Goal: Contribute content

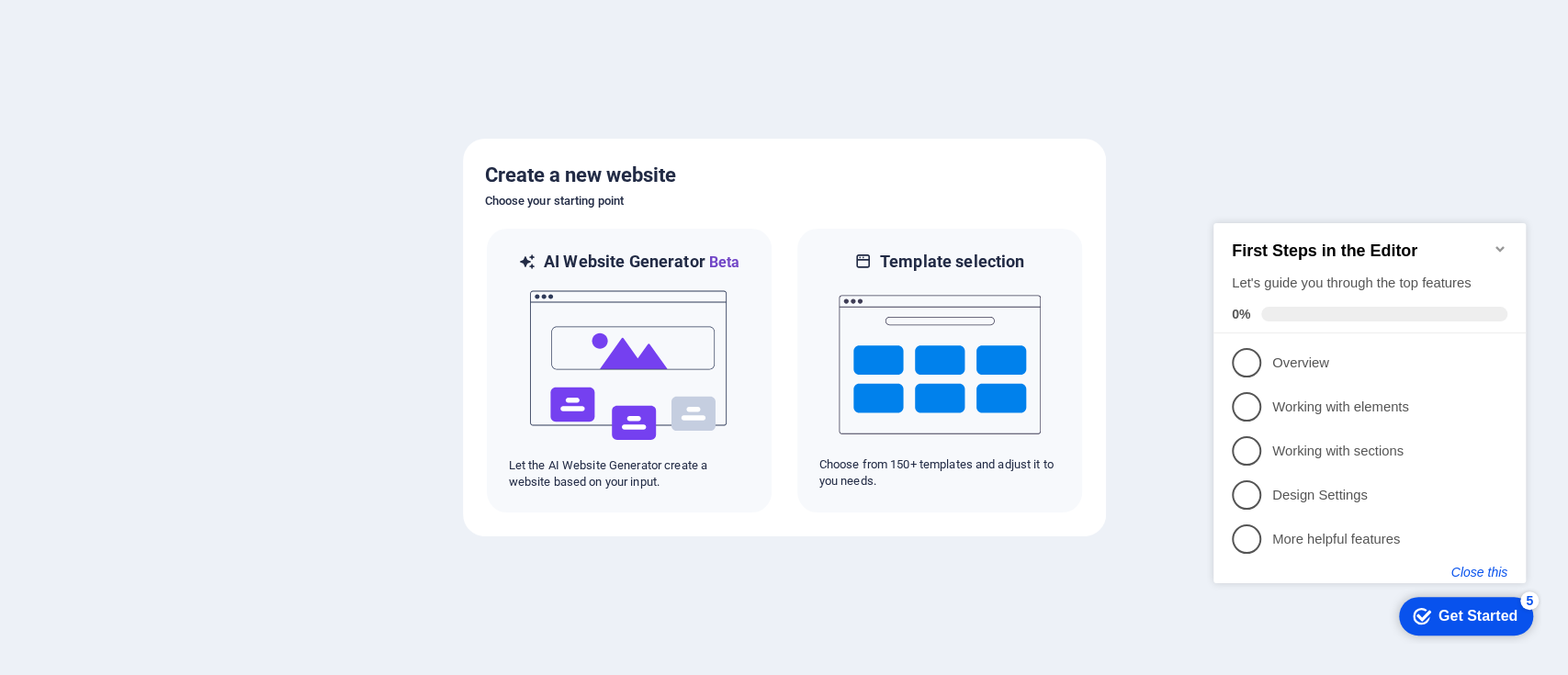
click at [1459, 577] on button "Close this" at bounding box center [1479, 572] width 56 height 15
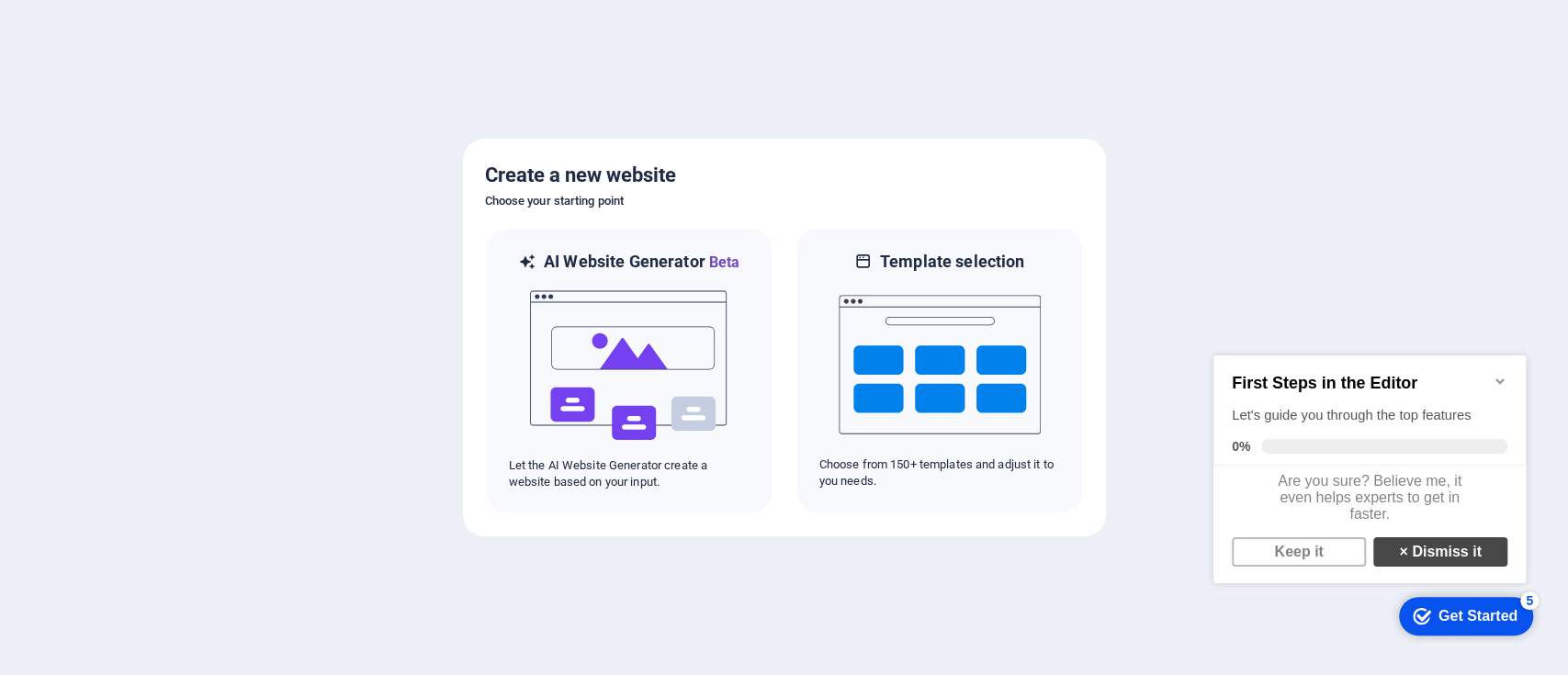
click at [1399, 559] on strong "×" at bounding box center [1403, 552] width 8 height 16
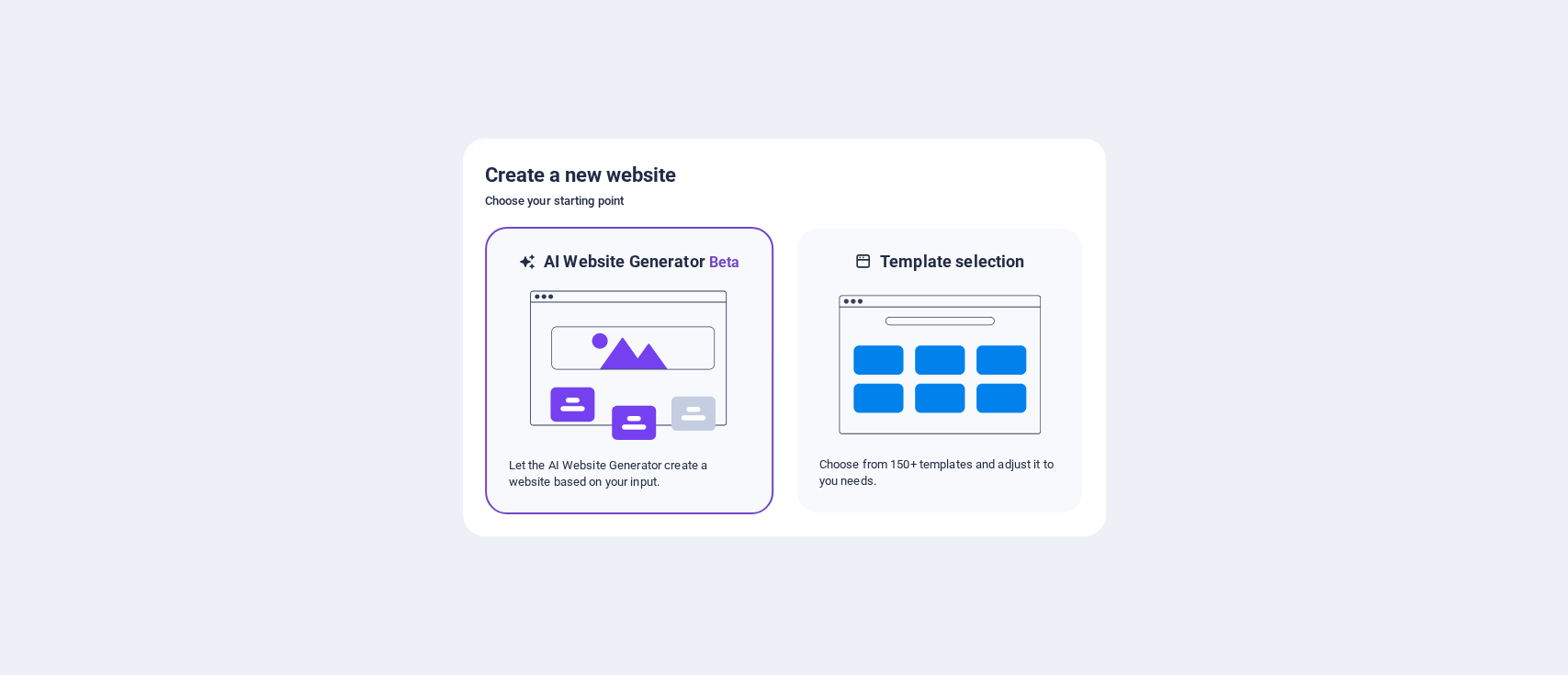
click at [712, 371] on img at bounding box center [629, 366] width 202 height 183
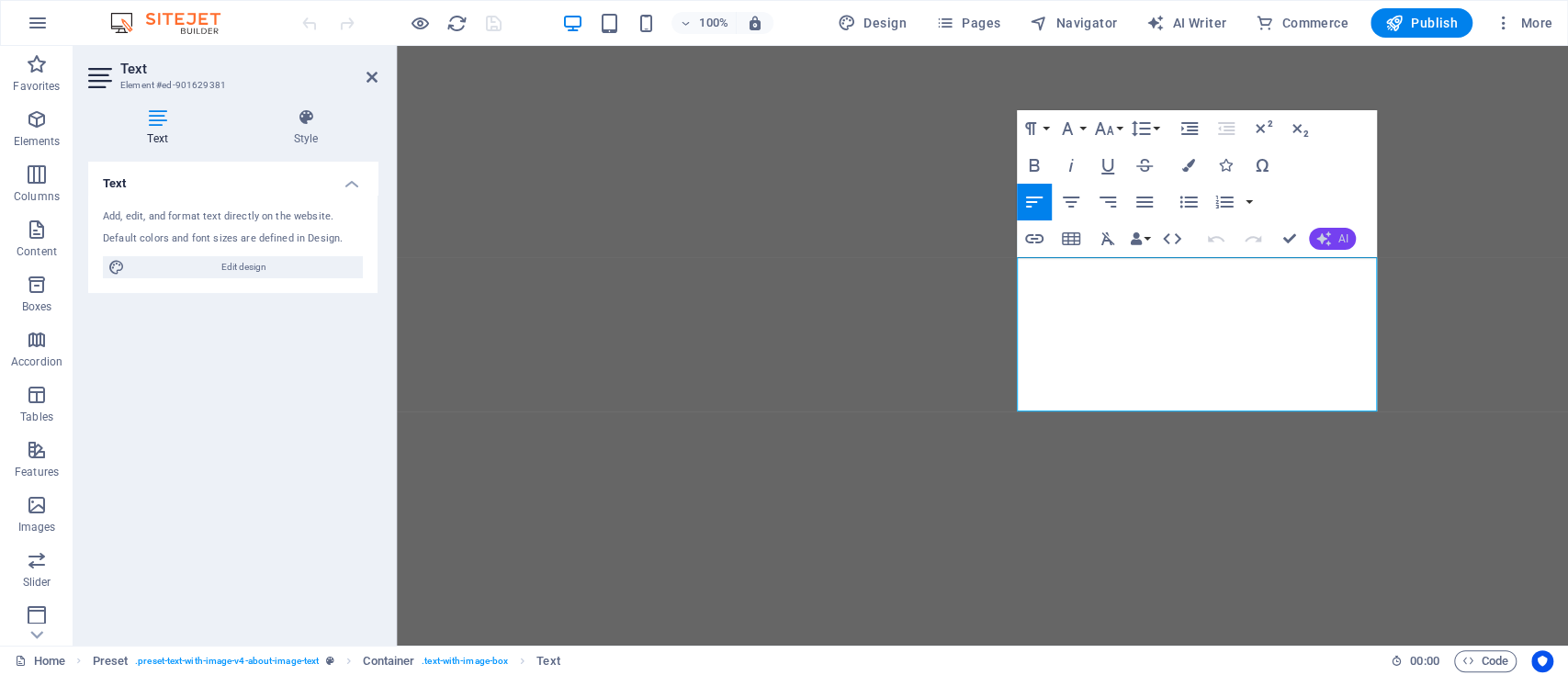
click at [1340, 228] on button "AI" at bounding box center [1332, 239] width 47 height 22
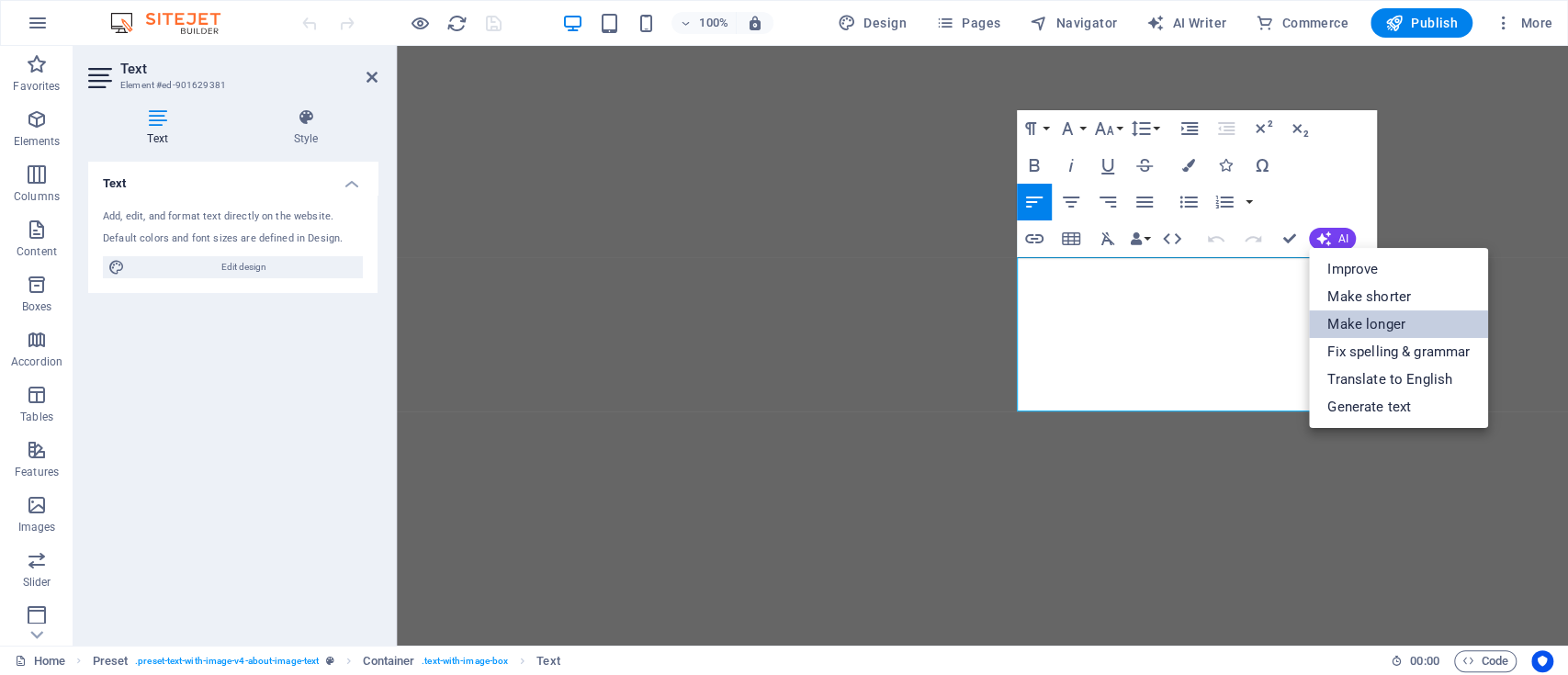
click at [1364, 323] on link "Make longer" at bounding box center [1399, 323] width 180 height 27
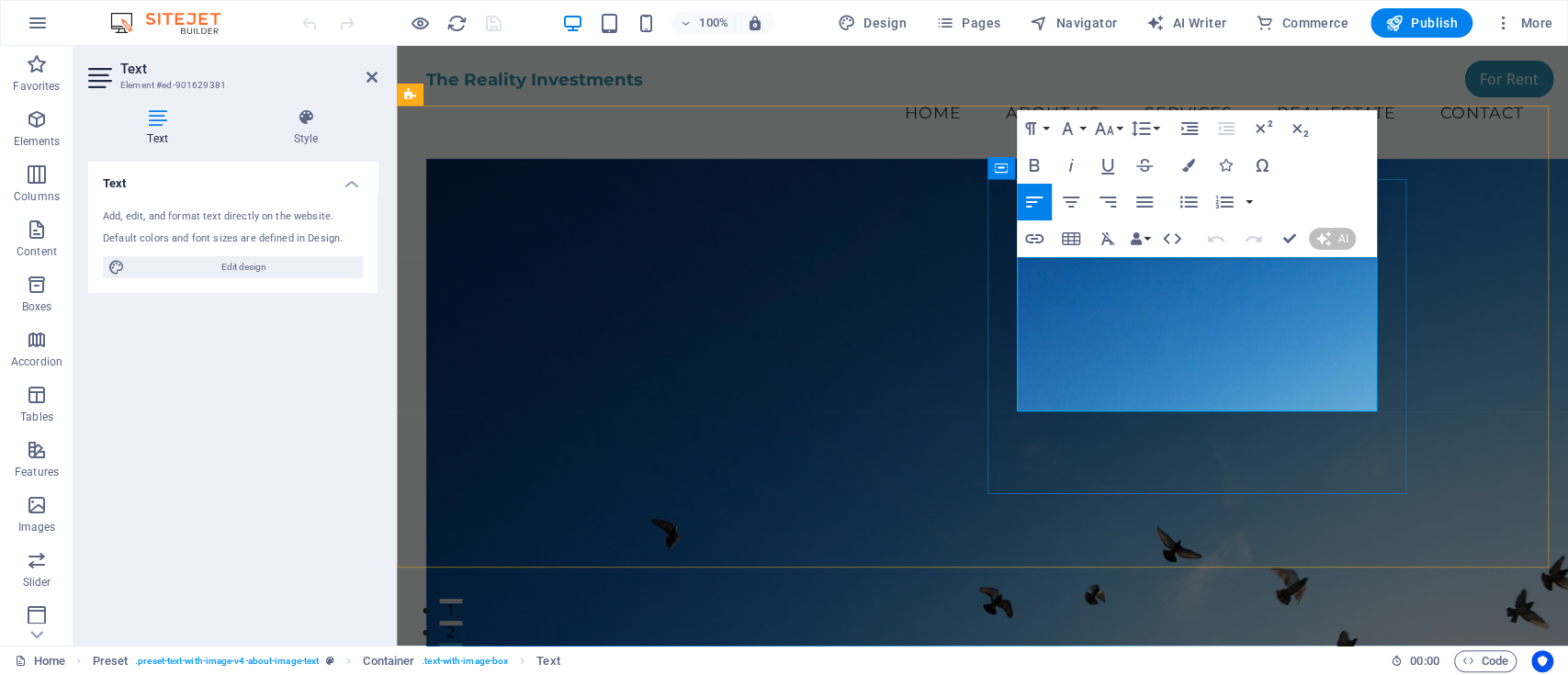
scroll to position [611, 0]
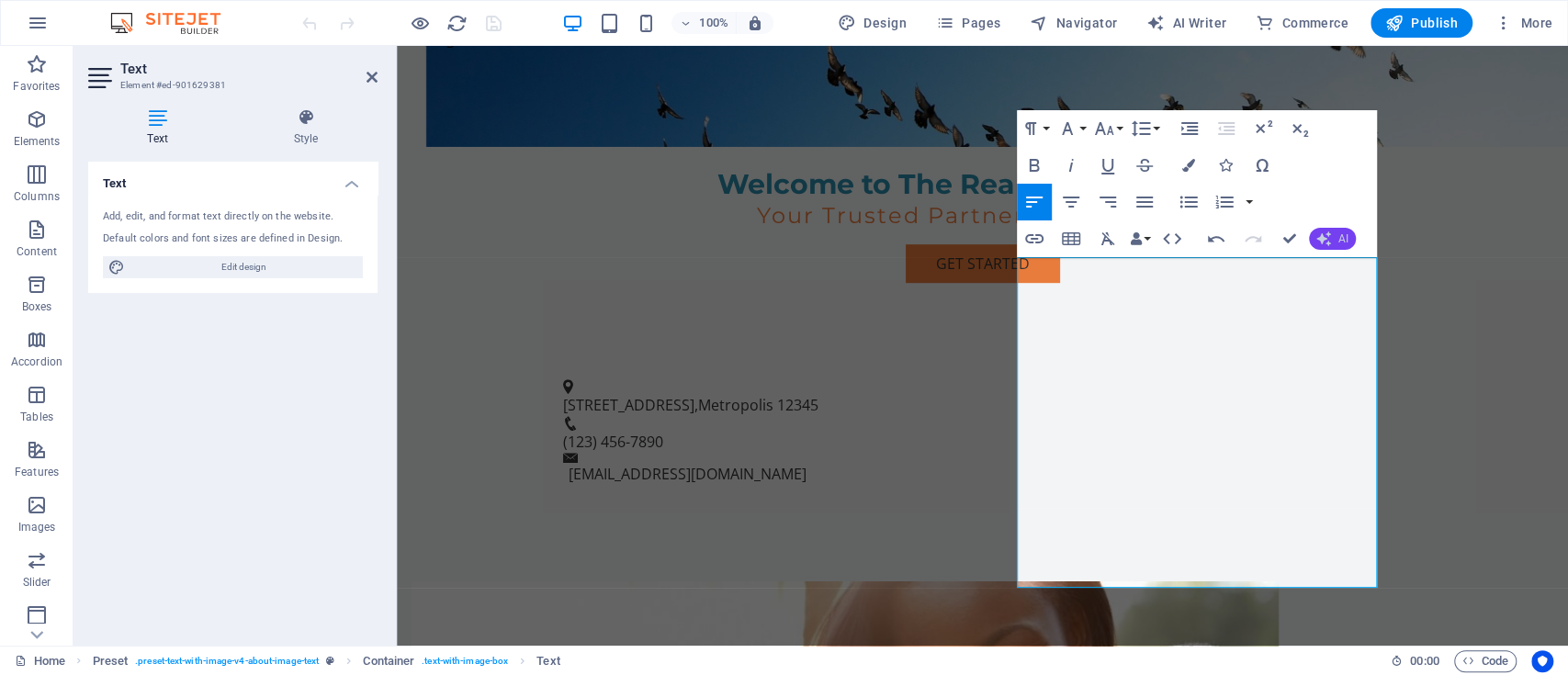
click at [1330, 232] on icon "button" at bounding box center [1324, 239] width 18 height 18
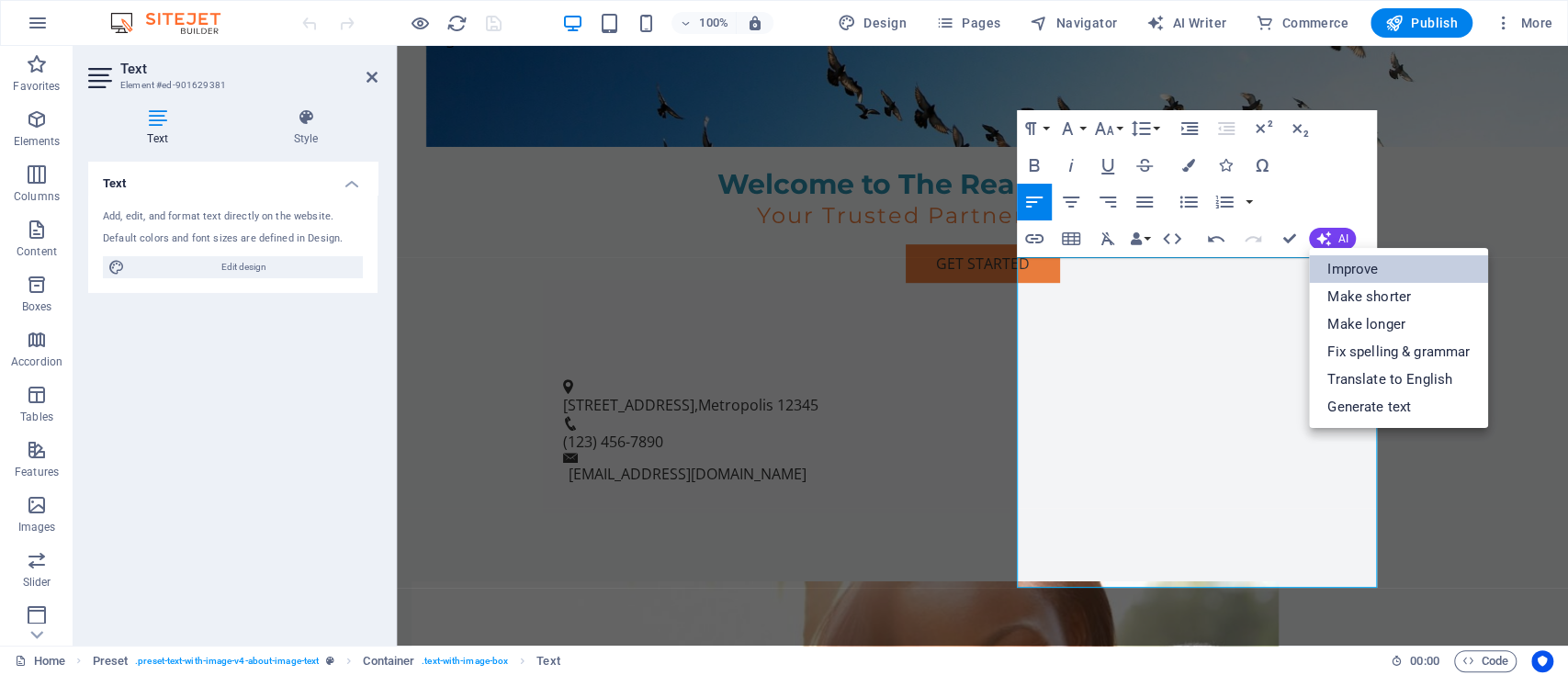
click at [1379, 259] on link "Improve" at bounding box center [1399, 268] width 180 height 27
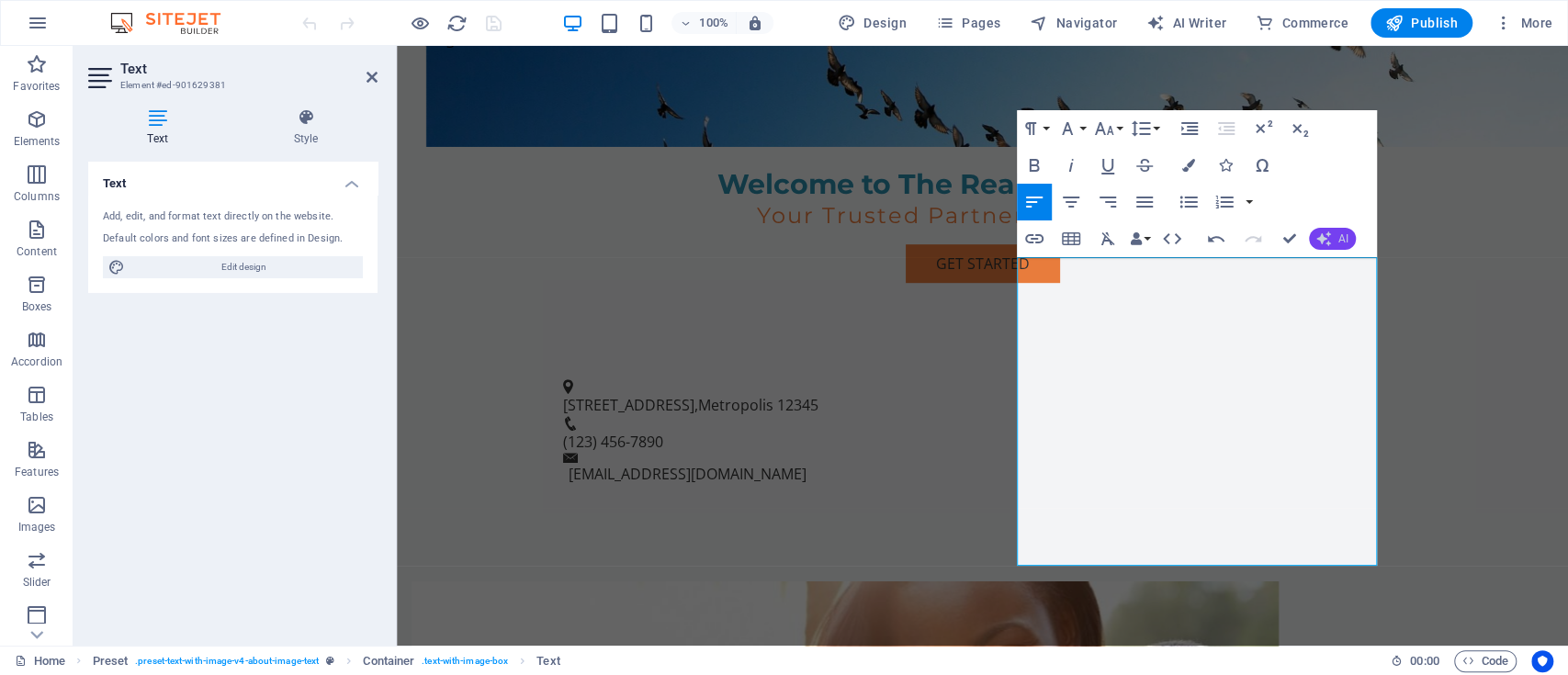
click at [1330, 236] on icon "button" at bounding box center [1324, 239] width 17 height 17
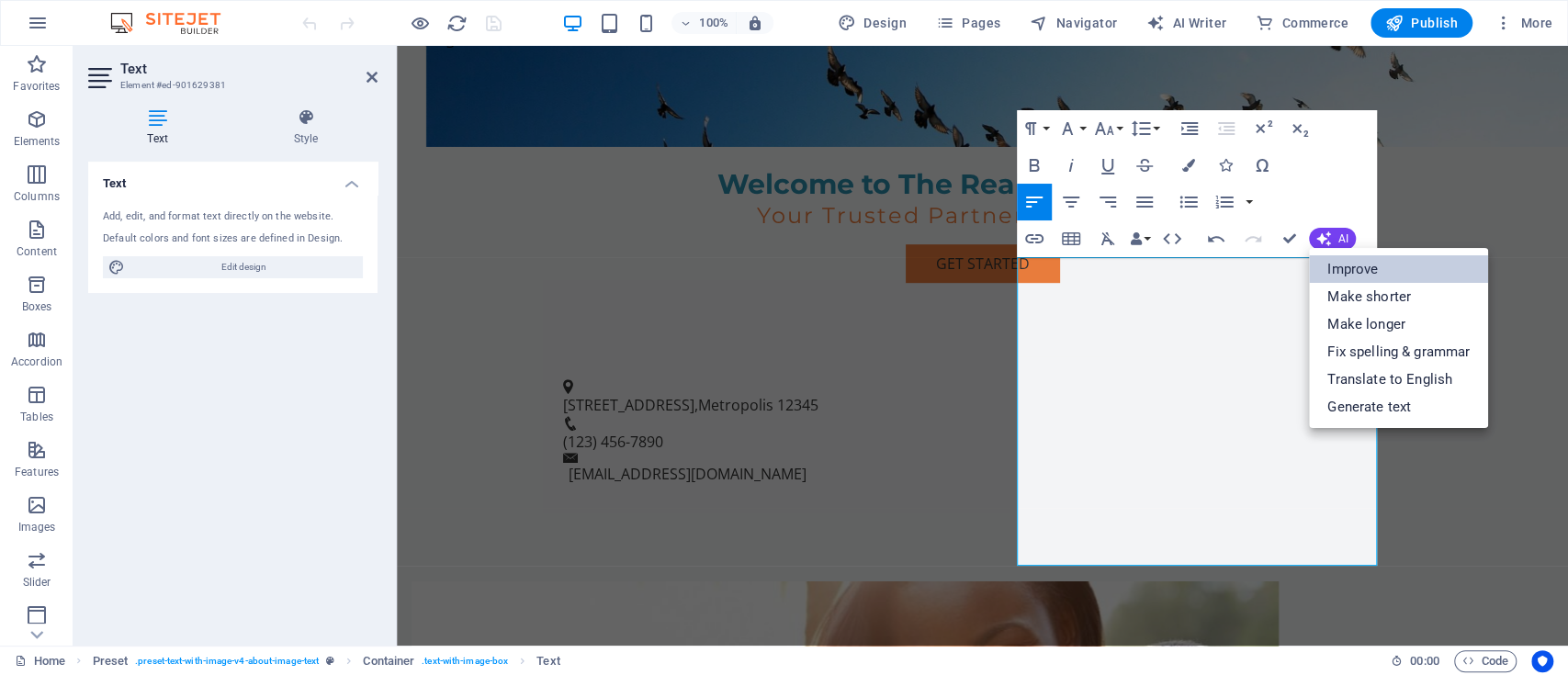
click at [1349, 276] on link "Improve" at bounding box center [1399, 268] width 180 height 27
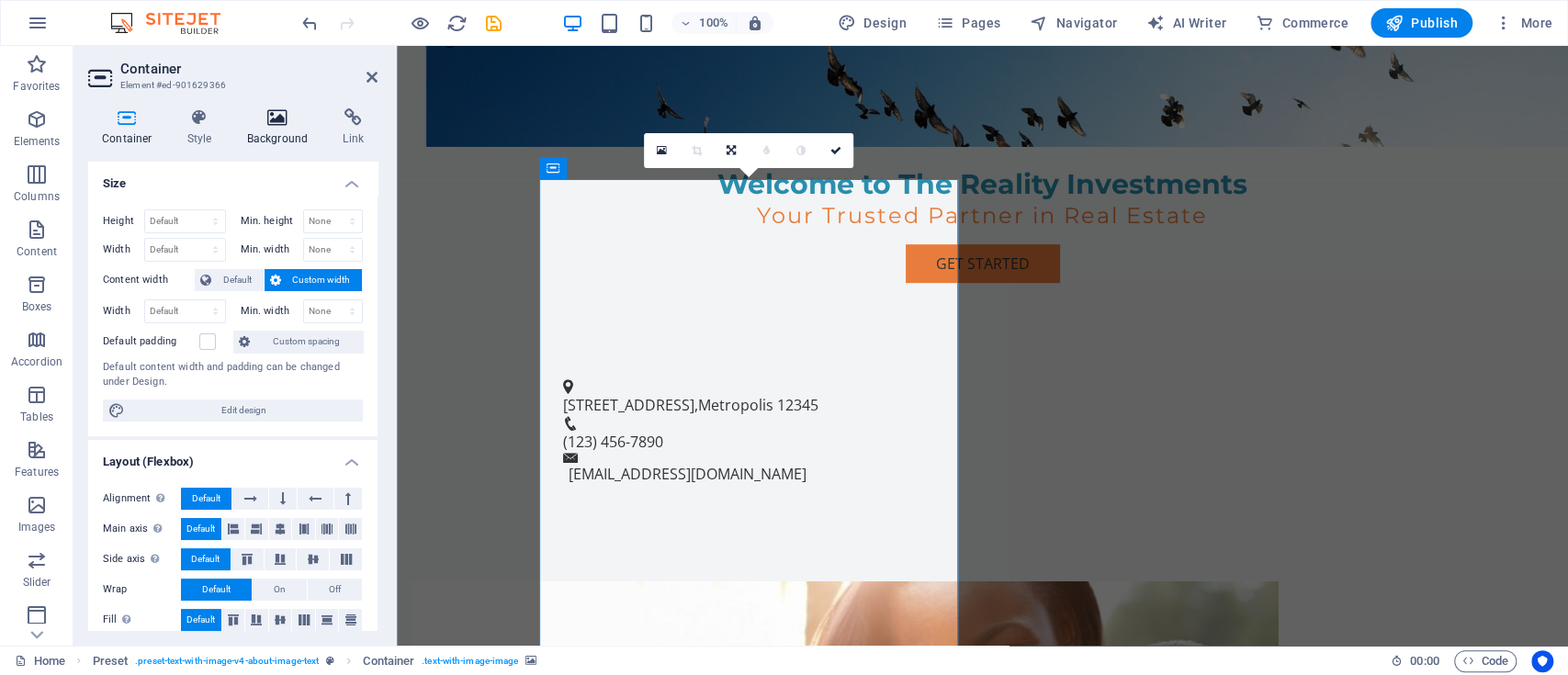
click at [279, 138] on h4 "Background" at bounding box center [281, 127] width 96 height 38
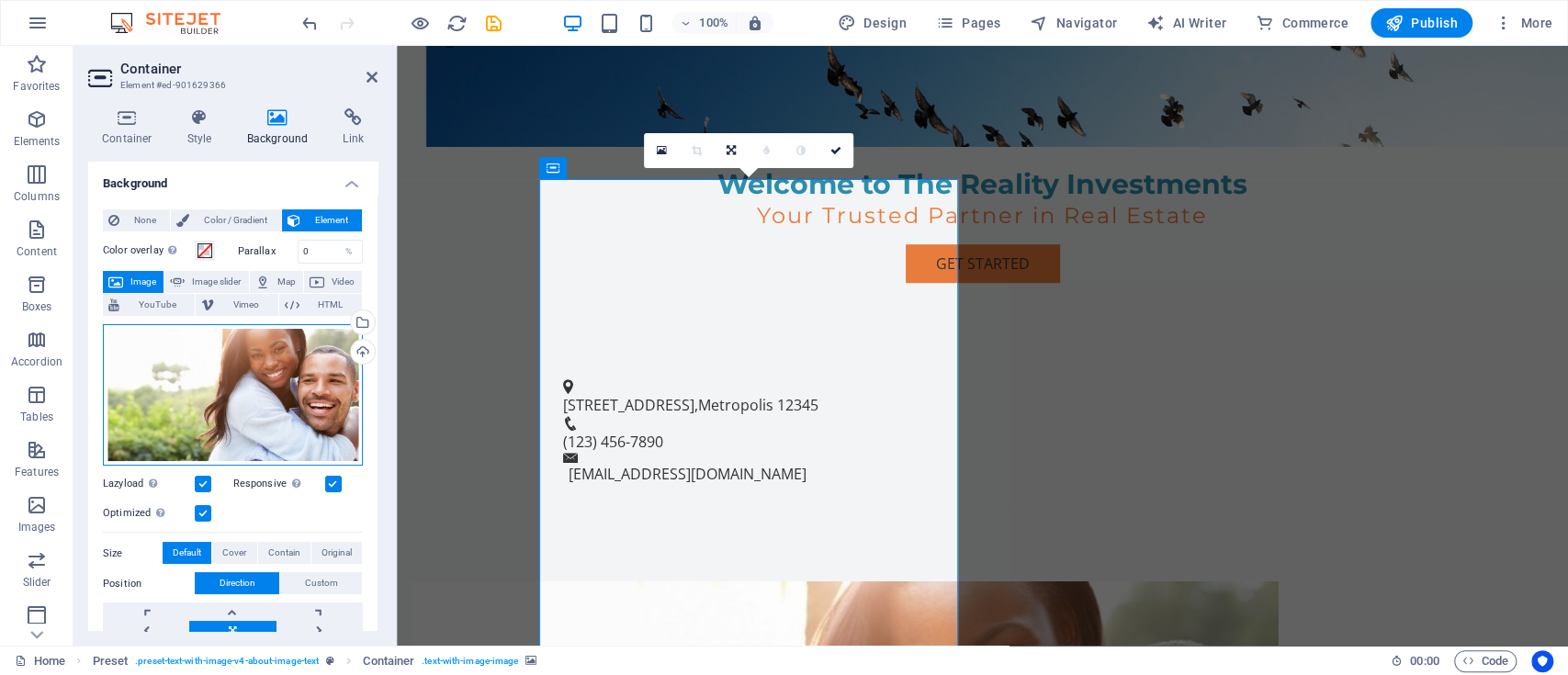
click at [251, 379] on div "Drag files here, click to choose files or select files from Files or our free s…" at bounding box center [233, 395] width 260 height 142
click at [251, 379] on body "The Reality Investments Home Favorites Elements Columns Content Boxes Accordion…" at bounding box center [784, 338] width 1568 height 675
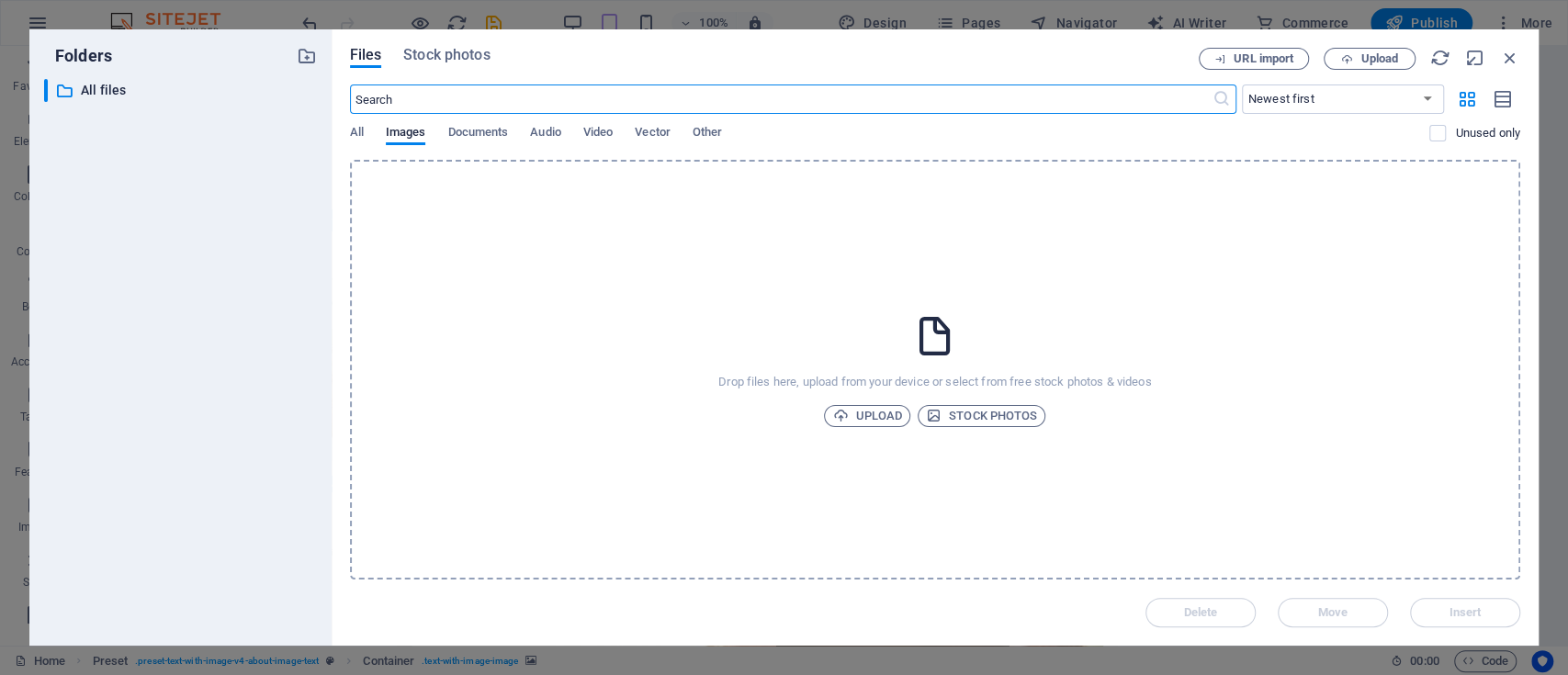
click at [603, 98] on input "text" at bounding box center [781, 98] width 862 height 29
type input "building"
click at [454, 54] on span "Stock photos" at bounding box center [446, 55] width 86 height 22
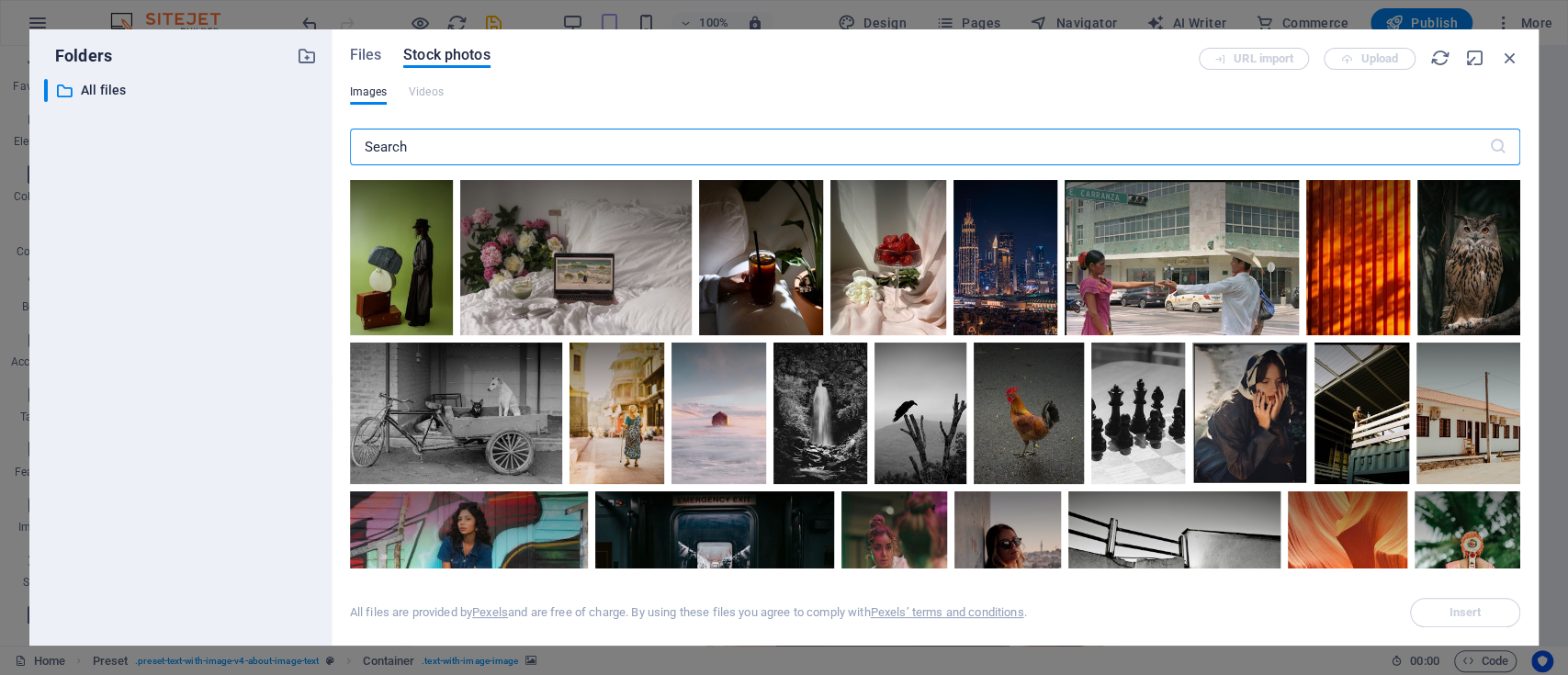
click at [456, 137] on input "text" at bounding box center [919, 147] width 1139 height 36
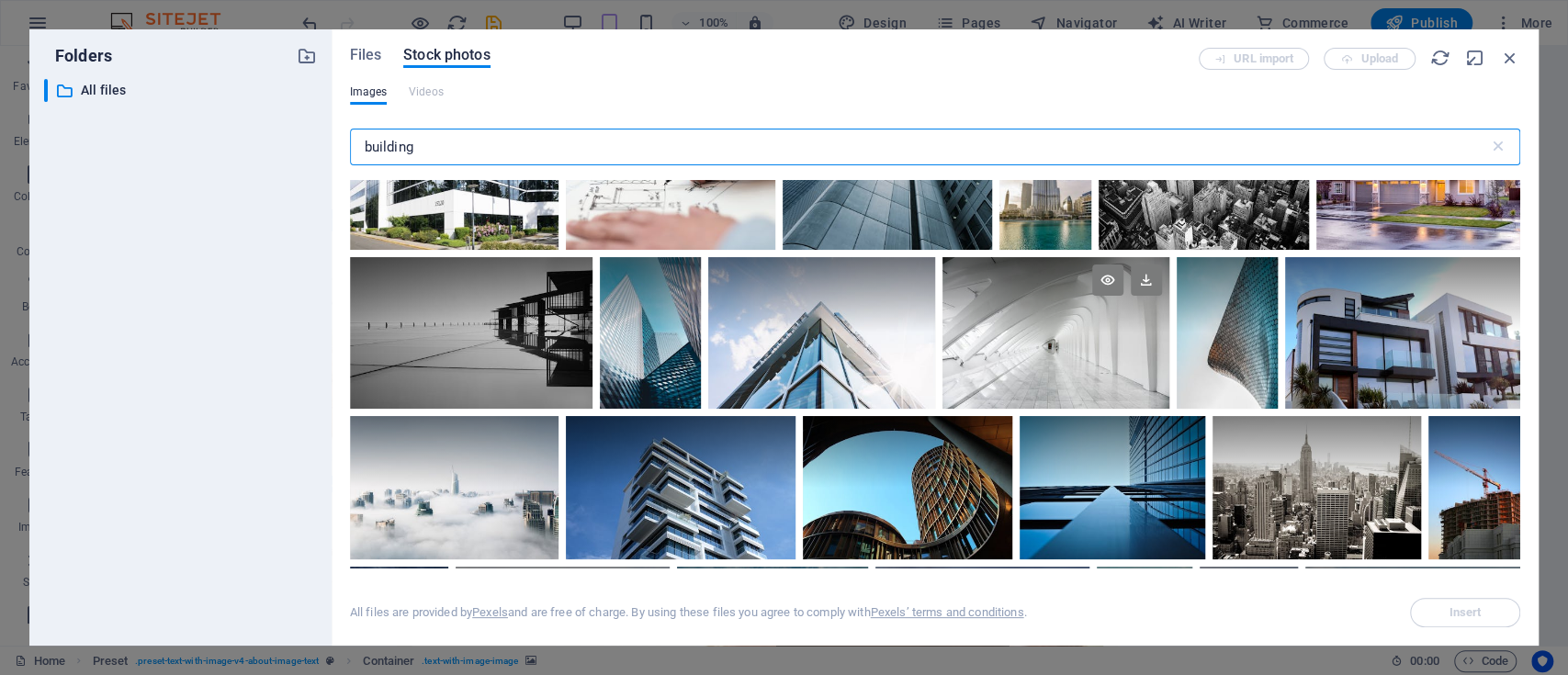
scroll to position [0, 0]
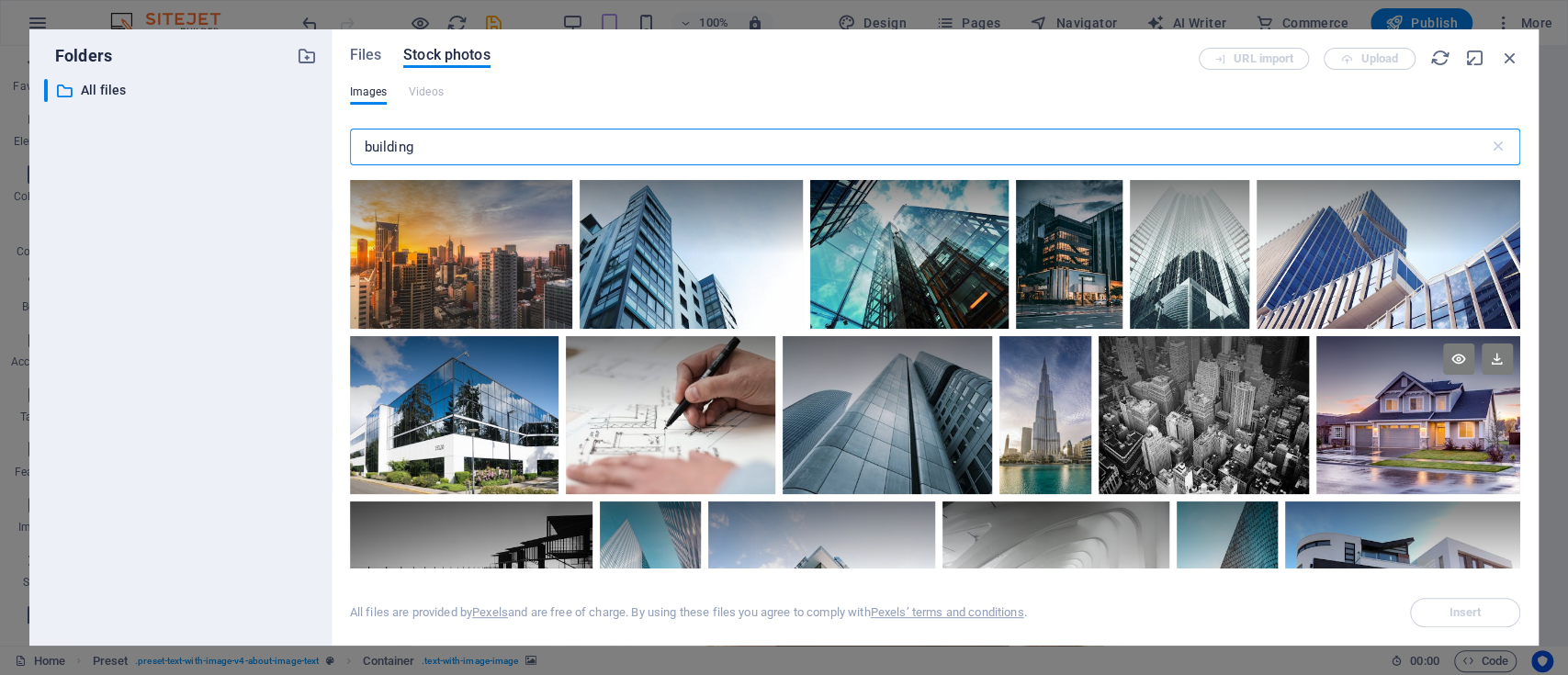
type input "building"
click at [1445, 457] on div at bounding box center [1418, 415] width 205 height 158
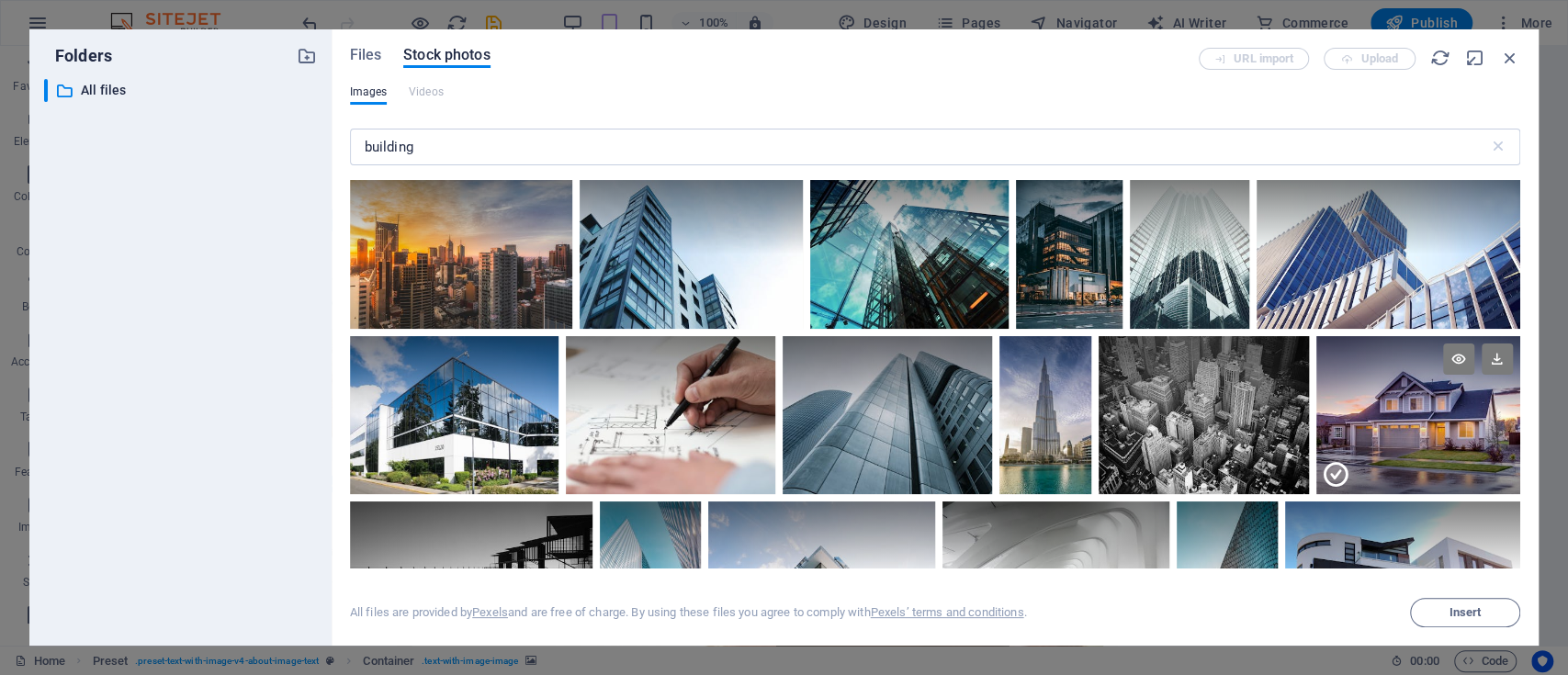
click at [1445, 457] on div at bounding box center [1418, 454] width 205 height 79
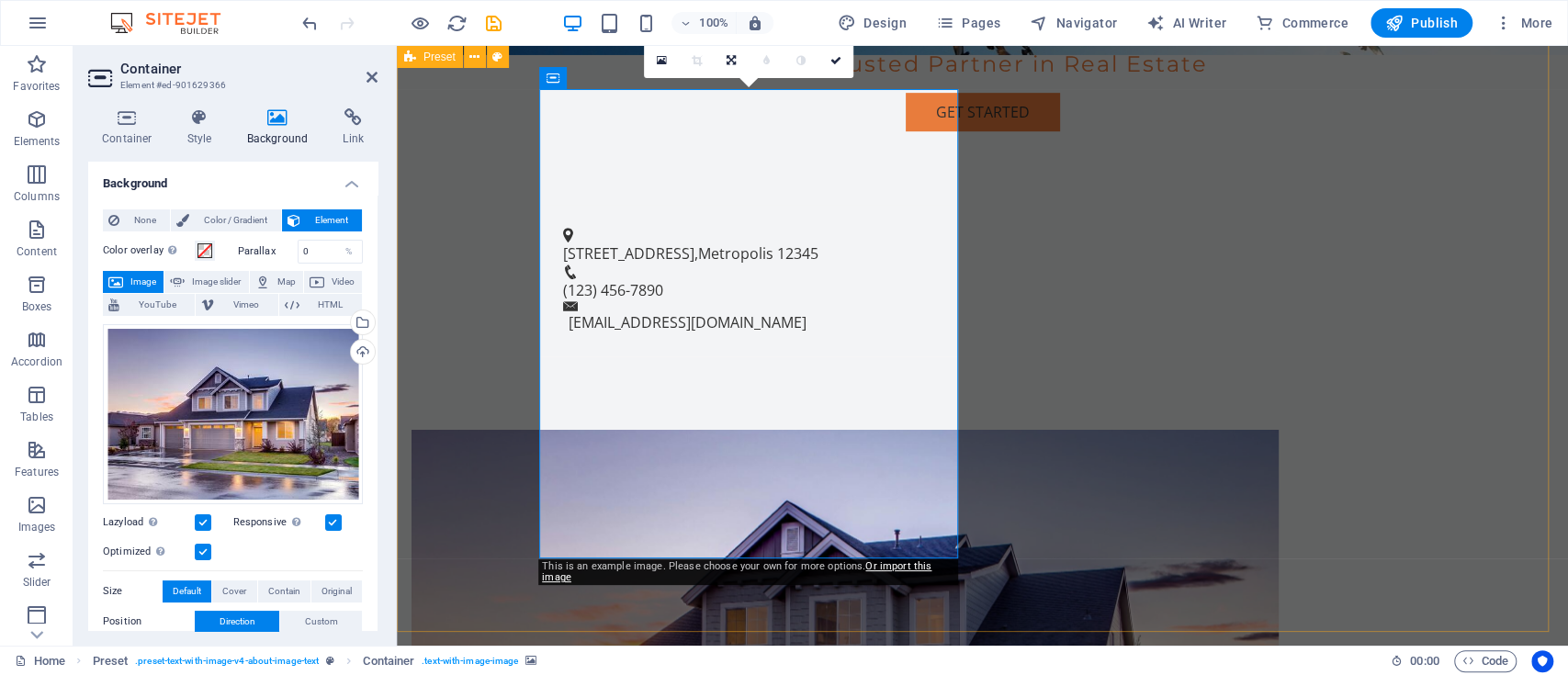
scroll to position [701, 0]
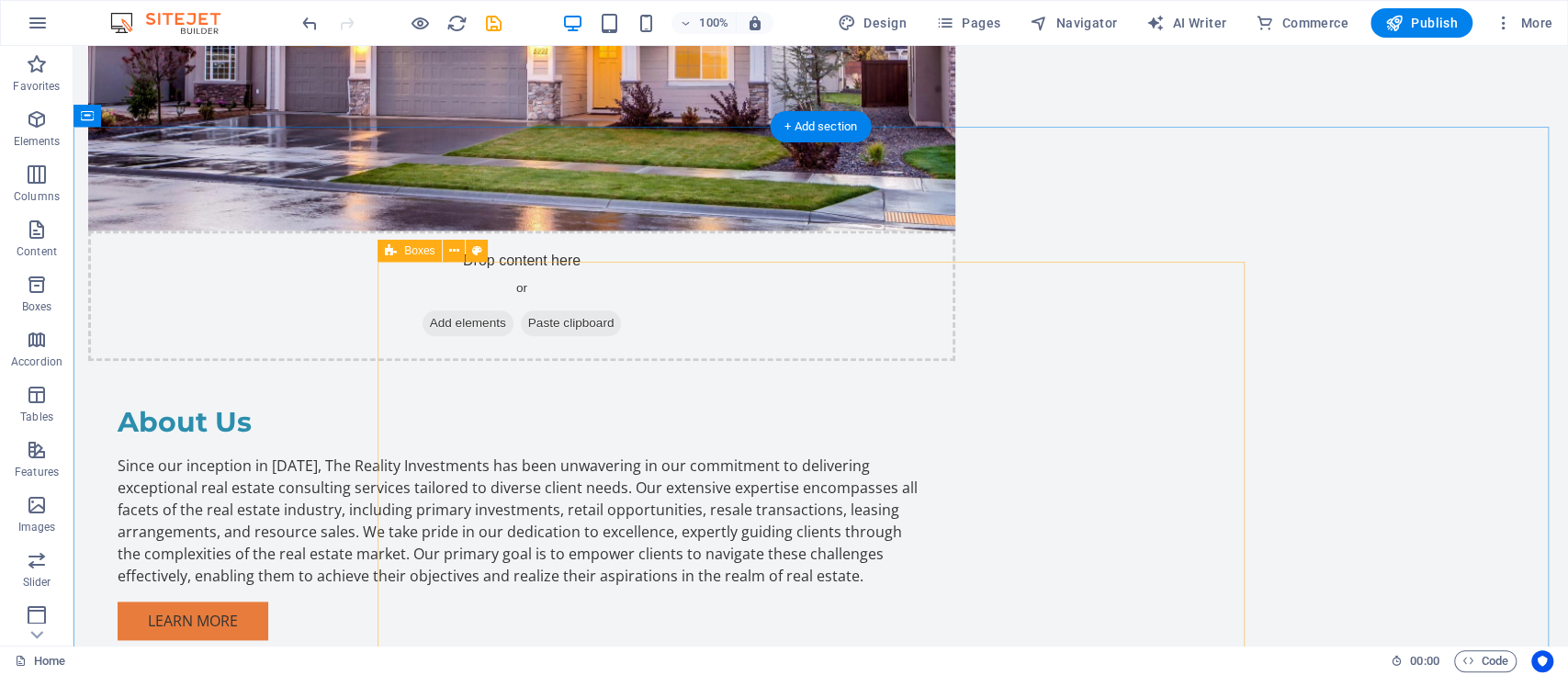
scroll to position [1682, 0]
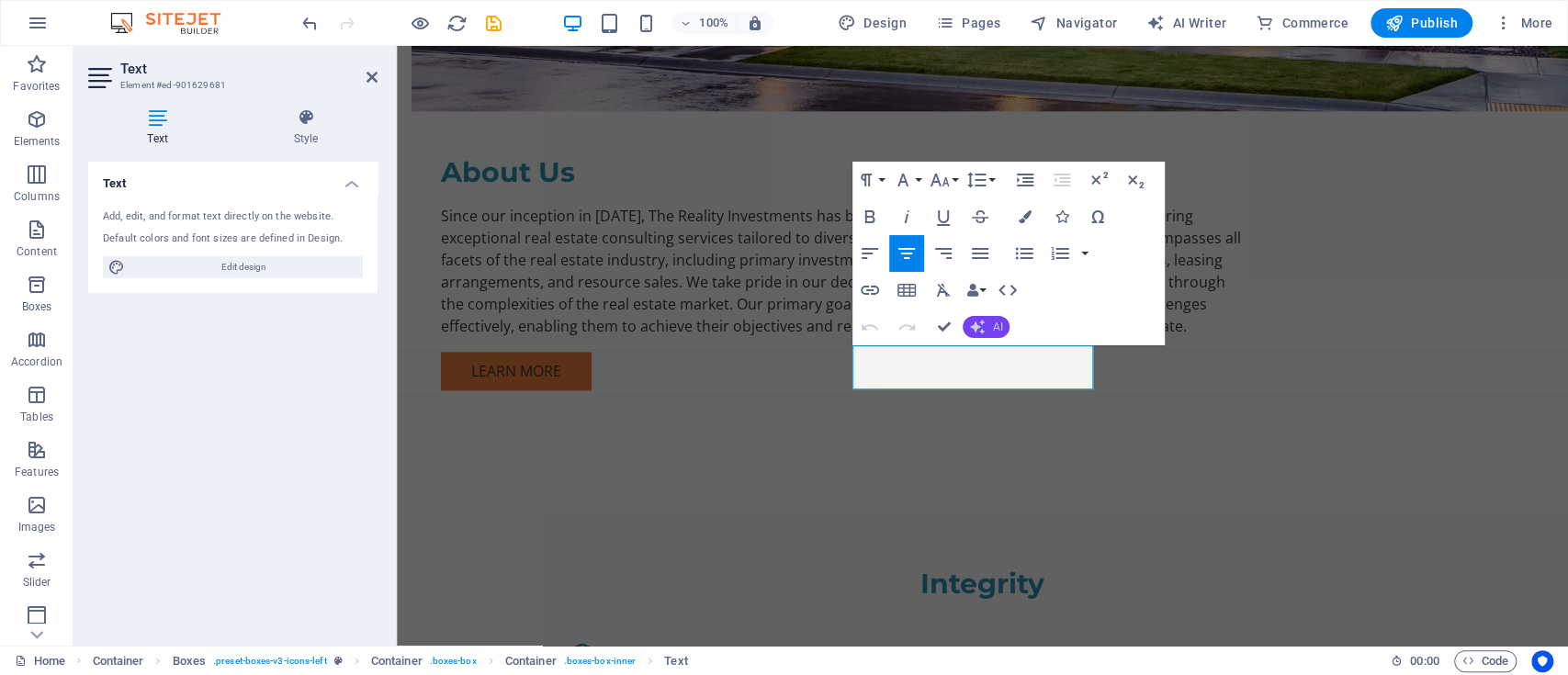
click at [983, 325] on icon "button" at bounding box center [977, 327] width 15 height 15
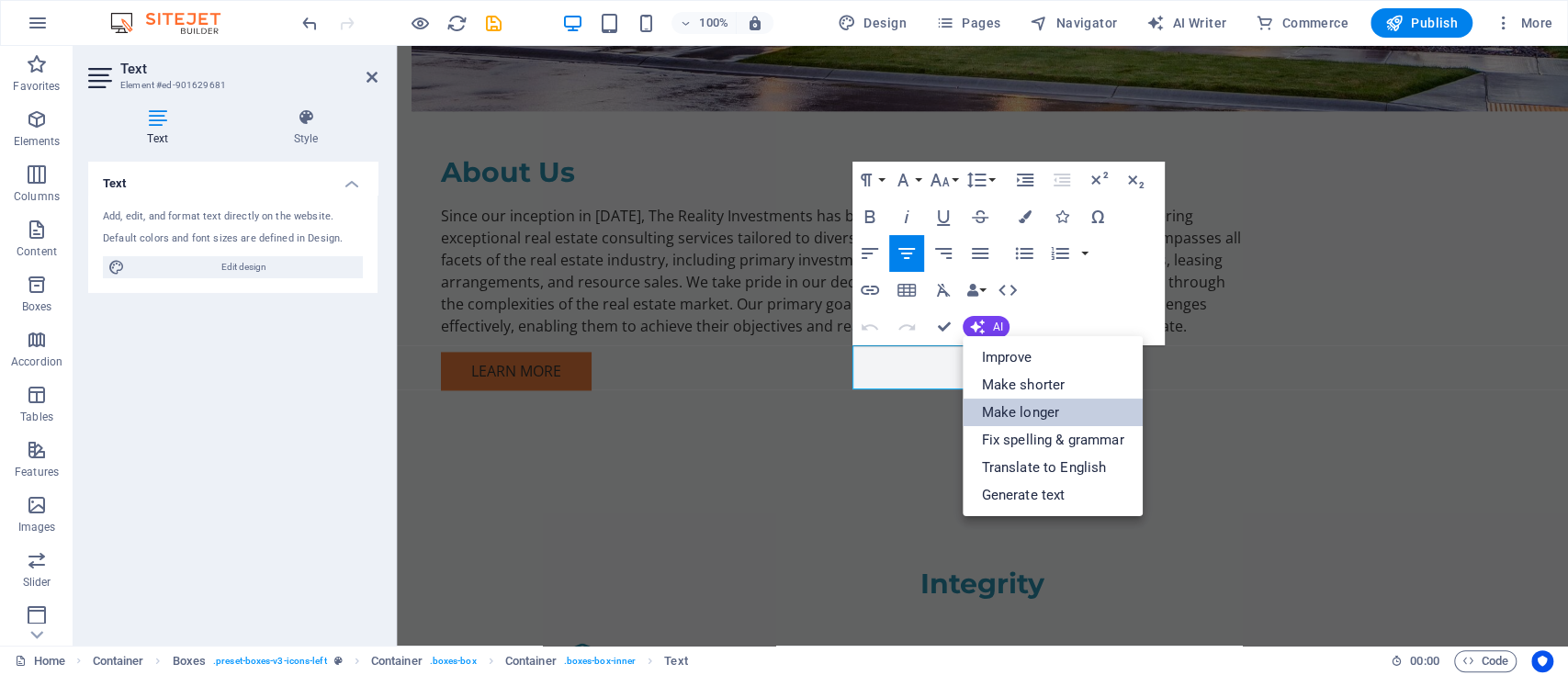
click at [1020, 403] on link "Make longer" at bounding box center [1052, 411] width 180 height 27
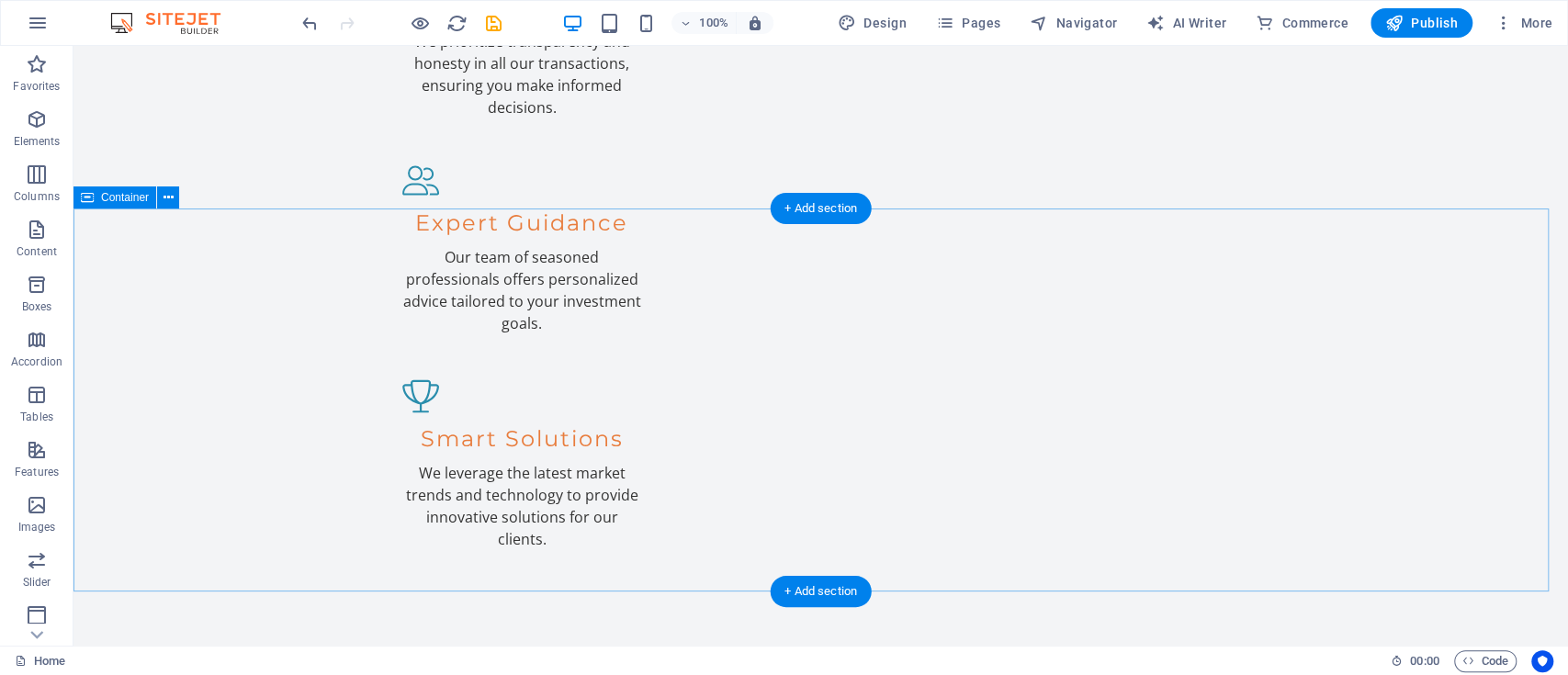
scroll to position [2416, 0]
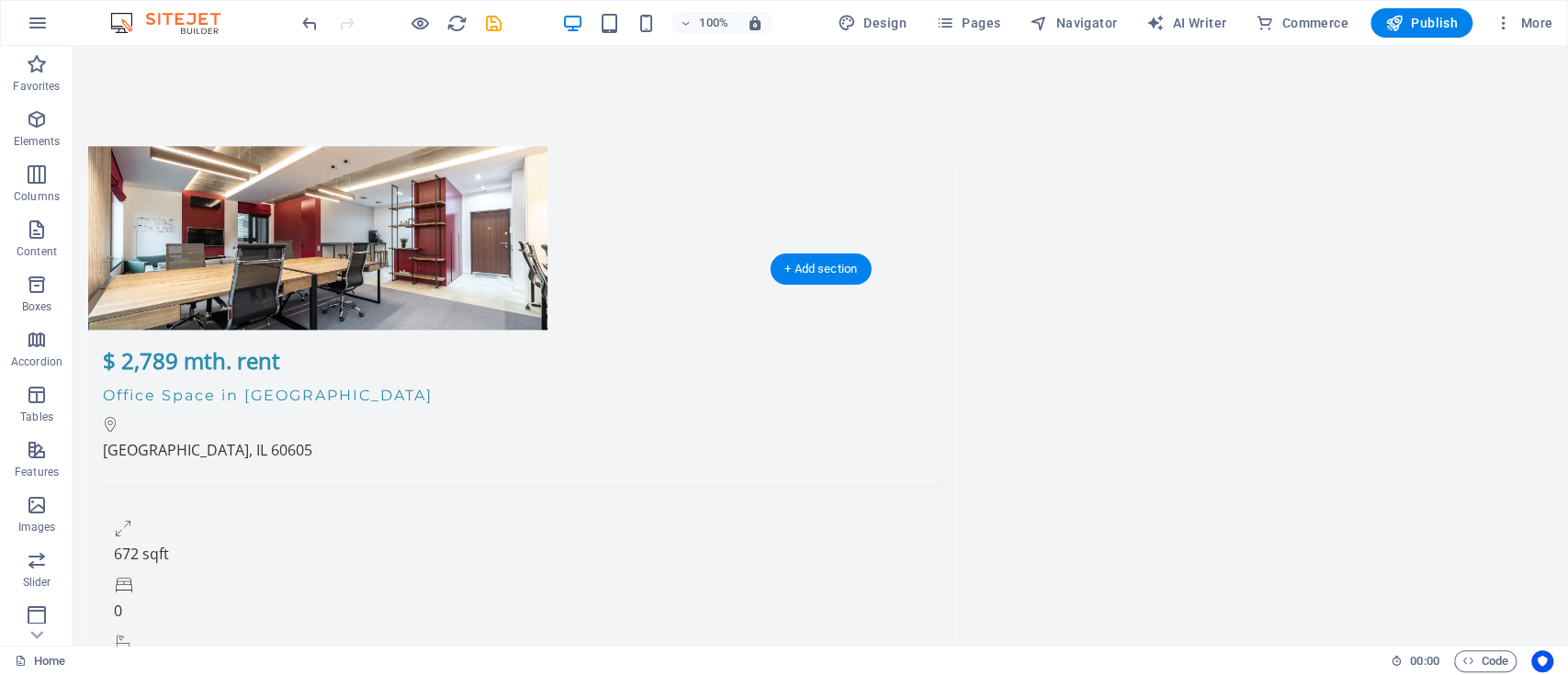
scroll to position [6090, 0]
click at [1432, 27] on span "Publish" at bounding box center [1421, 23] width 73 height 19
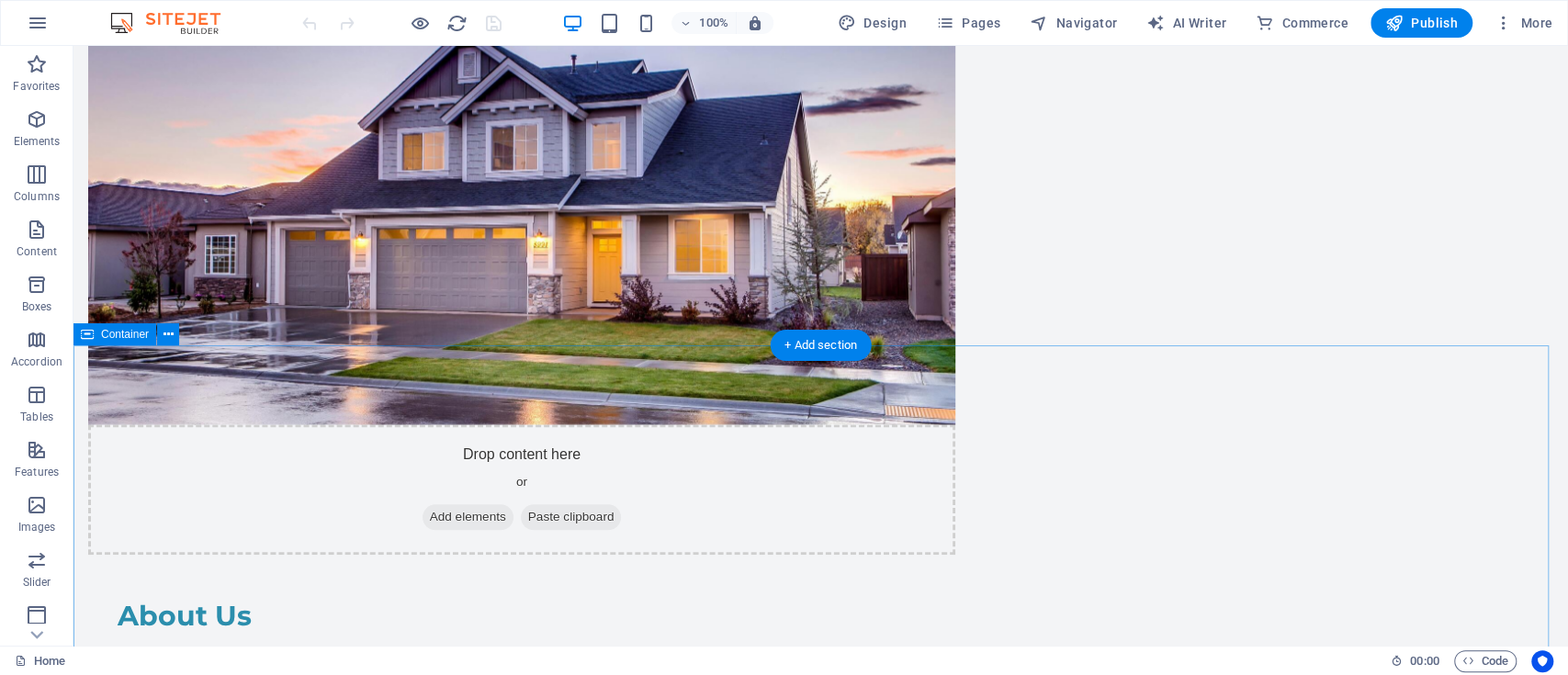
scroll to position [1346, 0]
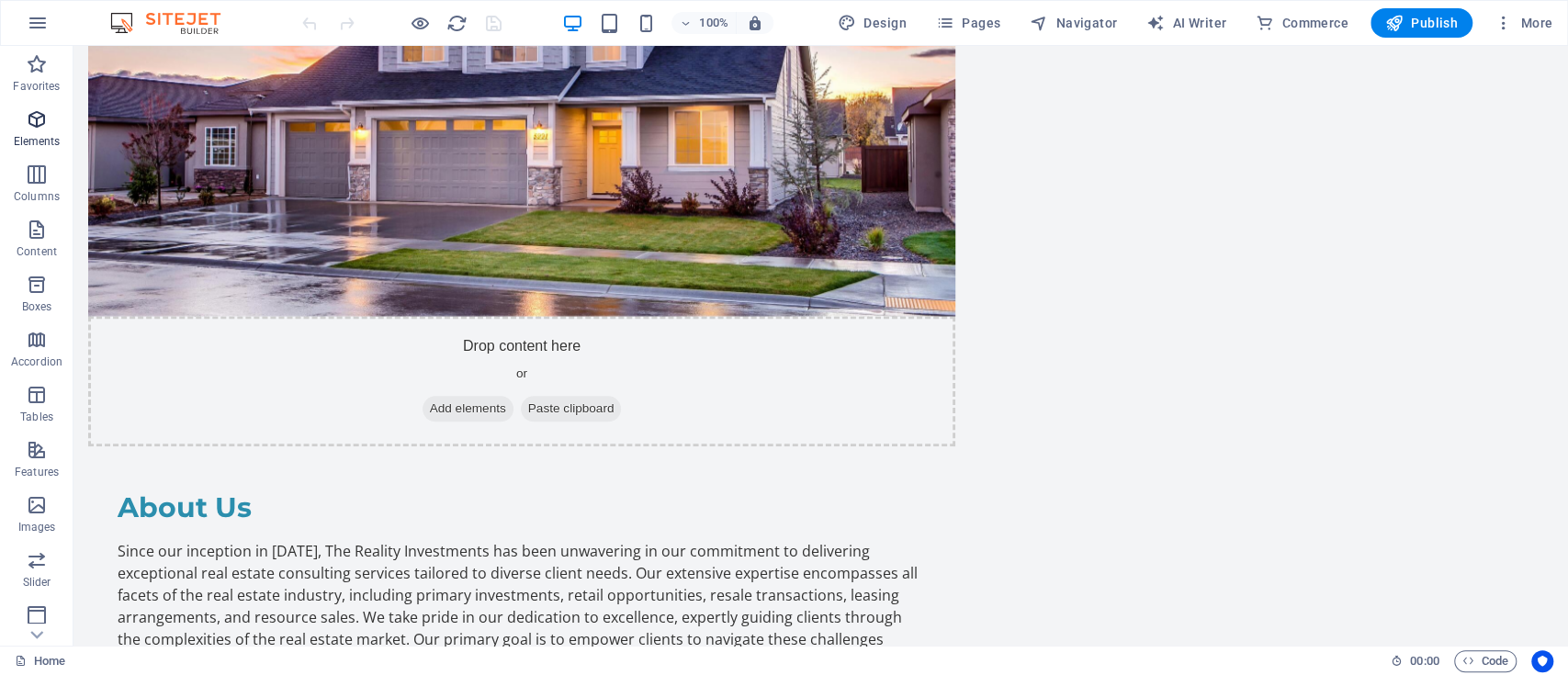
click at [34, 139] on p "Elements" at bounding box center [37, 141] width 47 height 15
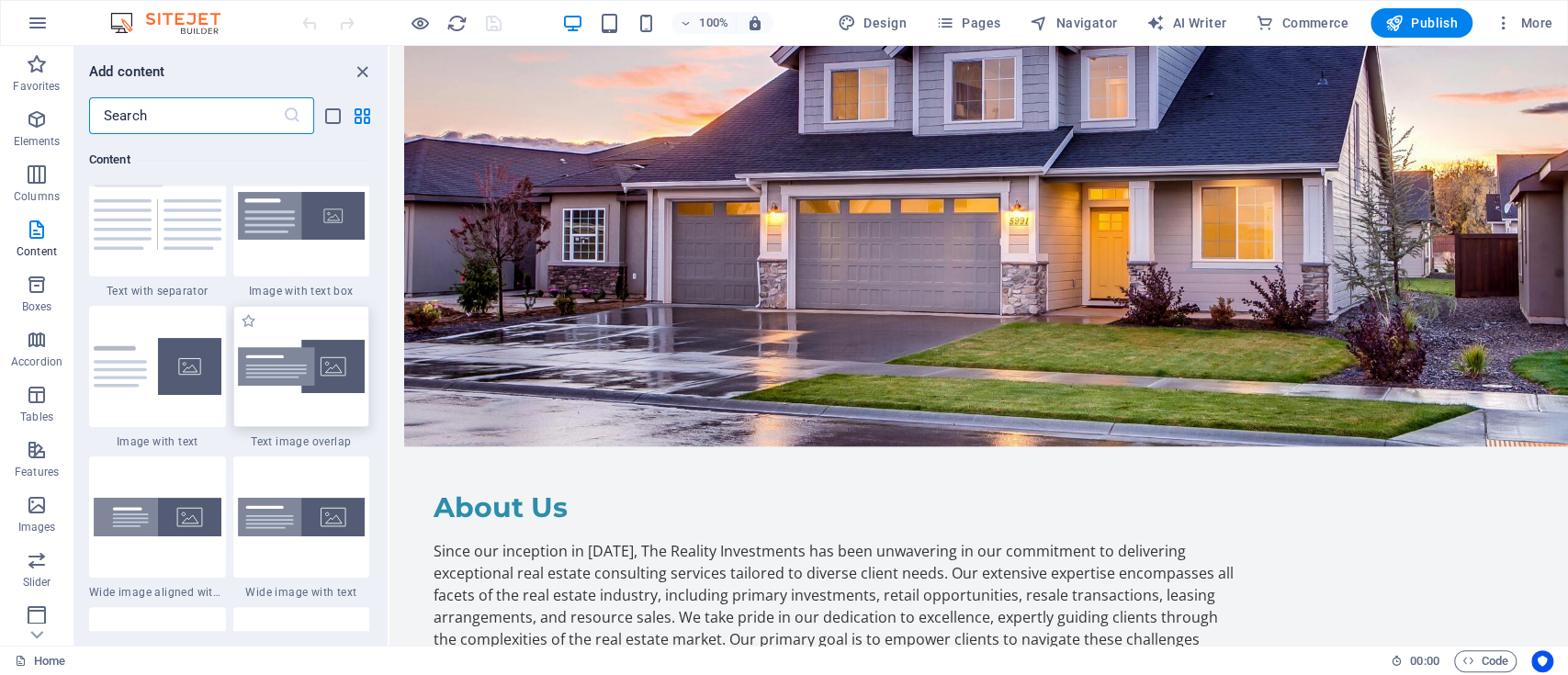
scroll to position [3428, 0]
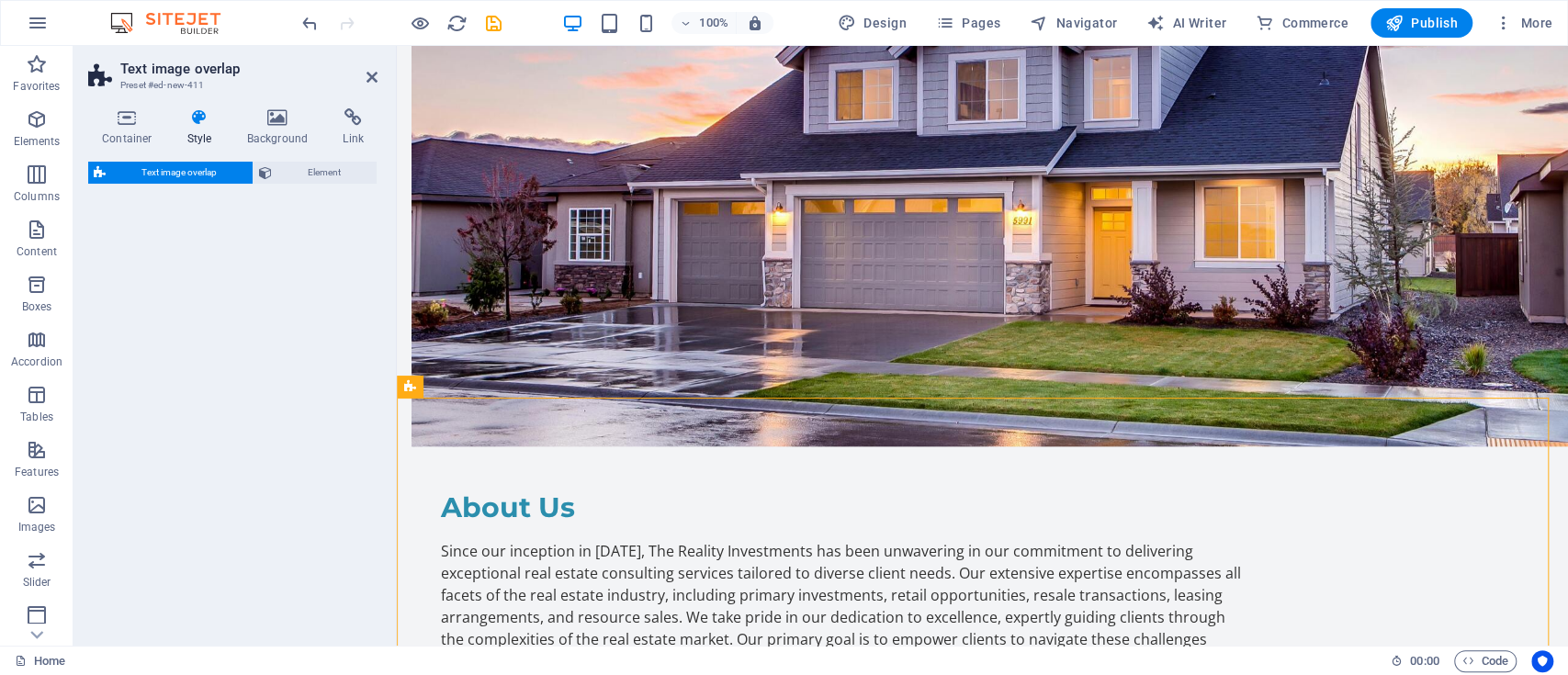
select select "rem"
select select "px"
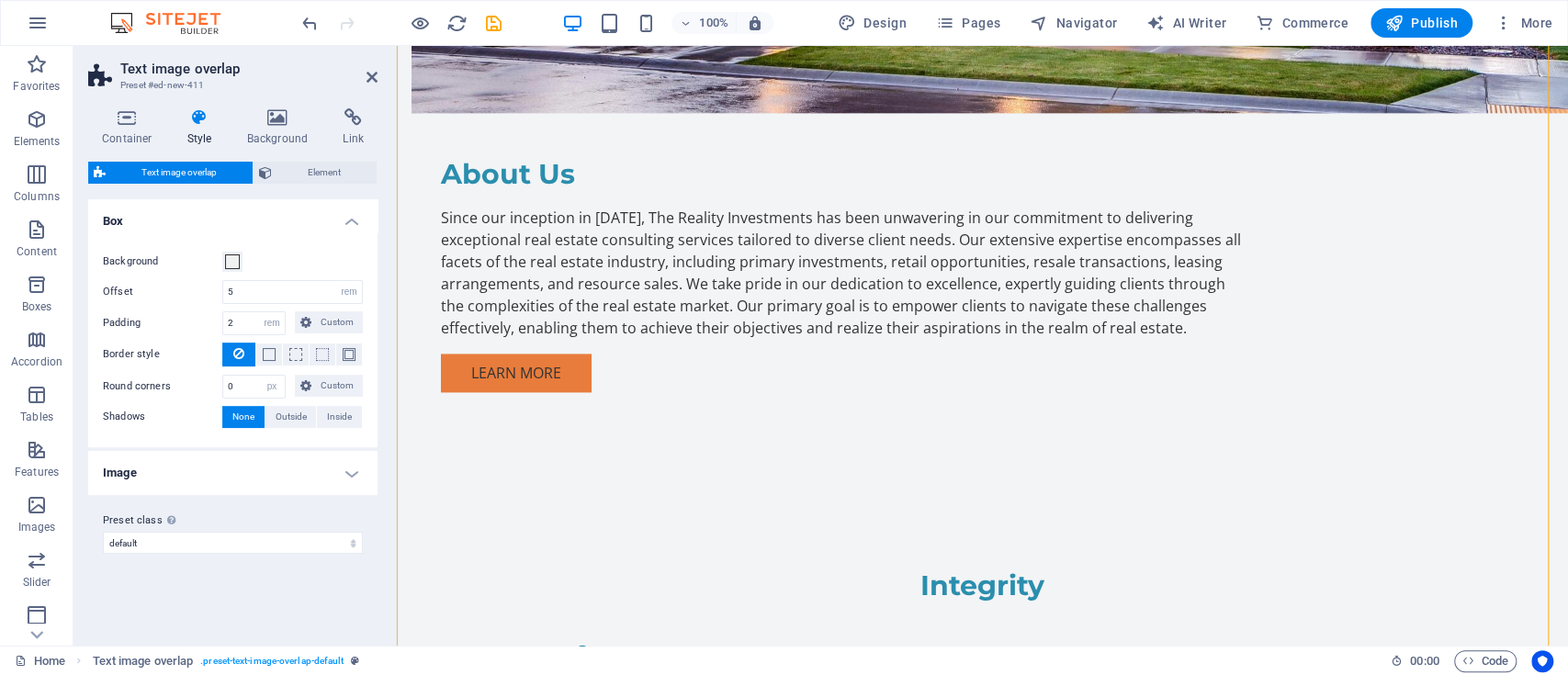
scroll to position [1714, 0]
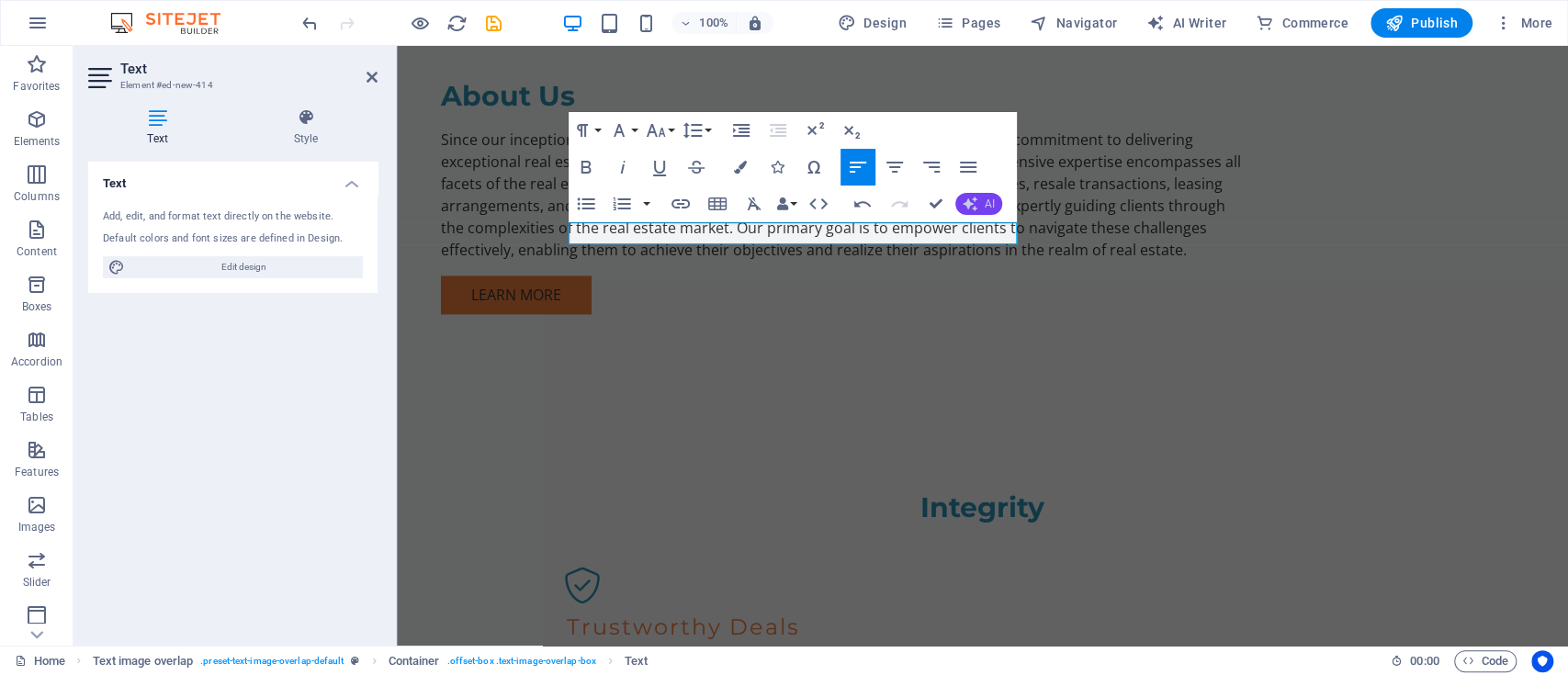
click at [973, 212] on button "AI" at bounding box center [979, 204] width 47 height 22
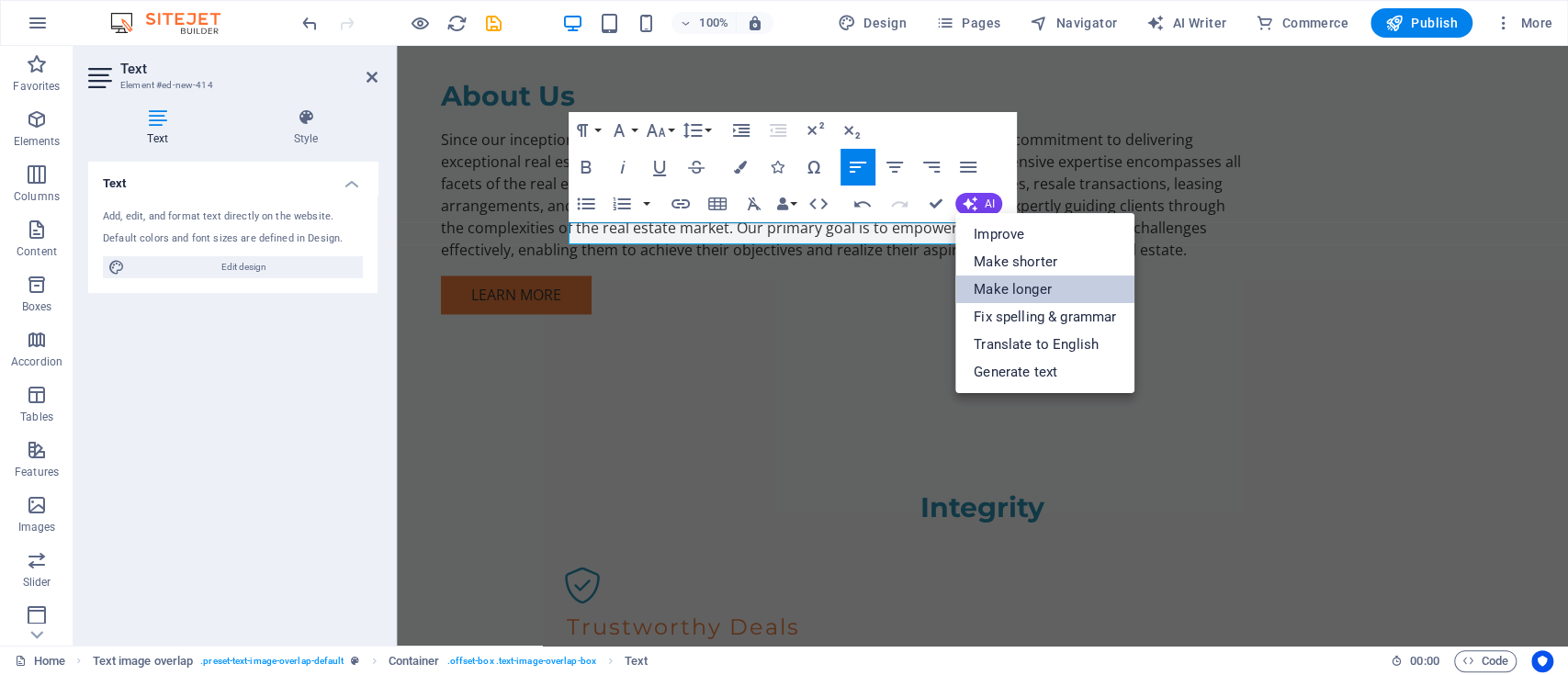
click at [984, 285] on link "Make longer" at bounding box center [1045, 289] width 180 height 27
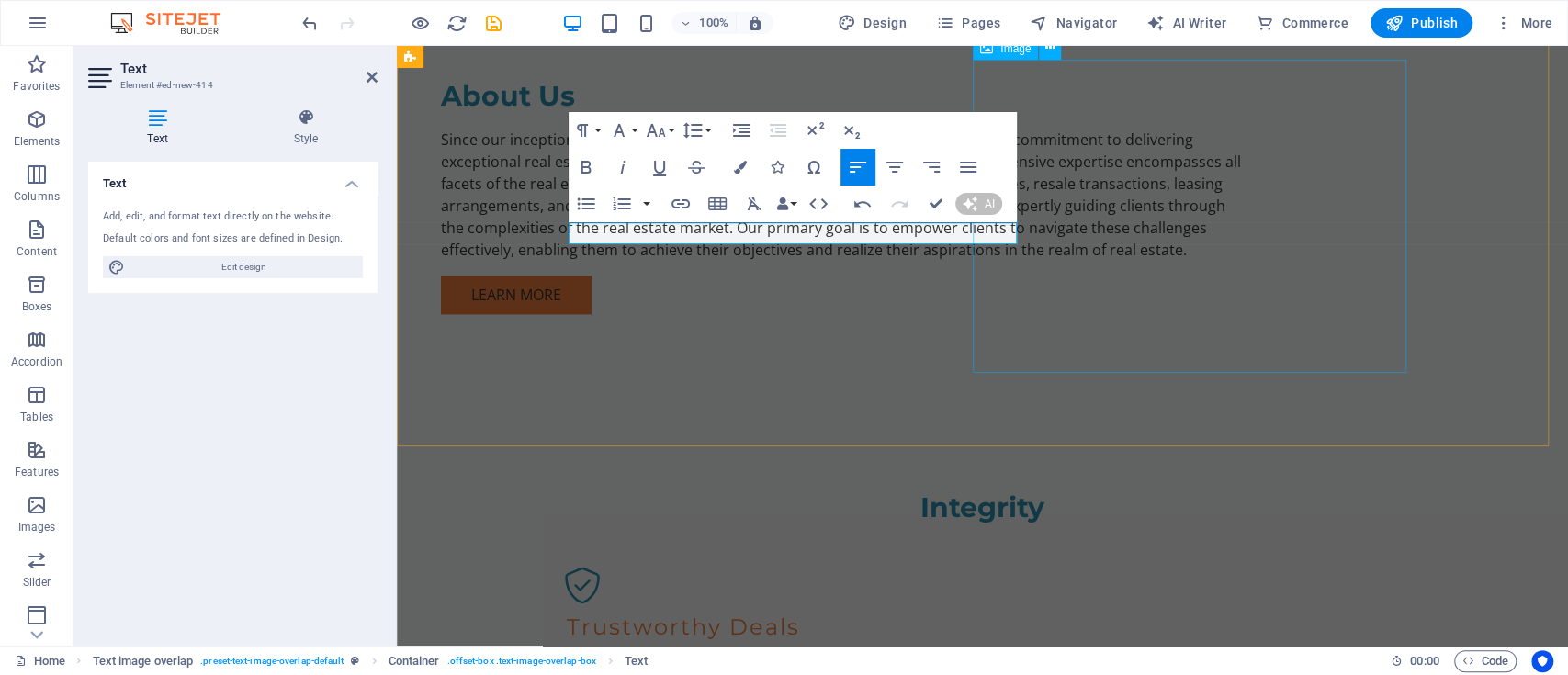
scroll to position [1691, 0]
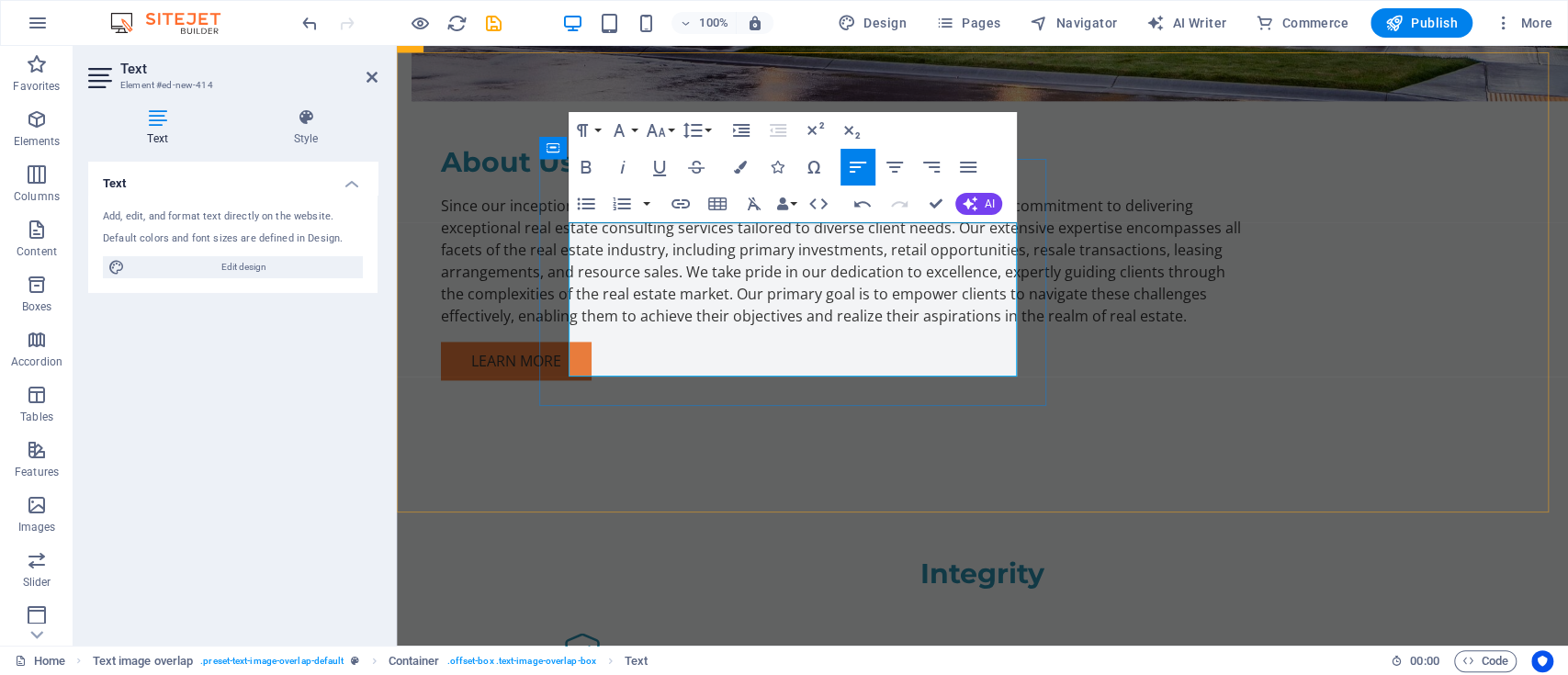
click at [989, 194] on button "AI" at bounding box center [979, 204] width 47 height 22
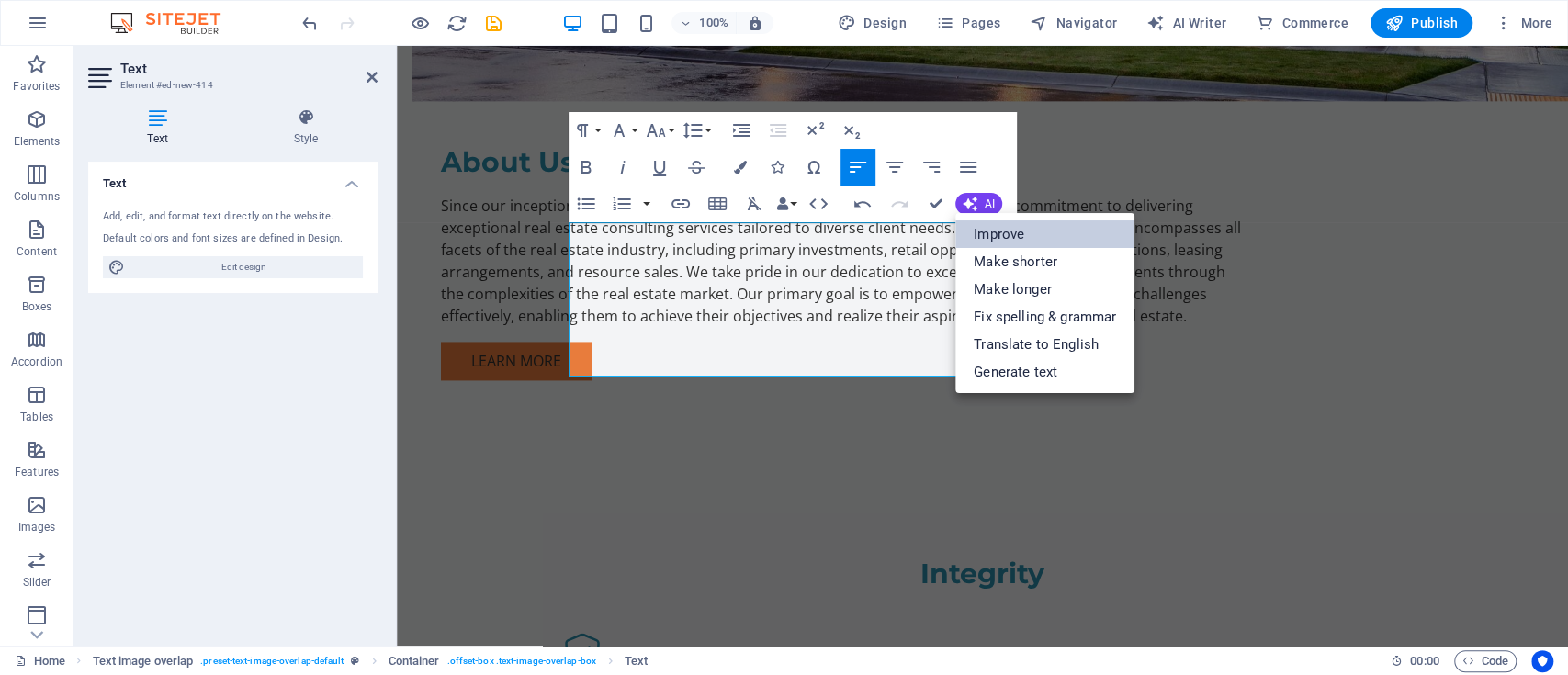
click at [999, 241] on link "Improve" at bounding box center [1045, 234] width 180 height 27
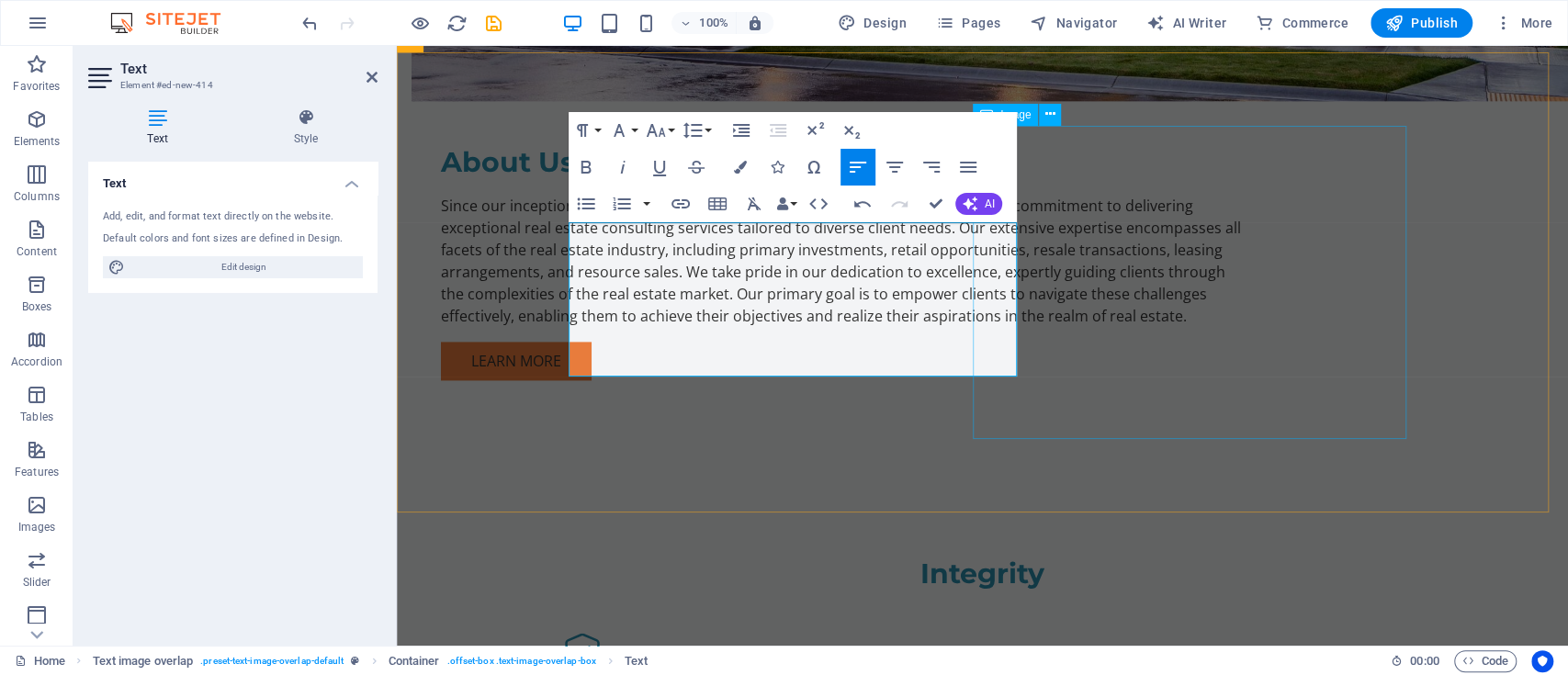
select select "%"
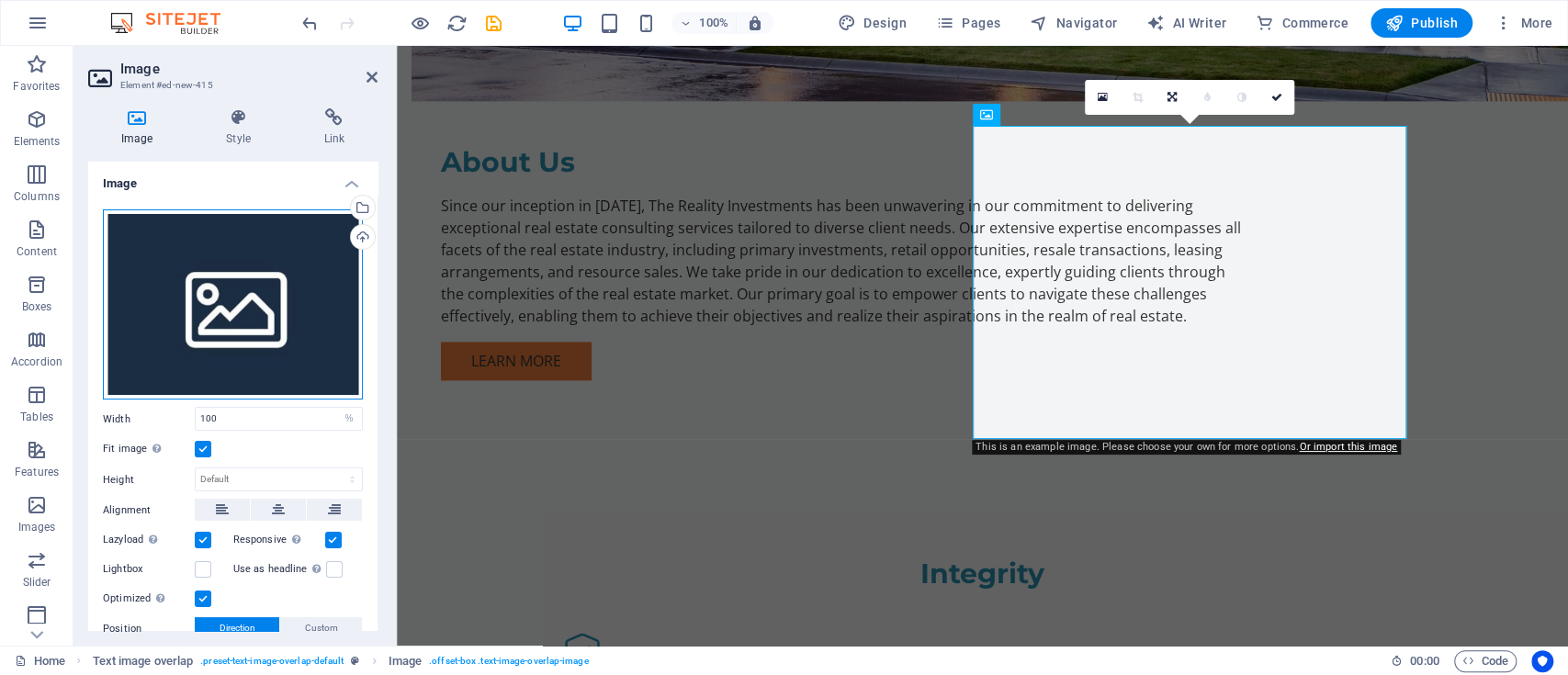
click at [252, 332] on div "Drag files here, click to choose files or select files from Files or our free s…" at bounding box center [233, 305] width 260 height 191
click at [252, 332] on body "The Reality Investments Home Favorites Elements Columns Content Boxes Accordion…" at bounding box center [784, 338] width 1568 height 675
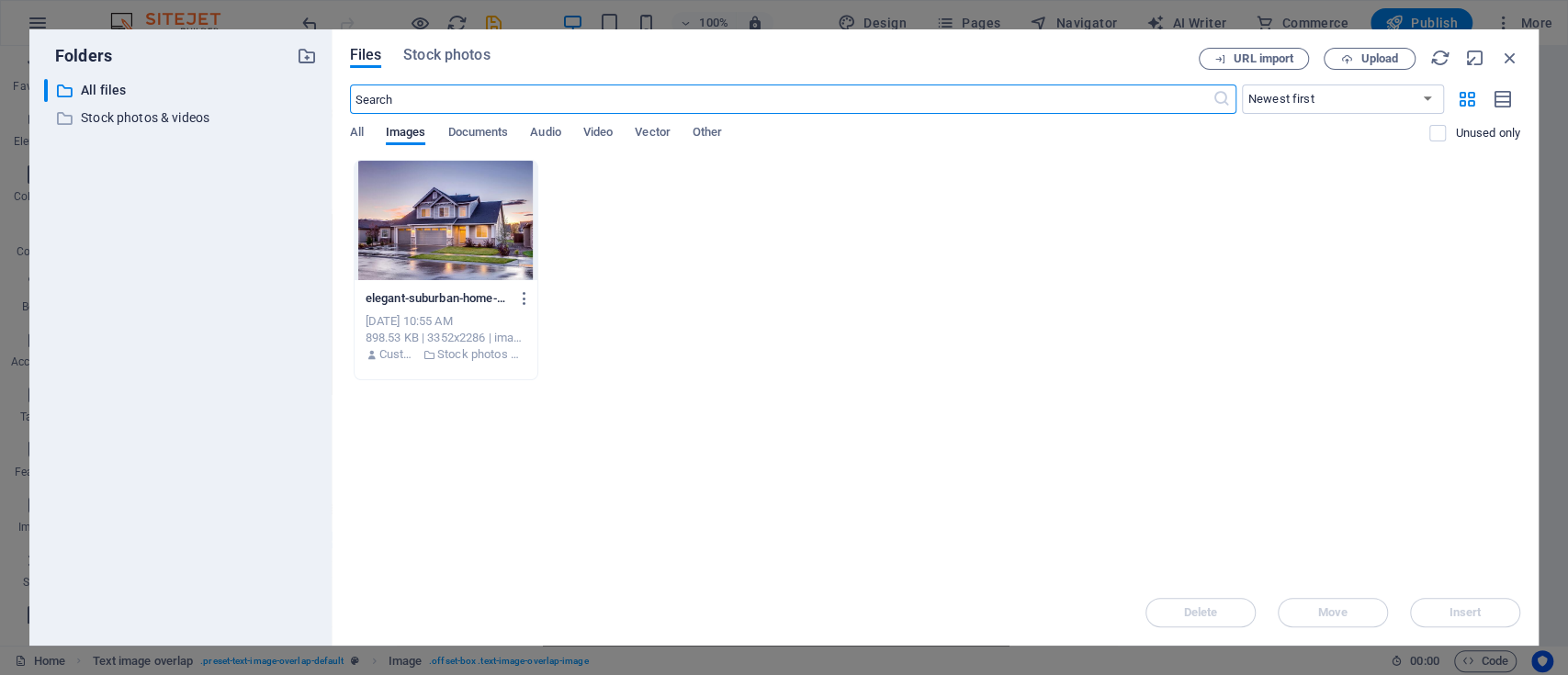
scroll to position [1795, 0]
click at [443, 60] on span "Stock photos" at bounding box center [446, 55] width 86 height 22
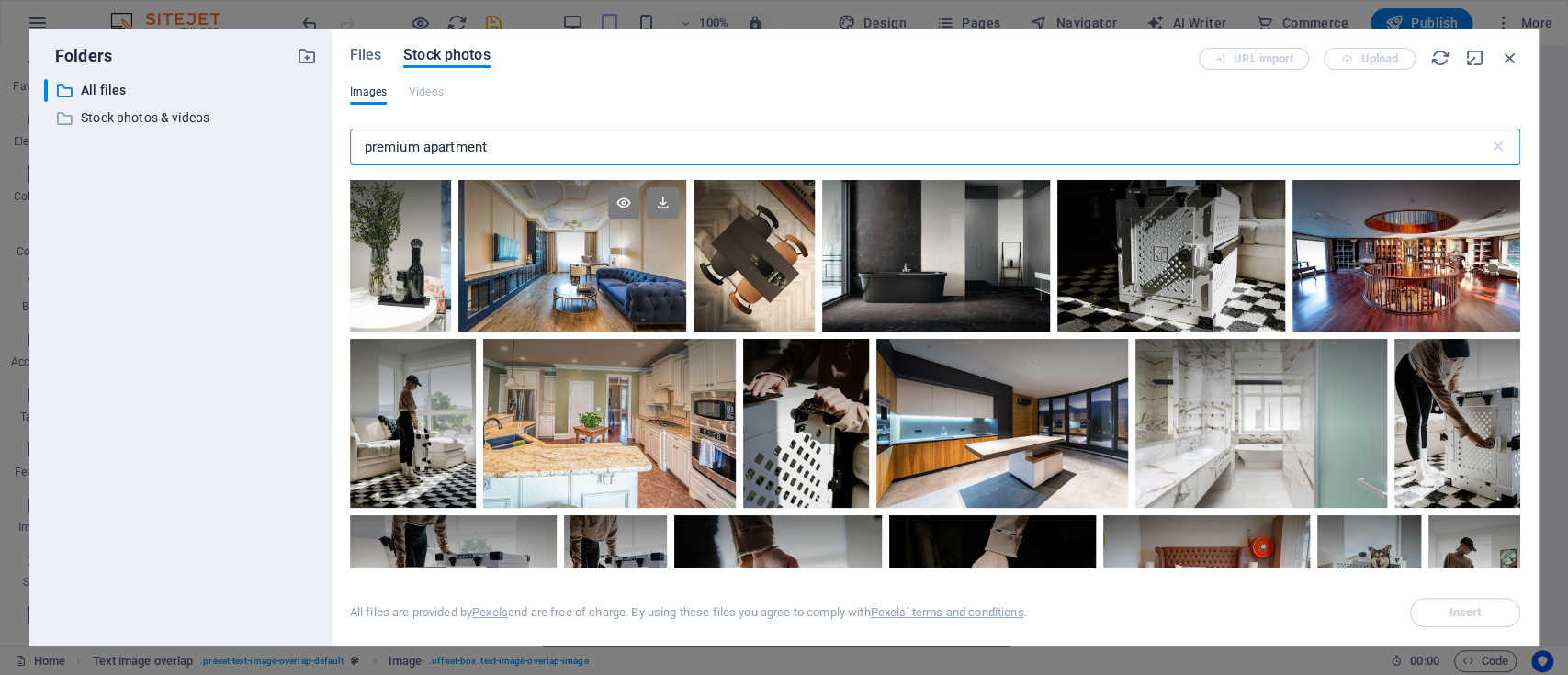
type input "premium apartment"
click at [628, 297] on div at bounding box center [572, 256] width 228 height 151
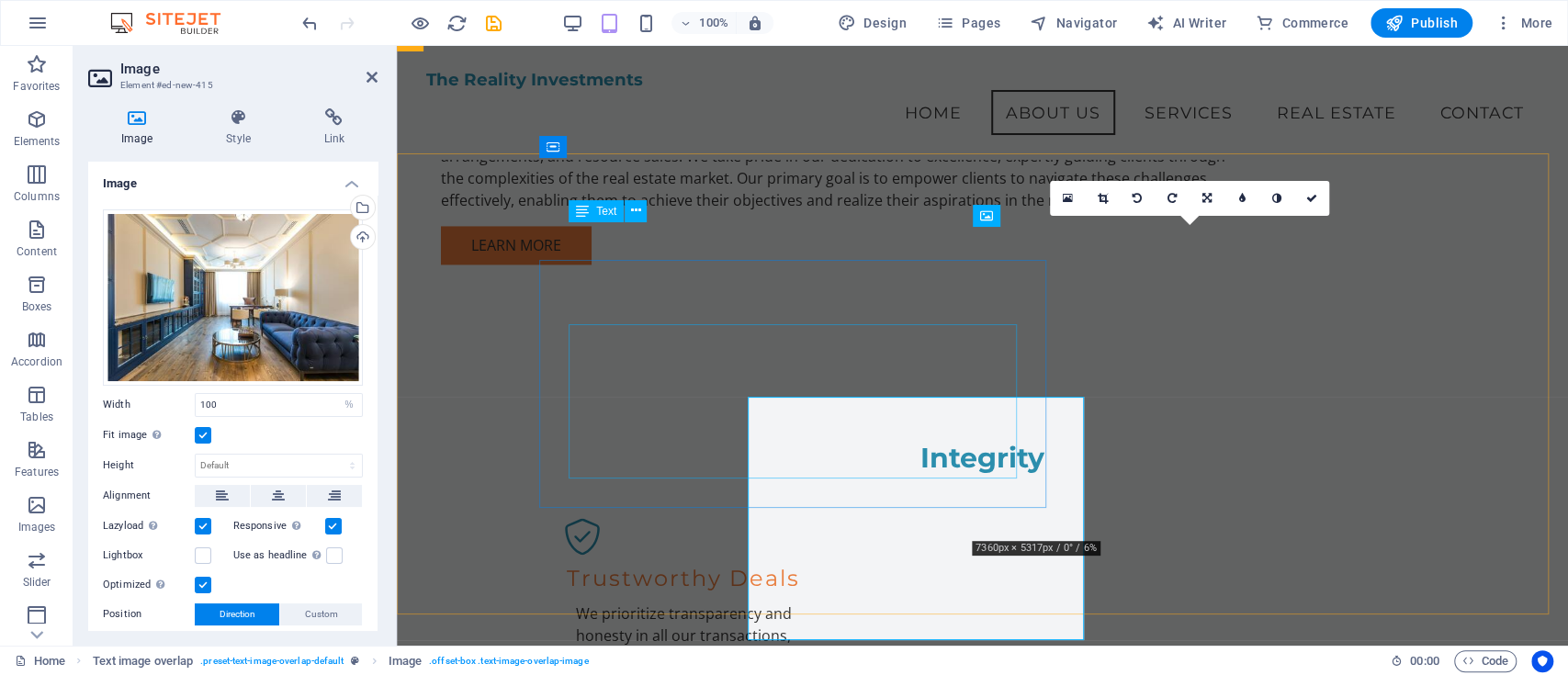
scroll to position [1691, 0]
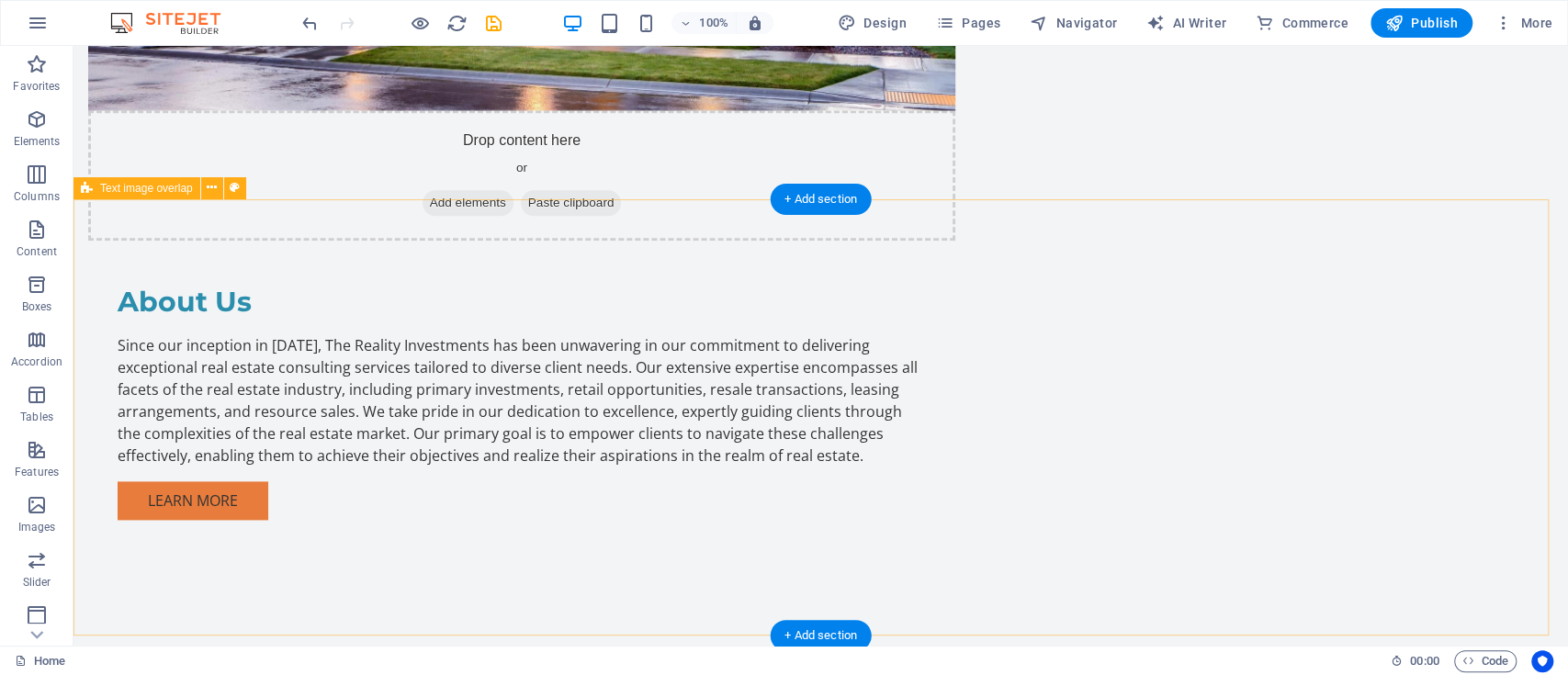
scroll to position [1600, 0]
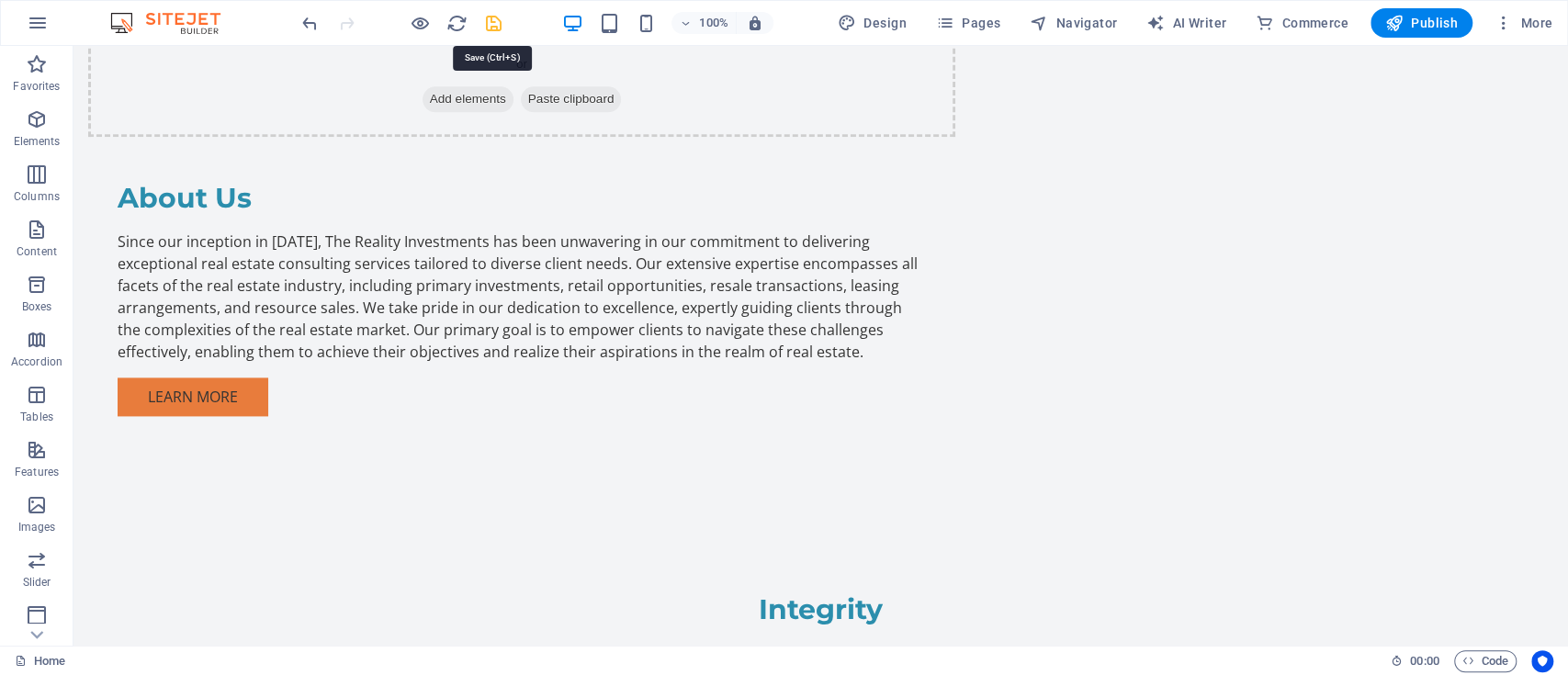
click at [487, 20] on icon "save" at bounding box center [494, 23] width 22 height 22
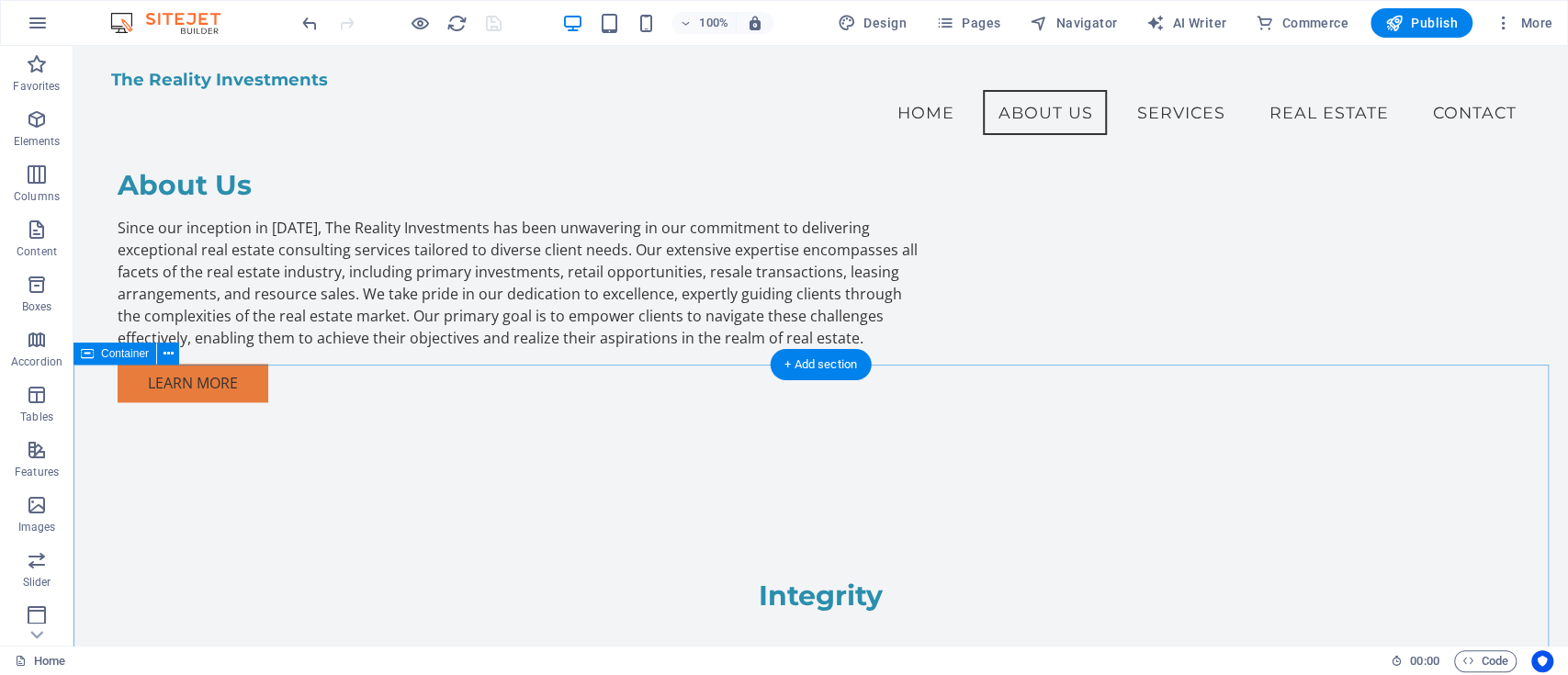
scroll to position [1385, 0]
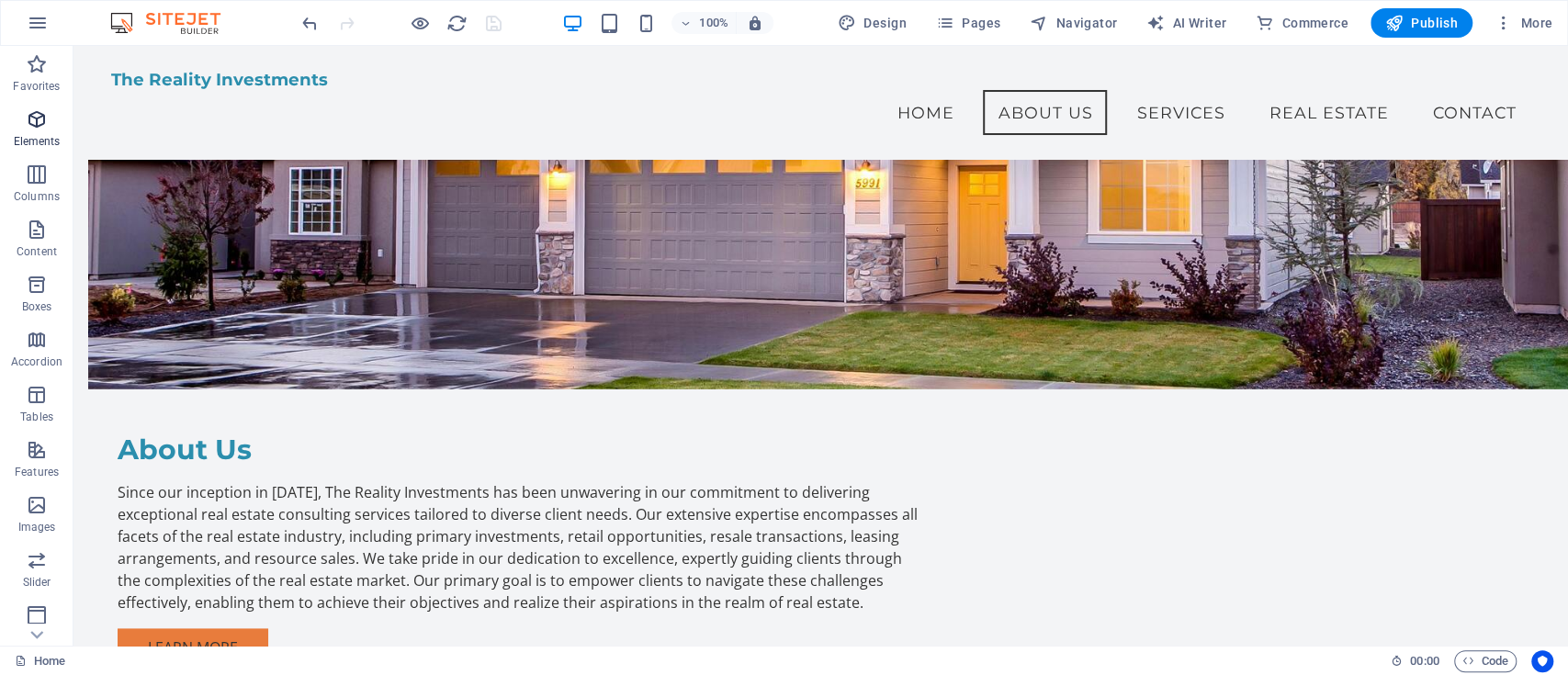
click at [34, 105] on button "Elements" at bounding box center [36, 128] width 74 height 55
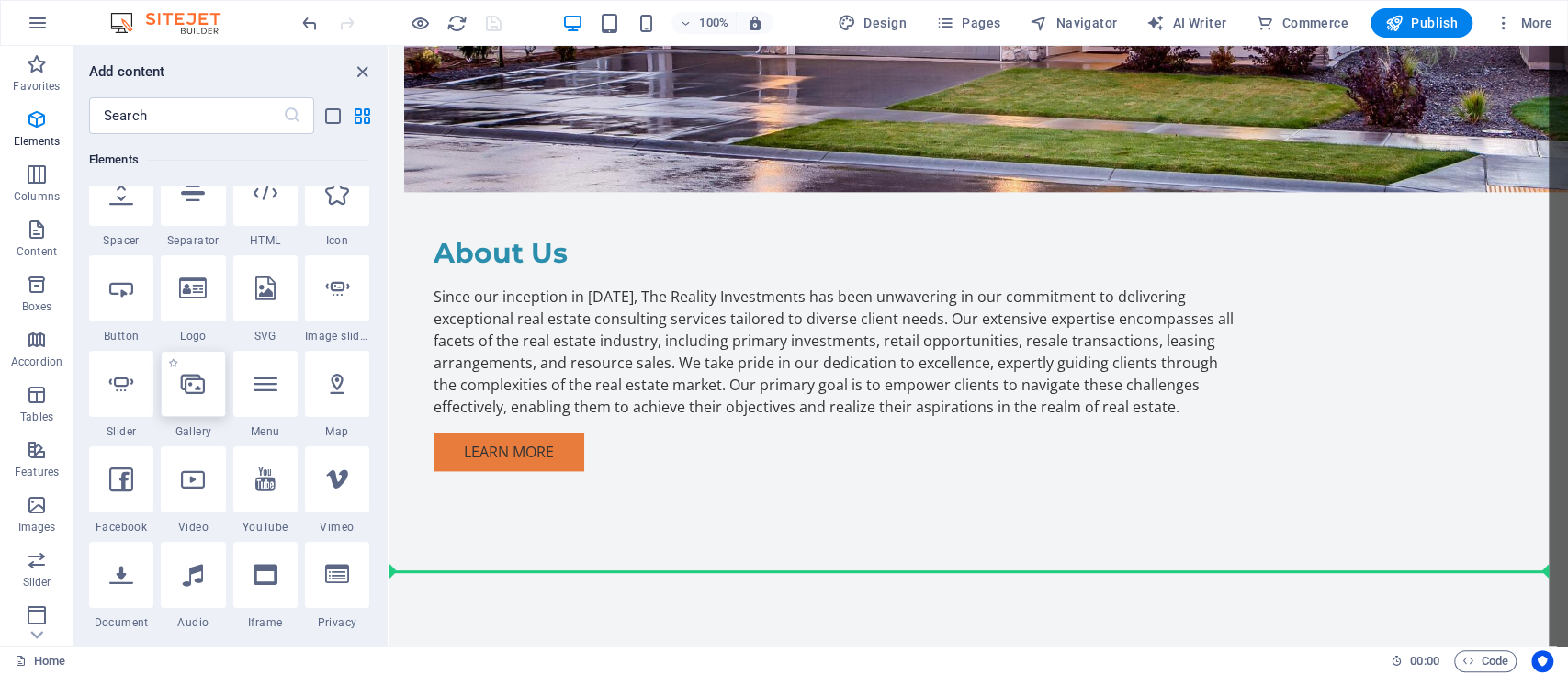
scroll to position [1641, 0]
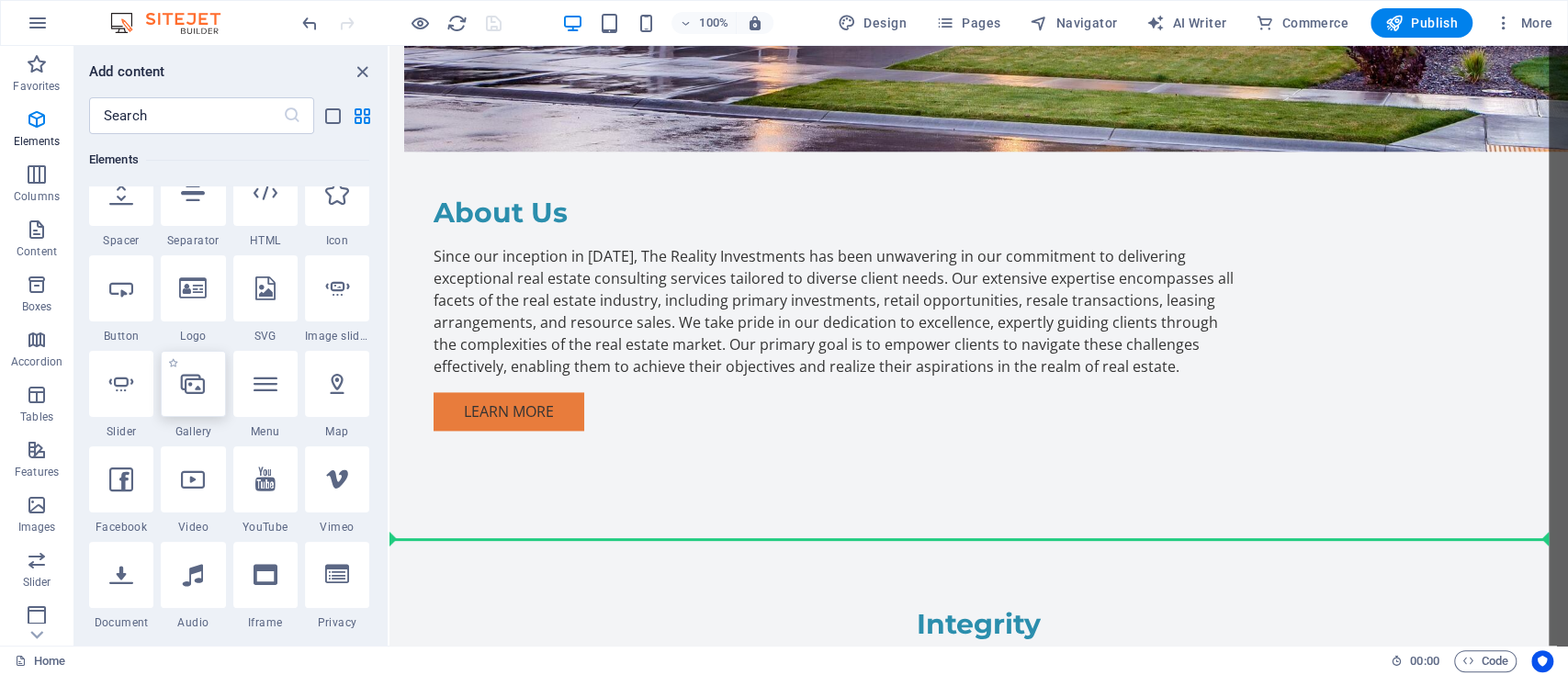
select select "ms"
select select "s"
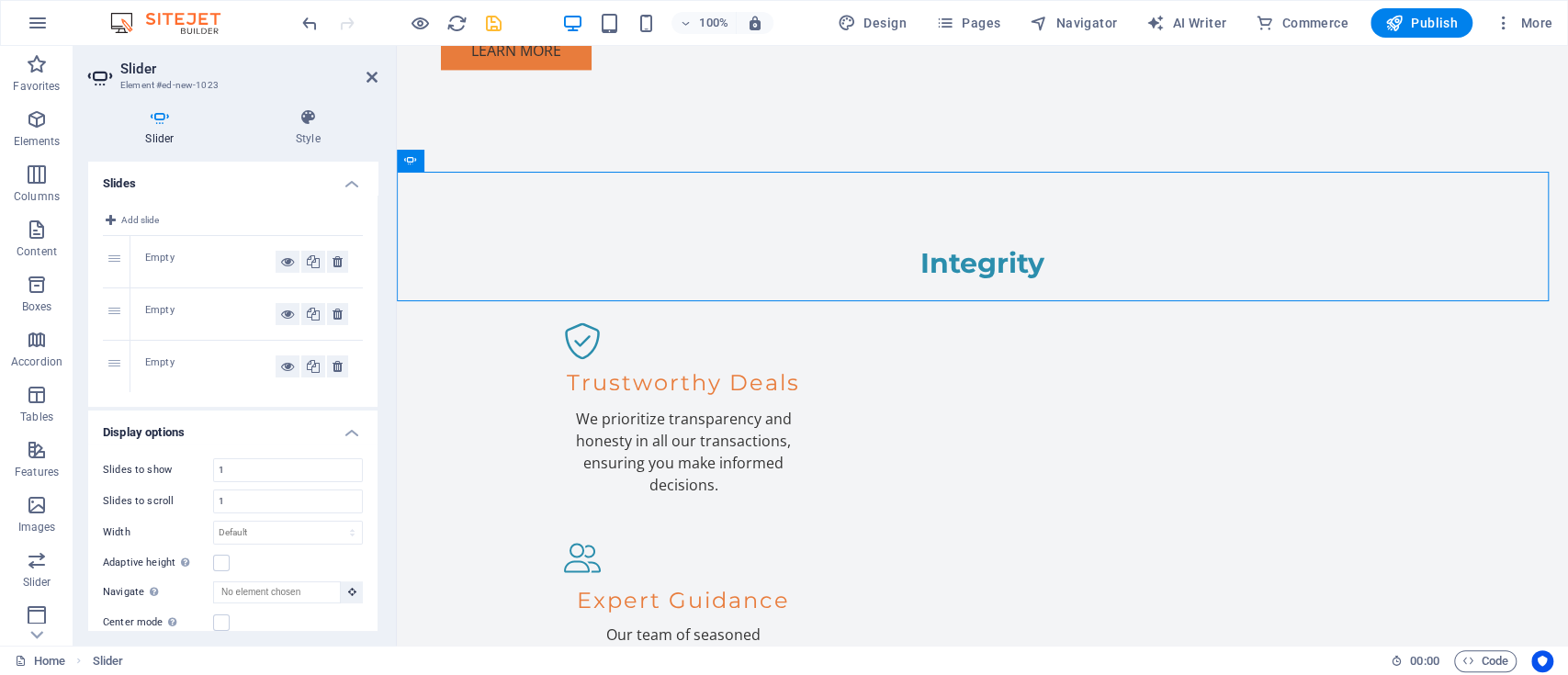
scroll to position [2008, 0]
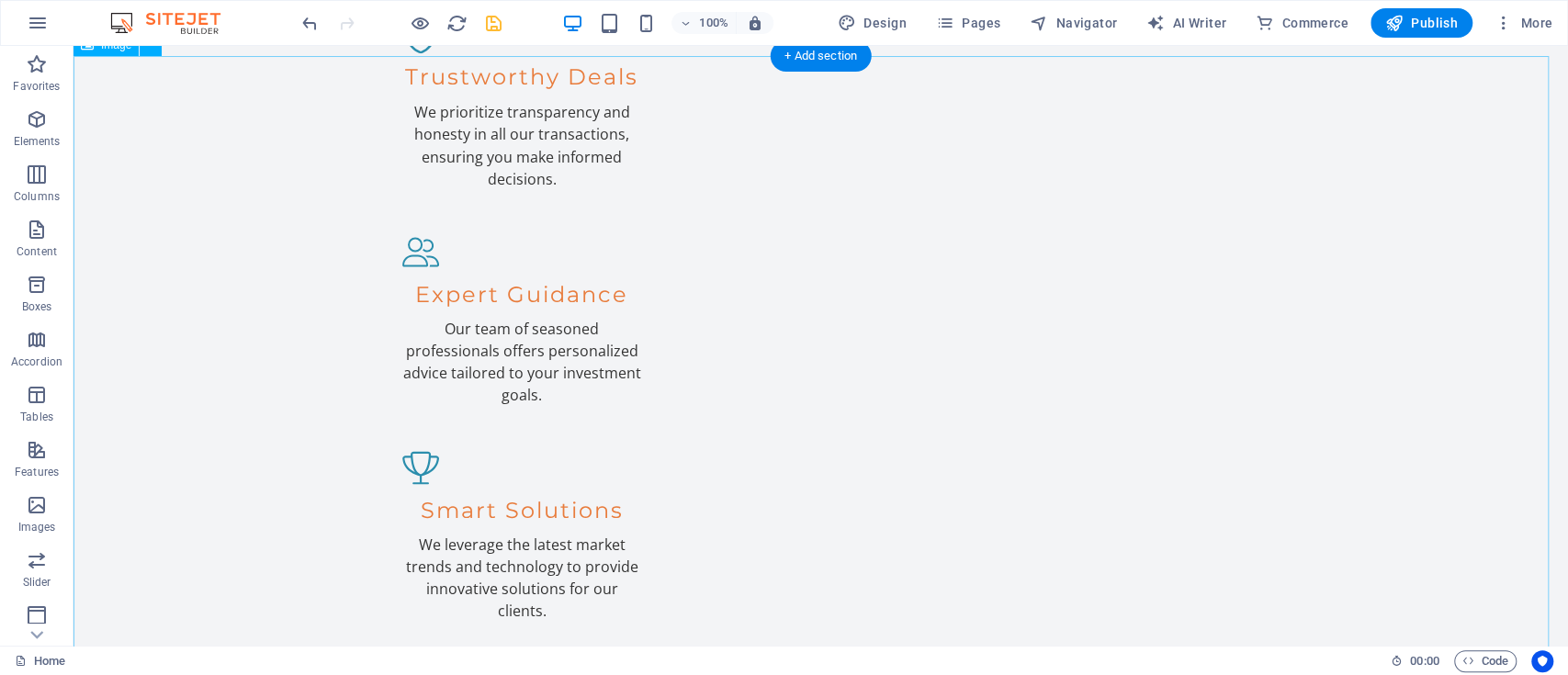
scroll to position [2497, 0]
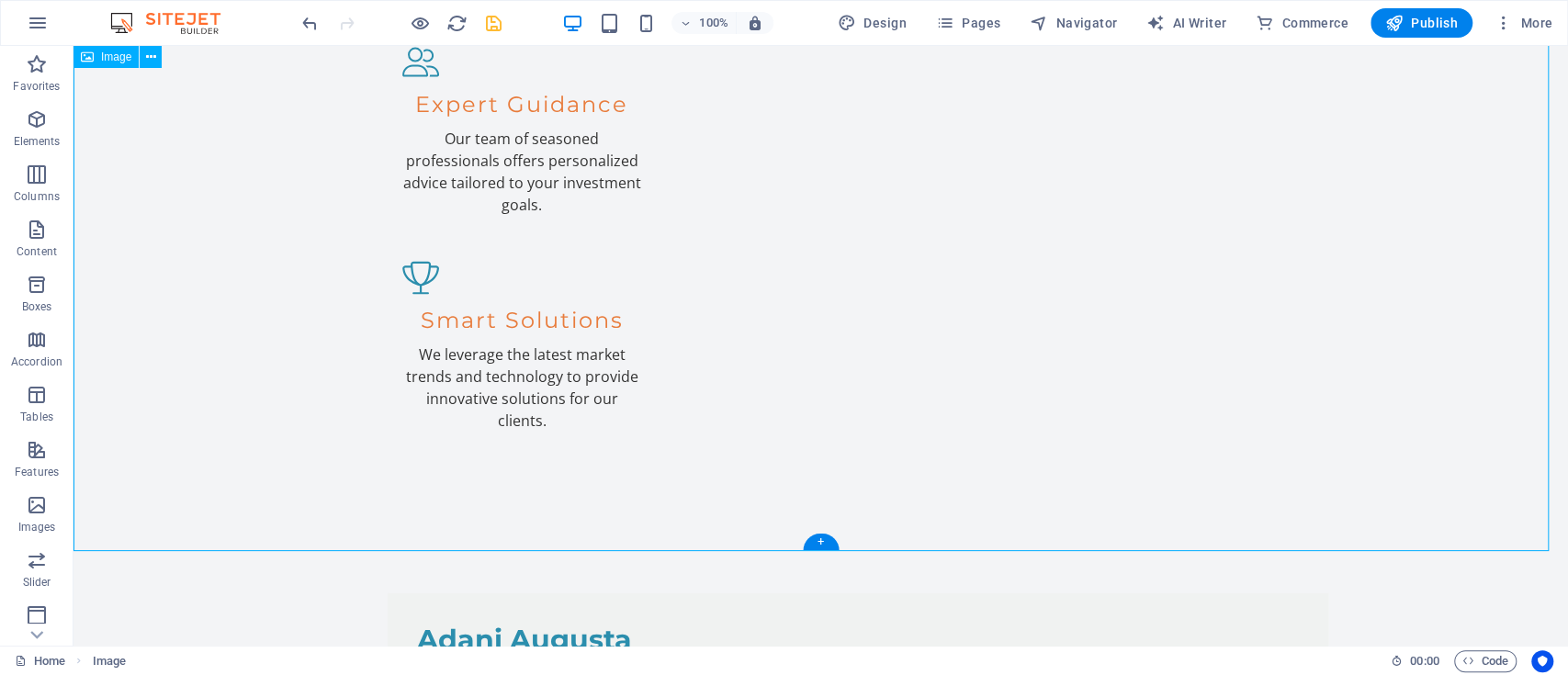
scroll to position [1759, 0]
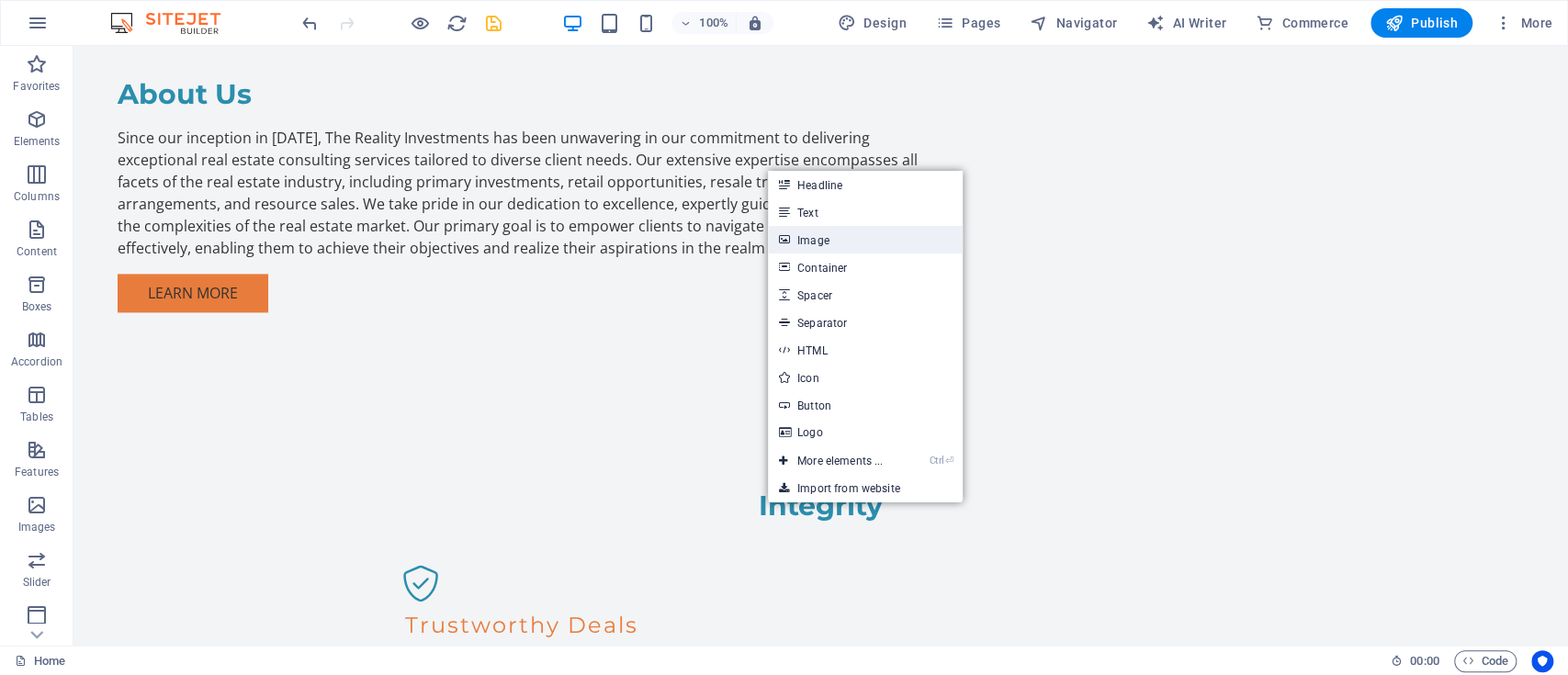
click at [844, 250] on link "Image" at bounding box center [865, 239] width 194 height 27
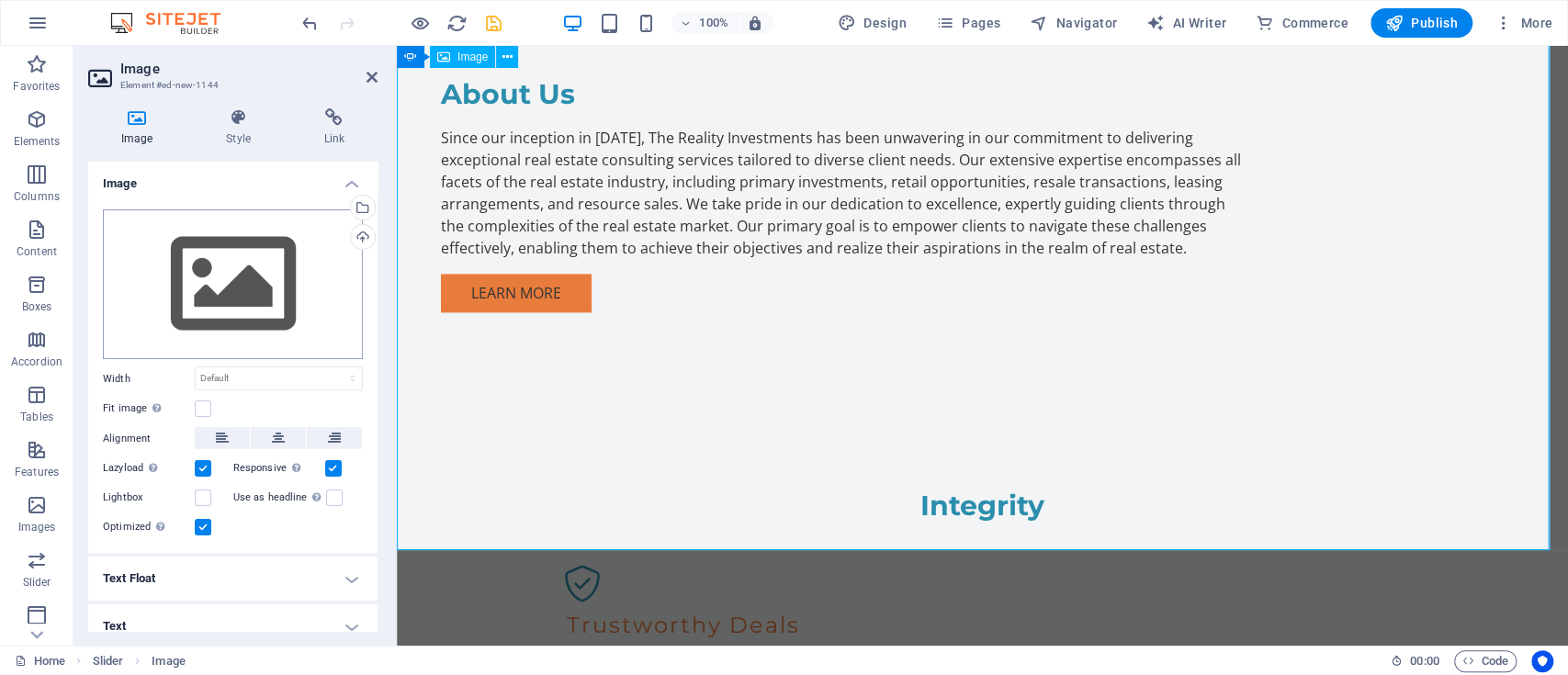
scroll to position [2277, 0]
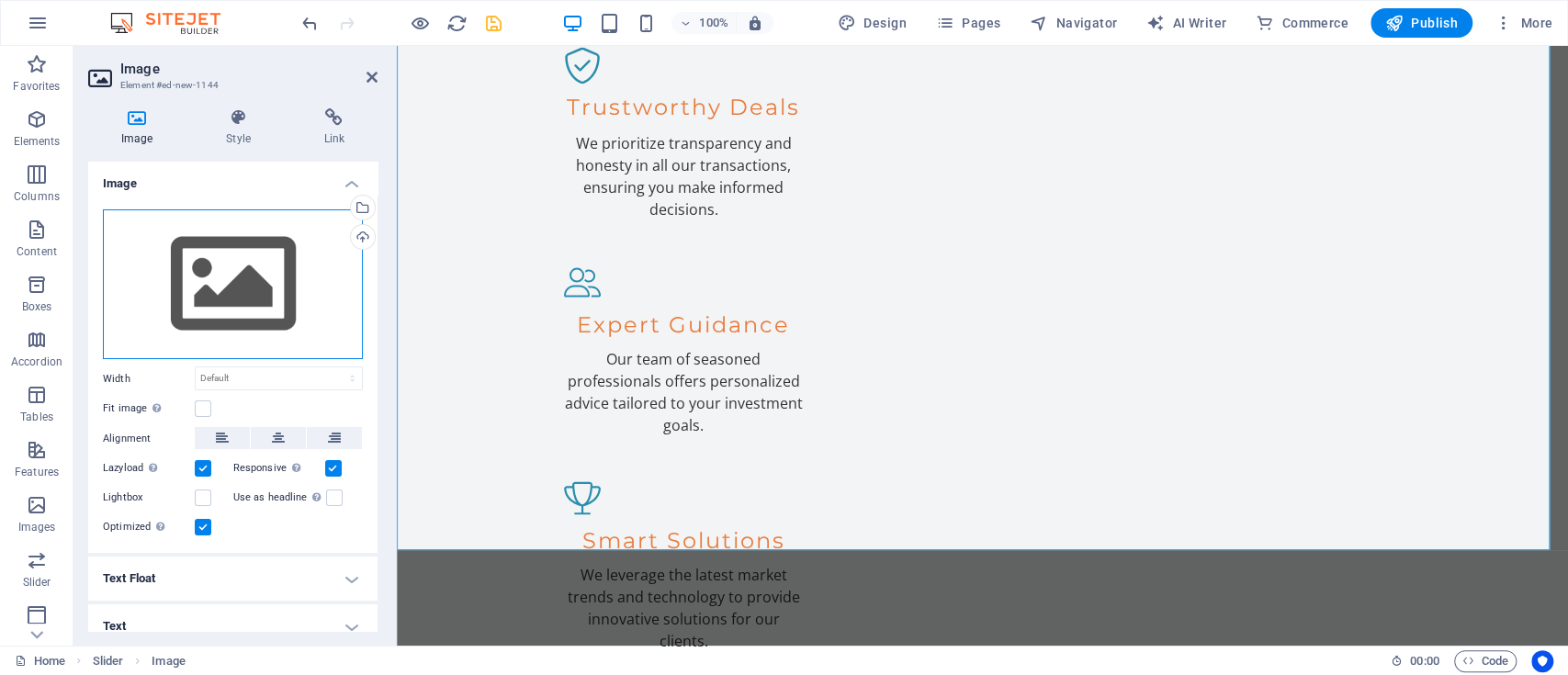
click at [210, 262] on div "Drag files here, click to choose files or select files from Files or our free s…" at bounding box center [233, 284] width 260 height 151
click at [210, 262] on body "The Reality Investments Home Favorites Elements Columns Content Boxes Accordion…" at bounding box center [784, 338] width 1568 height 675
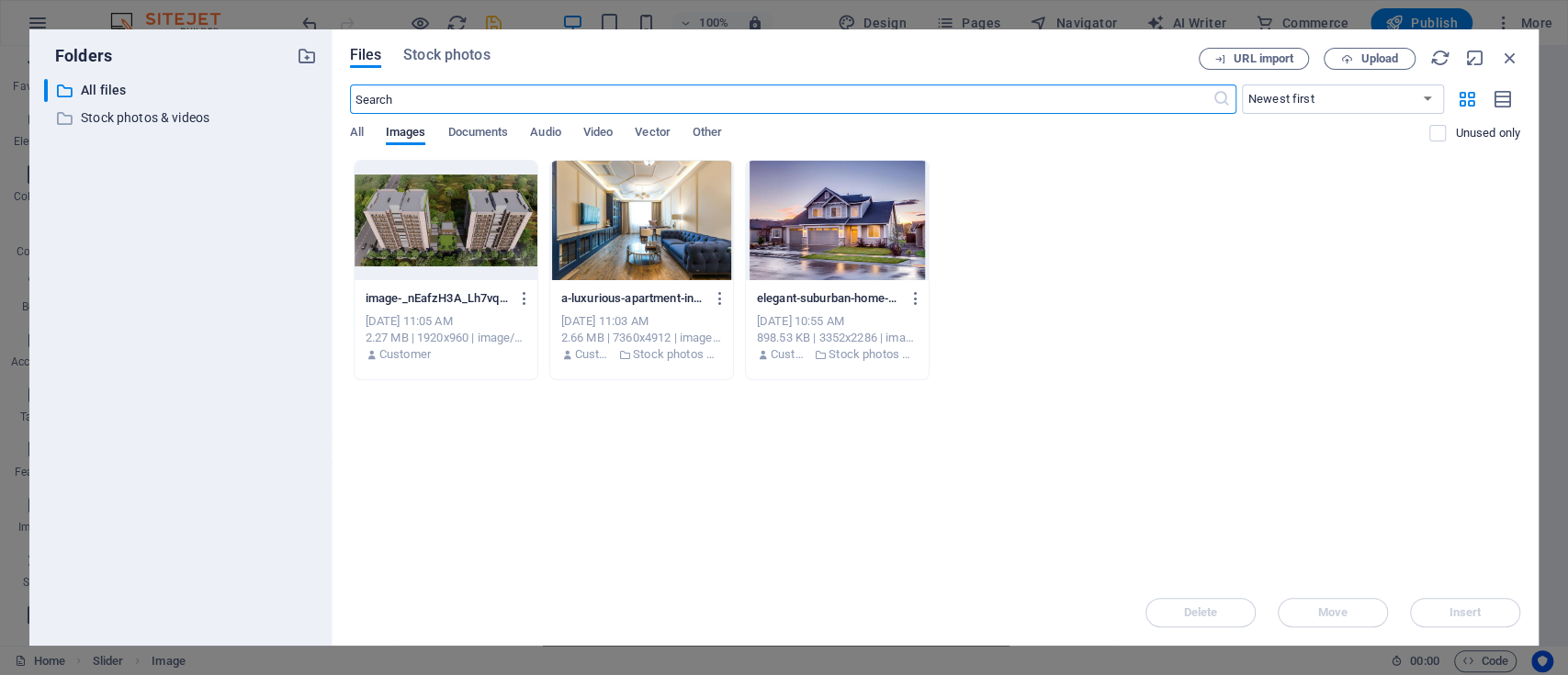
scroll to position [2175, 0]
click at [458, 208] on div at bounding box center [445, 221] width 182 height 120
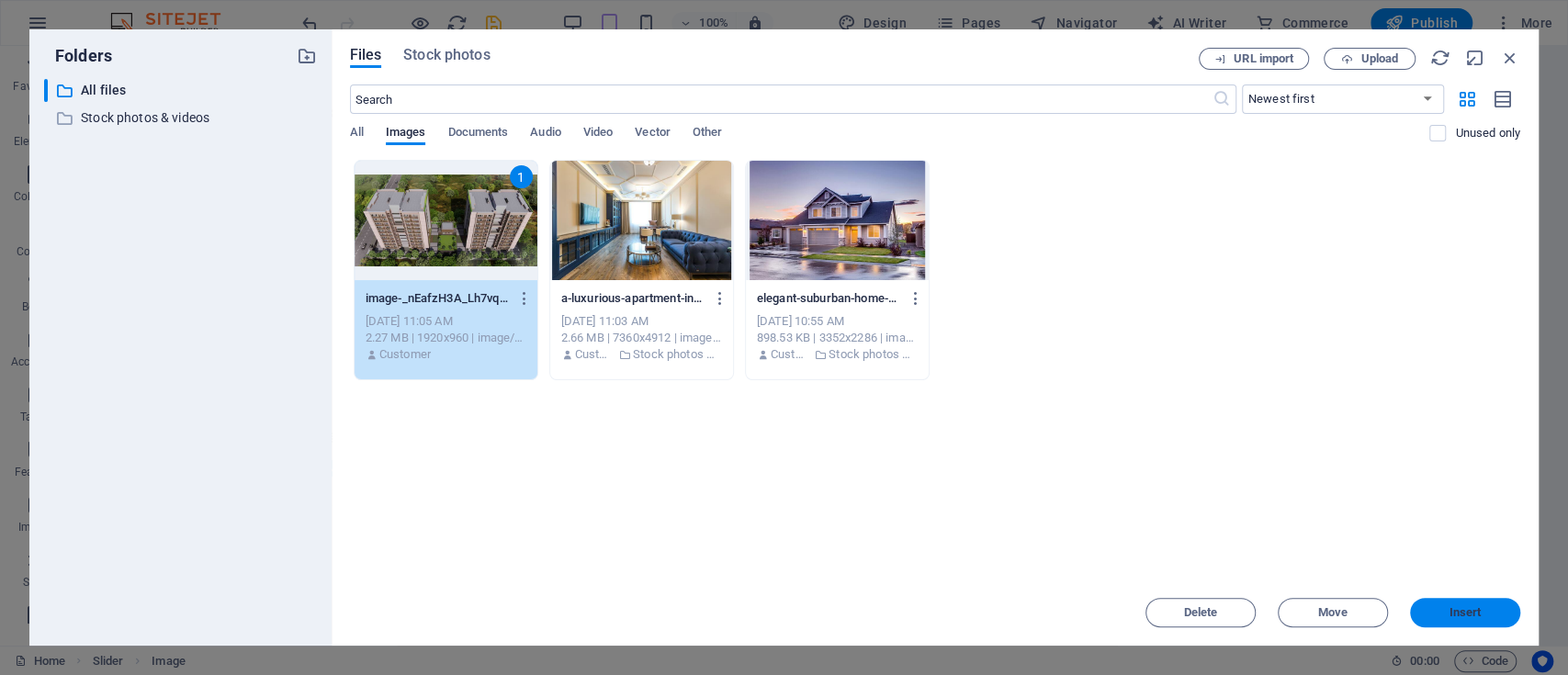
click at [1174, 505] on button "Insert" at bounding box center [1465, 611] width 110 height 29
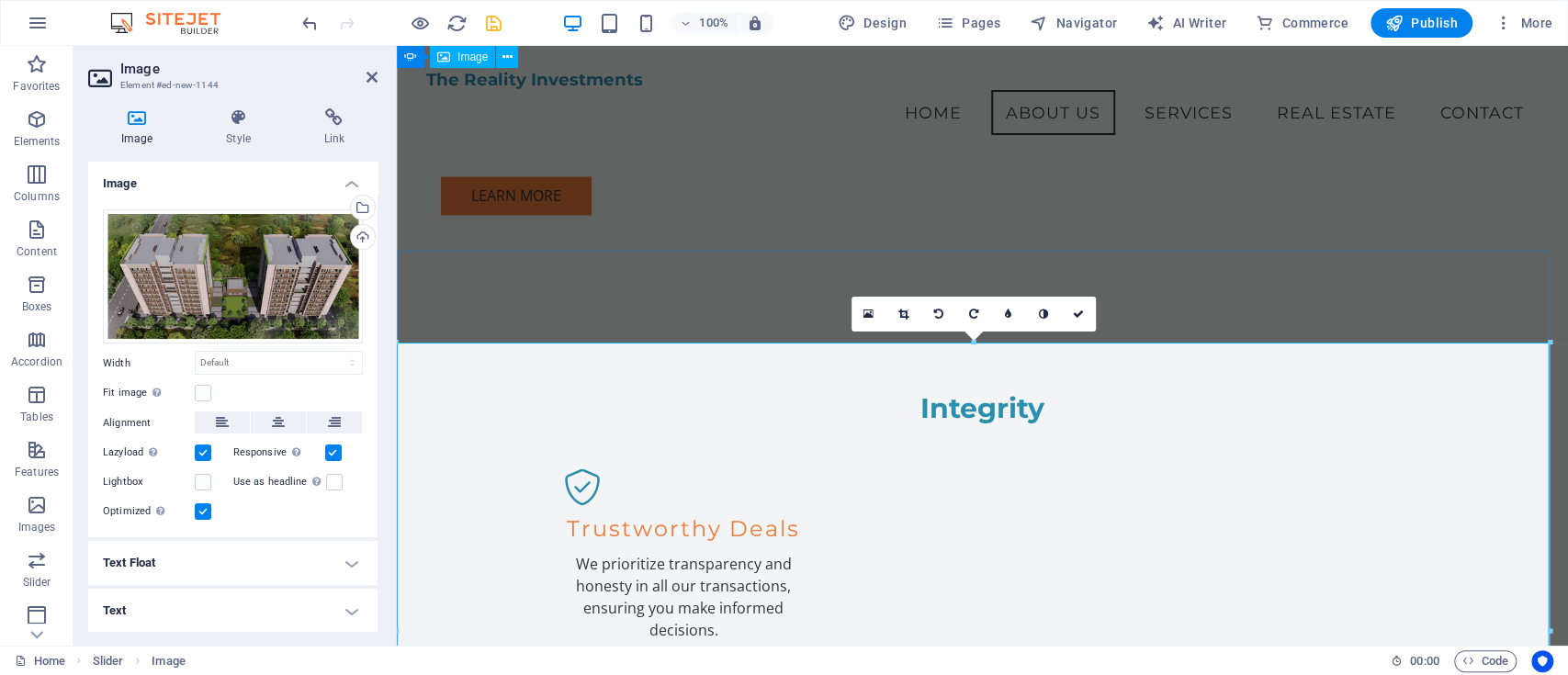
scroll to position [1745, 0]
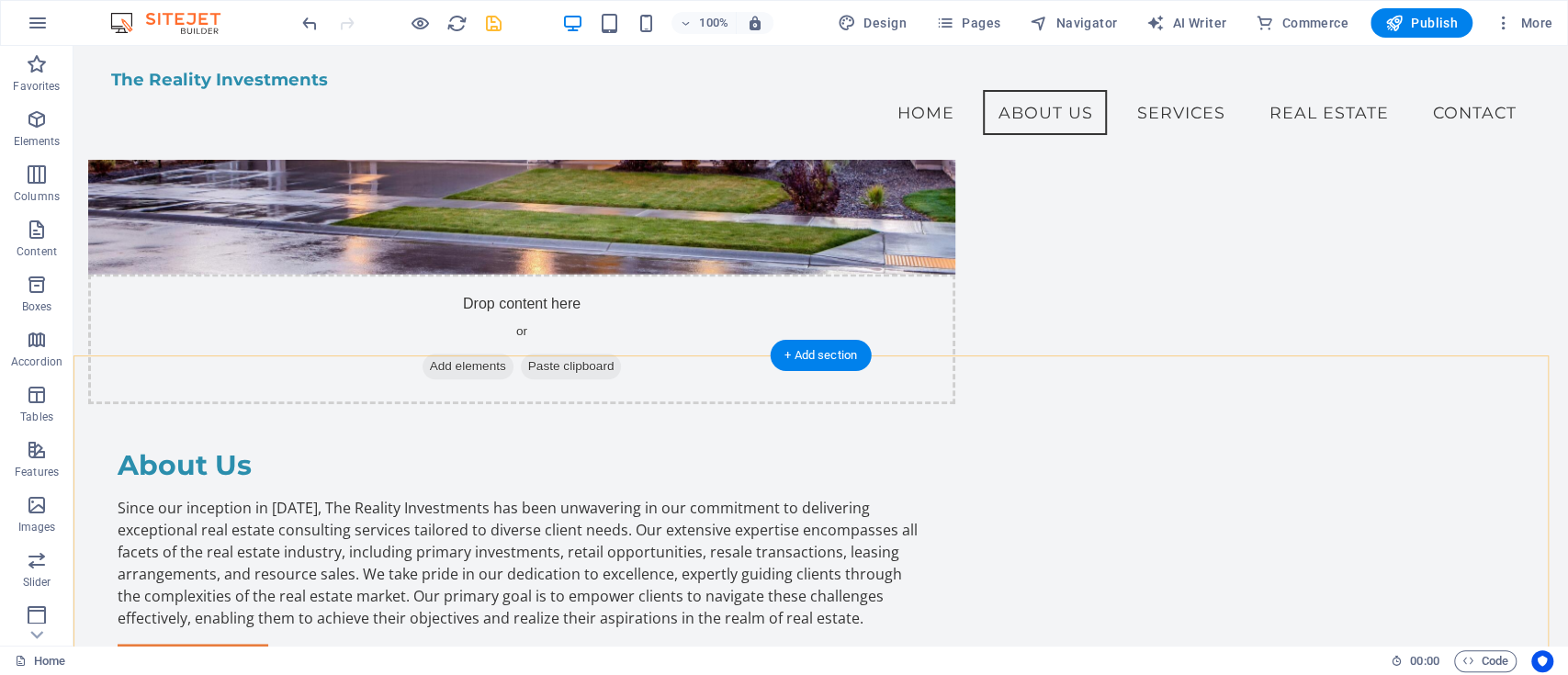
scroll to position [643, 0]
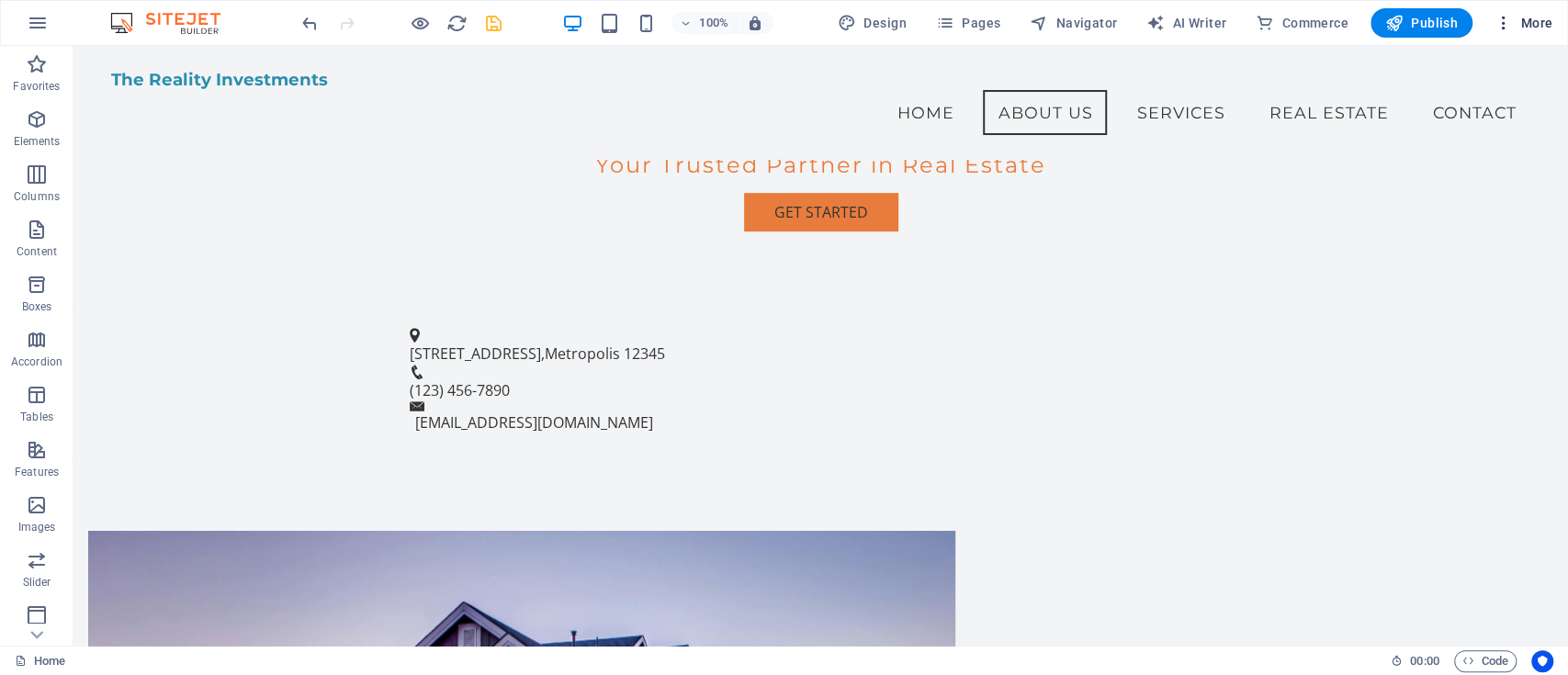
click at [1174, 26] on span "More" at bounding box center [1523, 23] width 58 height 19
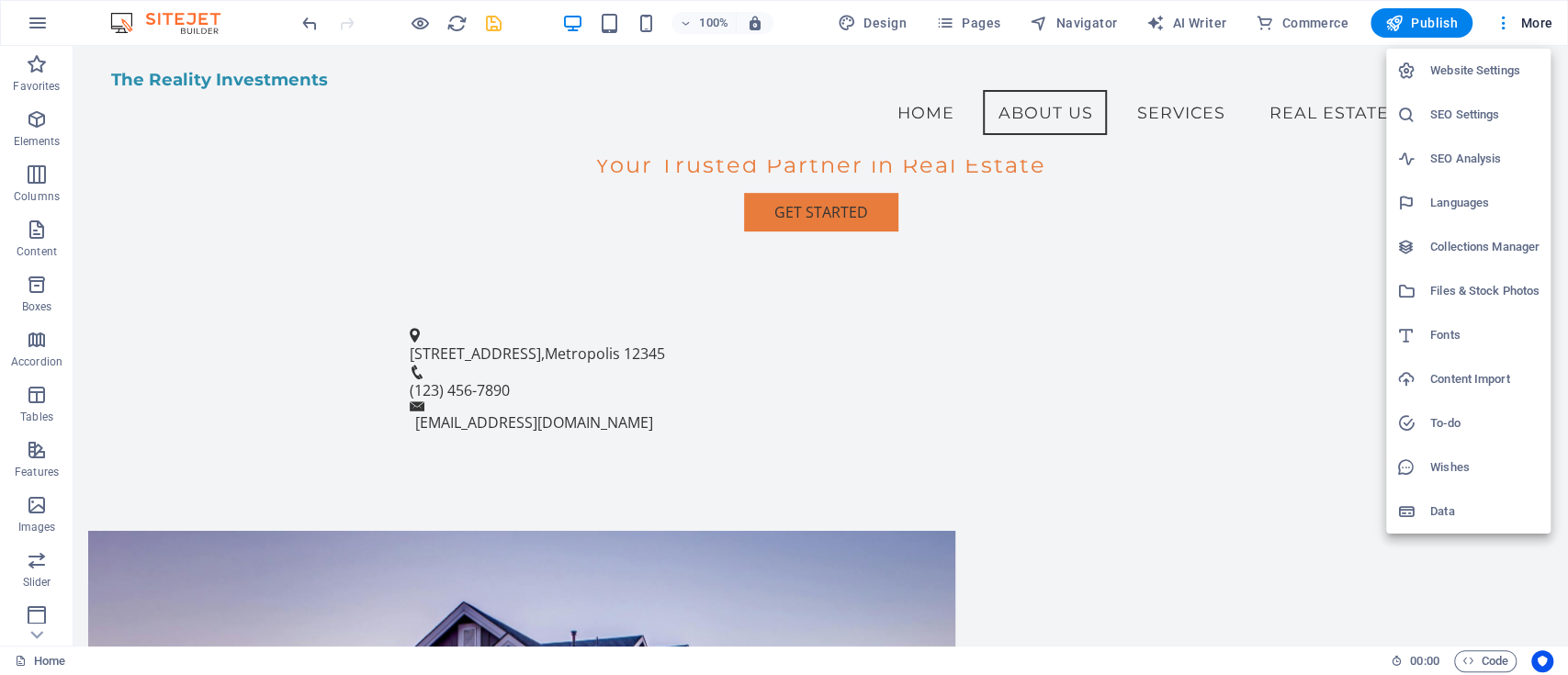
click at [1174, 107] on h6 "SEO Settings" at bounding box center [1484, 115] width 109 height 22
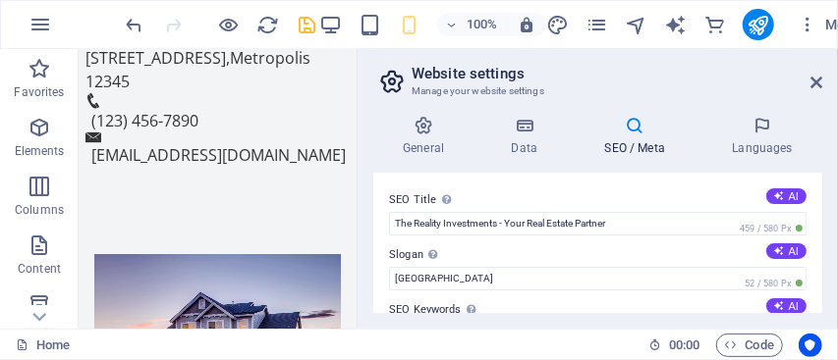
scroll to position [65, 0]
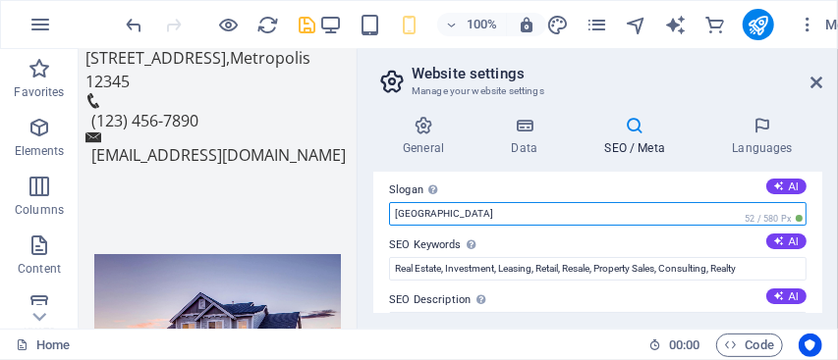
drag, startPoint x: 499, startPoint y: 209, endPoint x: 379, endPoint y: 196, distance: 120.5
click at [379, 196] on div "SEO Title The title of your website - make it something that stands out in sear…" at bounding box center [597, 243] width 449 height 140
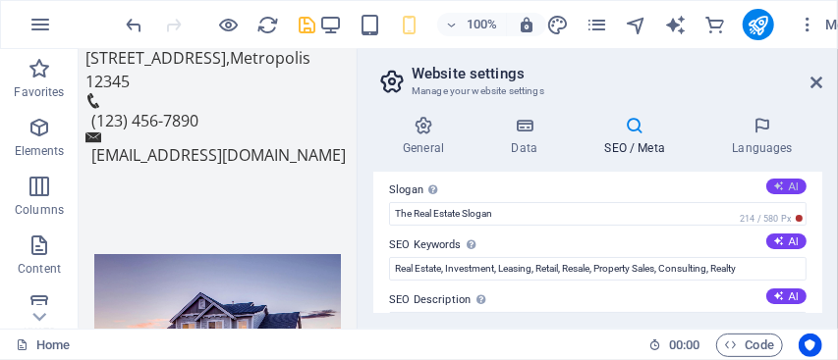
click at [777, 188] on icon at bounding box center [779, 186] width 11 height 11
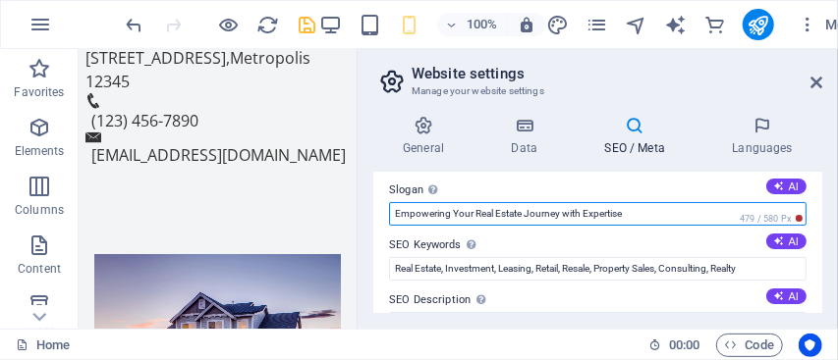
click at [678, 219] on input "Empowering Your Real Estate Journey with Expertise" at bounding box center [597, 214] width 417 height 24
type input "Step Ahed.. Invest Smart"
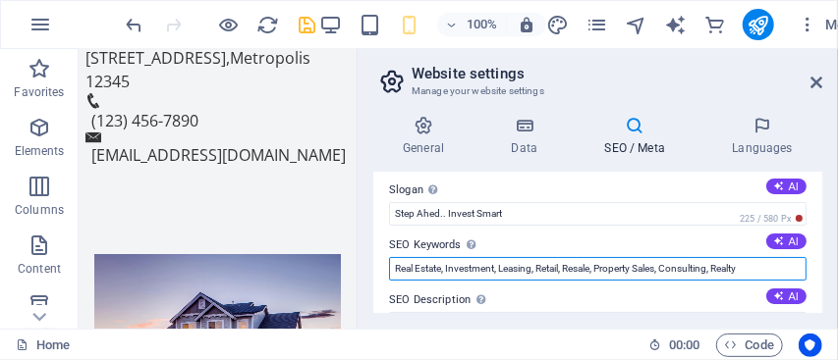
click at [683, 274] on input "Real Estate, Investment, Leasing, Retail, Resale, Property Sales, Consulting, R…" at bounding box center [597, 269] width 417 height 24
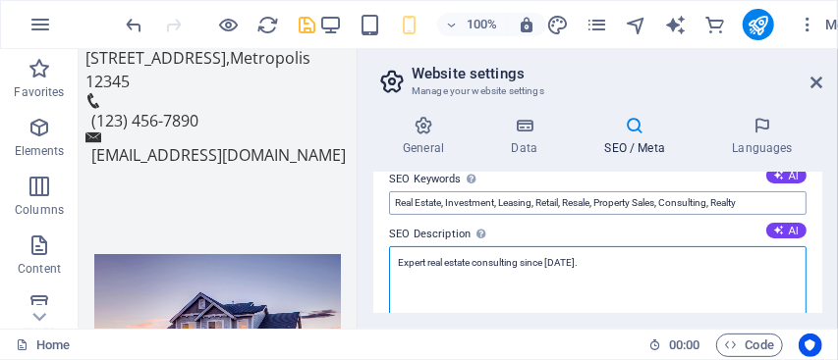
click at [683, 274] on textarea "Expert real estate consulting since [DATE]." at bounding box center [597, 285] width 417 height 77
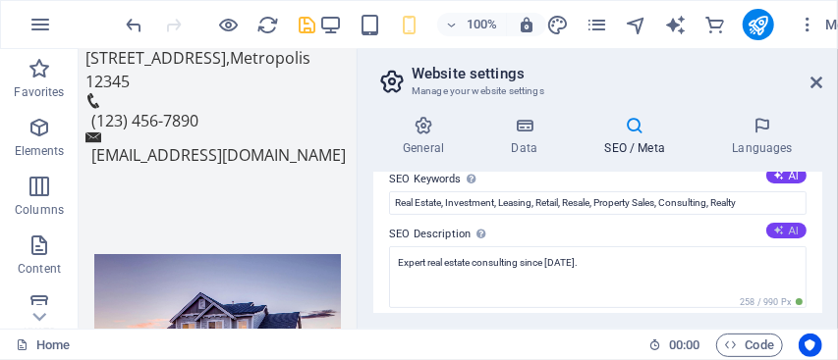
click at [791, 233] on button "AI" at bounding box center [786, 231] width 40 height 16
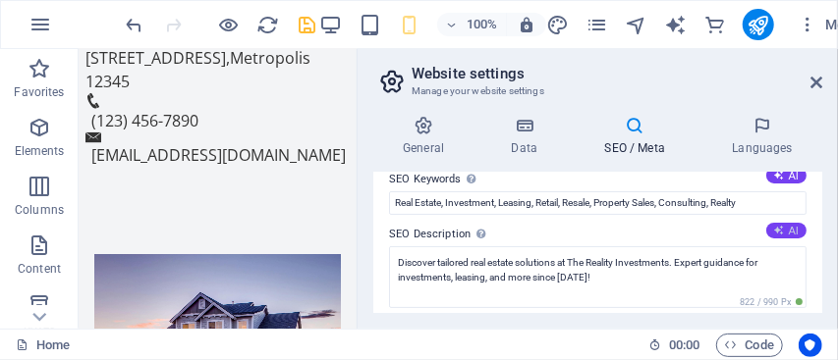
click at [779, 223] on button "AI" at bounding box center [786, 231] width 40 height 16
type textarea "Discover expert real estate consulting services at The Reality Investments. We …"
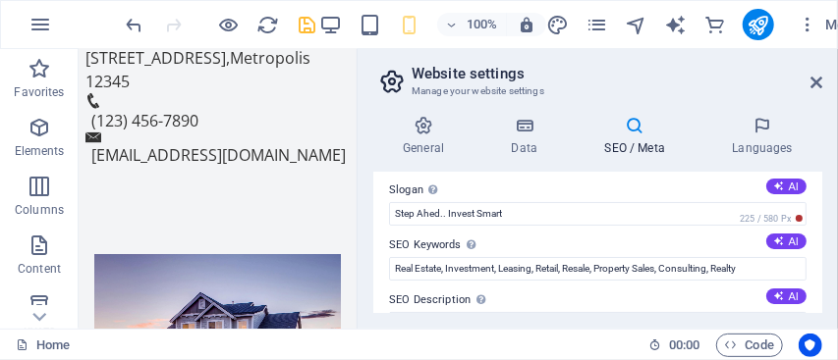
scroll to position [0, 0]
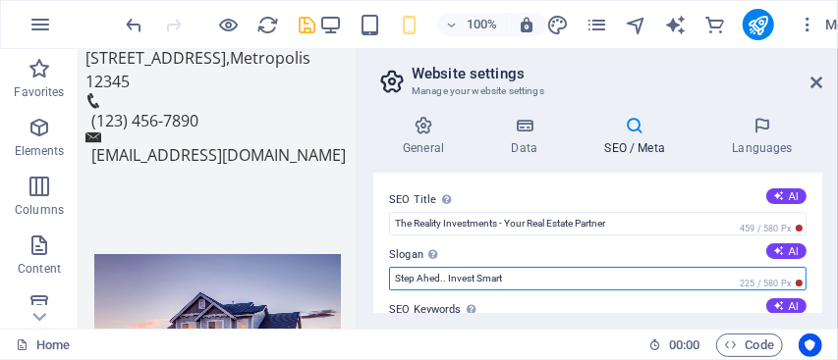
click at [440, 277] on input "Step Ahed.. Invest Smart" at bounding box center [597, 279] width 417 height 24
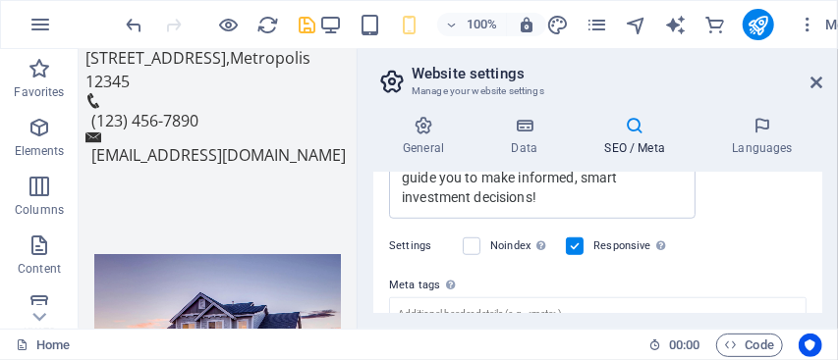
scroll to position [589, 0]
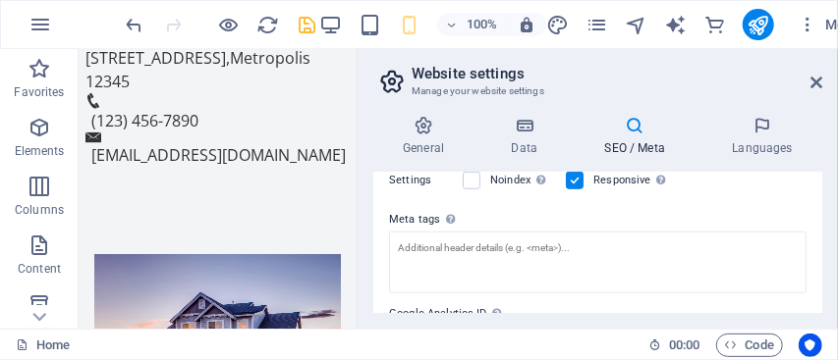
type input "Step Ahed | Invest Smart"
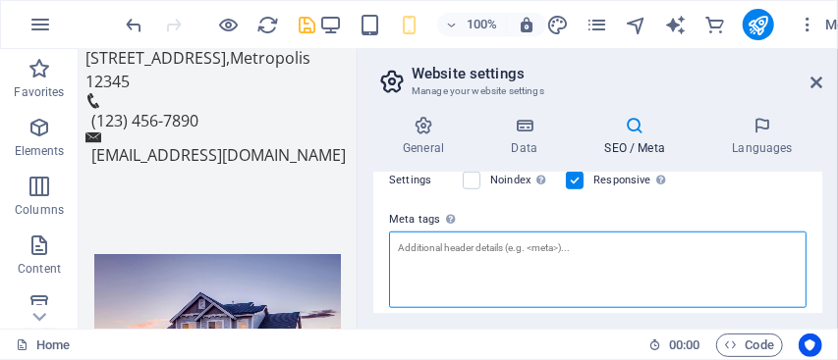
click at [609, 264] on textarea "Meta tags Enter HTML code here that will be placed inside the tags of your webs…" at bounding box center [597, 270] width 417 height 77
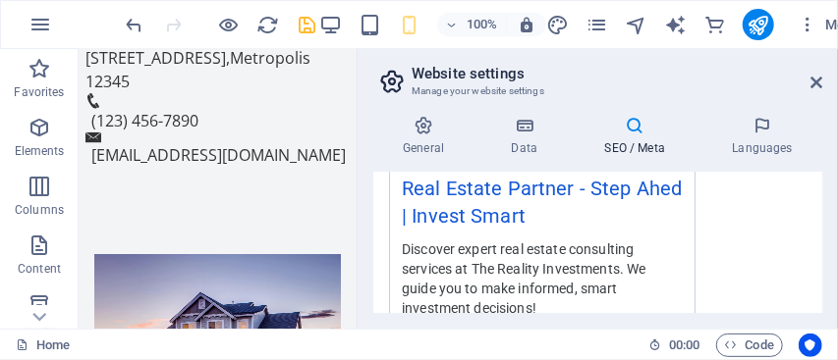
scroll to position [316, 0]
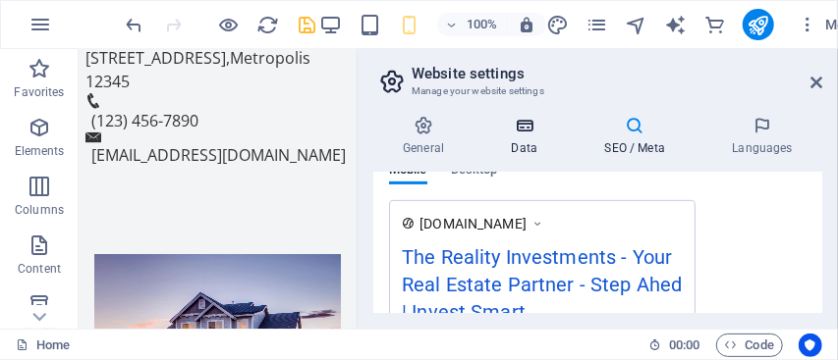
click at [527, 139] on h4 "Data" at bounding box center [527, 136] width 93 height 41
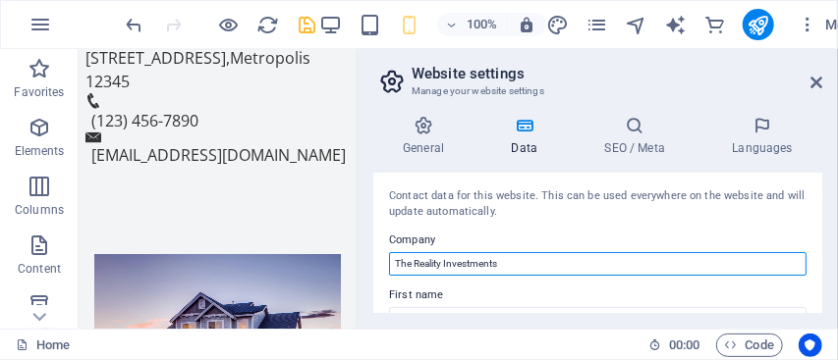
drag, startPoint x: 513, startPoint y: 264, endPoint x: 393, endPoint y: 232, distance: 124.1
click at [393, 232] on div "Company The Reality Investments" at bounding box center [597, 252] width 417 height 47
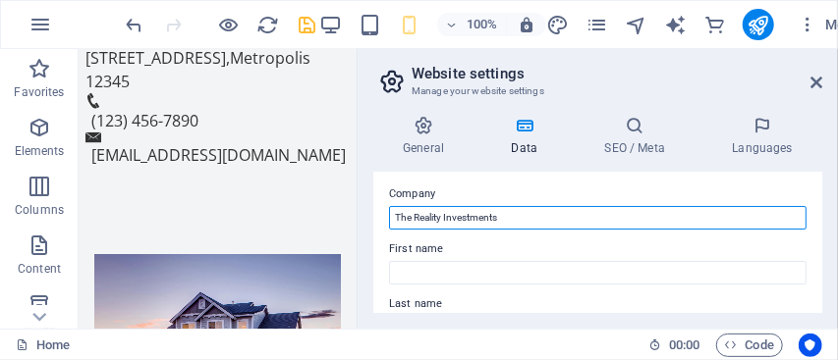
scroll to position [65, 0]
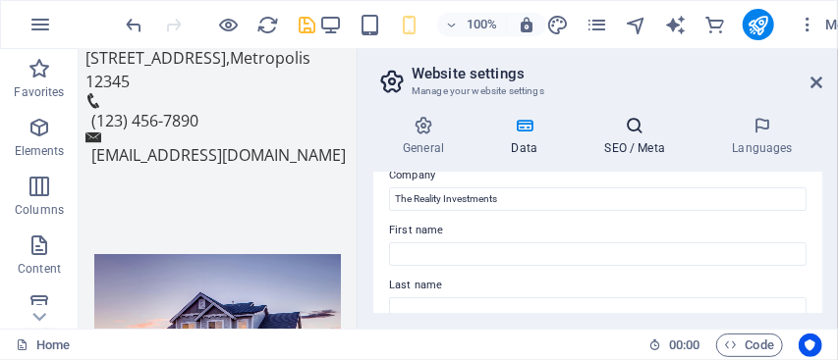
click at [646, 149] on h4 "SEO / Meta" at bounding box center [639, 136] width 128 height 41
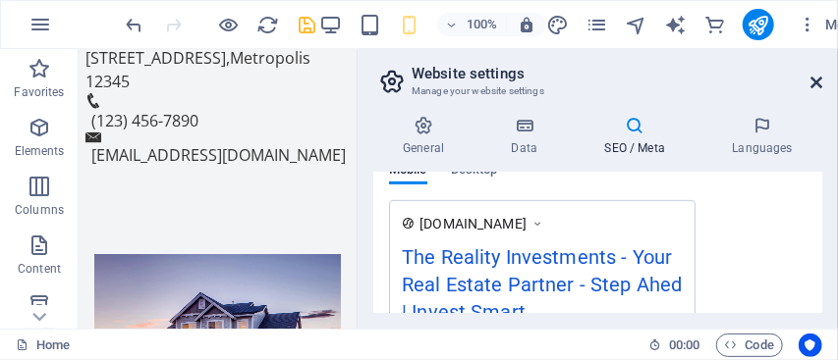
click at [817, 82] on icon at bounding box center [816, 83] width 12 height 16
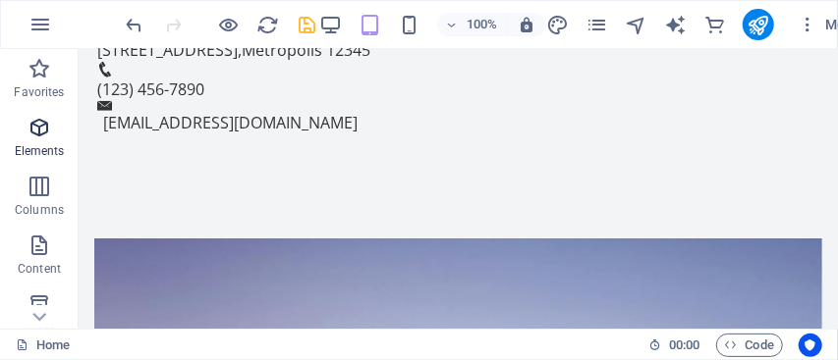
click at [37, 147] on p "Elements" at bounding box center [40, 151] width 50 height 16
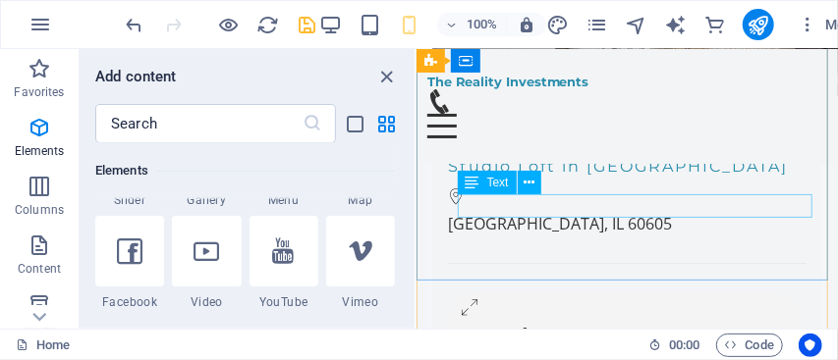
scroll to position [11906, 0]
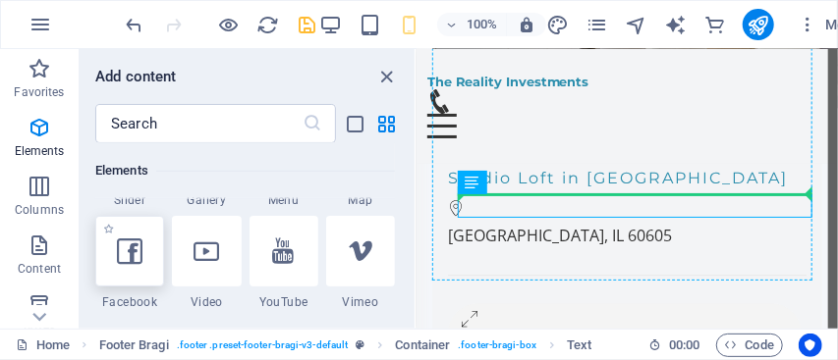
select select "%"
select select "px"
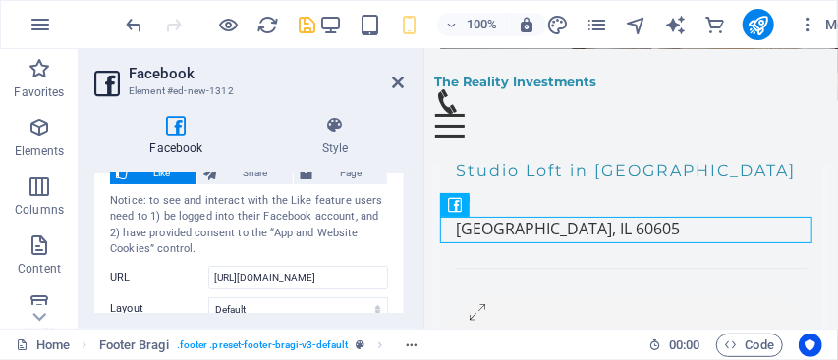
scroll to position [131, 0]
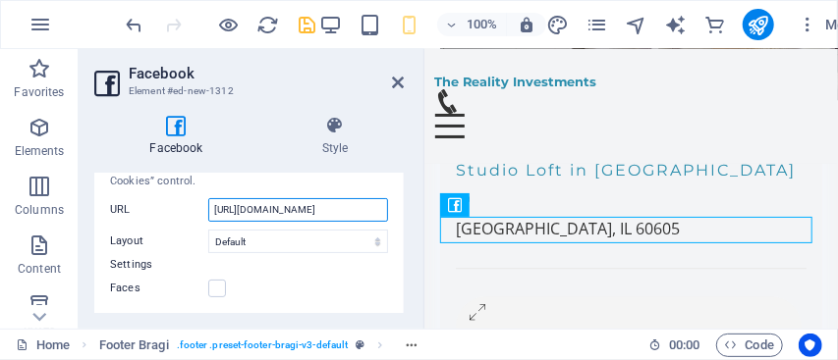
click at [301, 209] on input "[URL][DOMAIN_NAME]" at bounding box center [298, 210] width 180 height 24
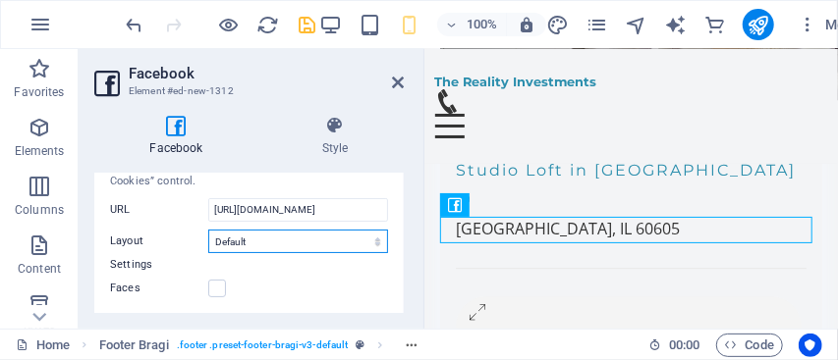
click at [277, 246] on select "Default Button Box counter Button counter" at bounding box center [298, 242] width 180 height 24
click at [208, 230] on select "Default Button Box counter Button counter" at bounding box center [298, 242] width 180 height 24
click at [272, 240] on select "Default Button Box counter Button counter" at bounding box center [298, 242] width 180 height 24
select select "box_count"
click at [208, 230] on select "Default Button Box counter Button counter" at bounding box center [298, 242] width 180 height 24
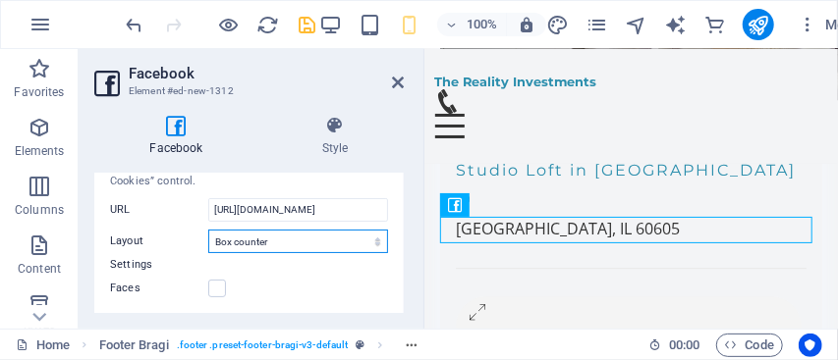
type input "61"
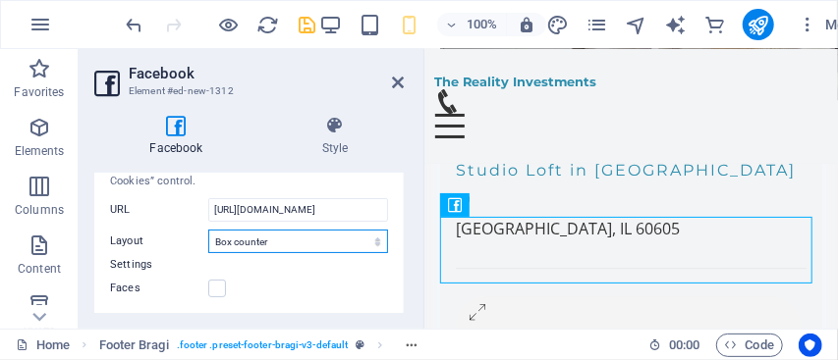
click at [292, 240] on select "Default Button Box counter Button counter" at bounding box center [298, 242] width 180 height 24
select select "button_count"
click at [208, 230] on select "Default Button Box counter Button counter" at bounding box center [298, 242] width 180 height 24
type input "20"
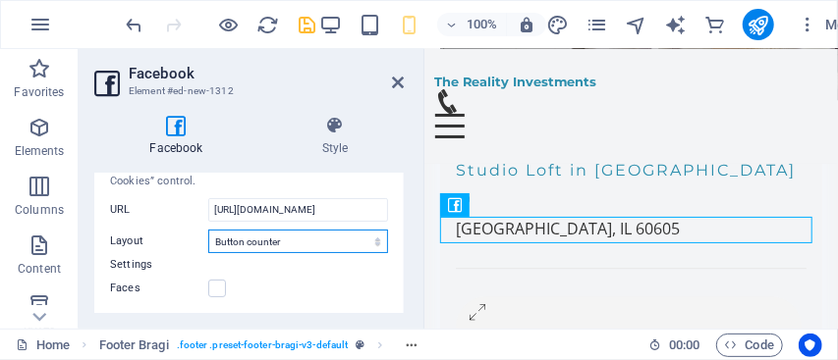
click at [290, 245] on select "Default Button Box counter Button counter" at bounding box center [298, 242] width 180 height 24
select select "button"
click at [208, 230] on select "Default Button Box counter Button counter" at bounding box center [298, 242] width 180 height 24
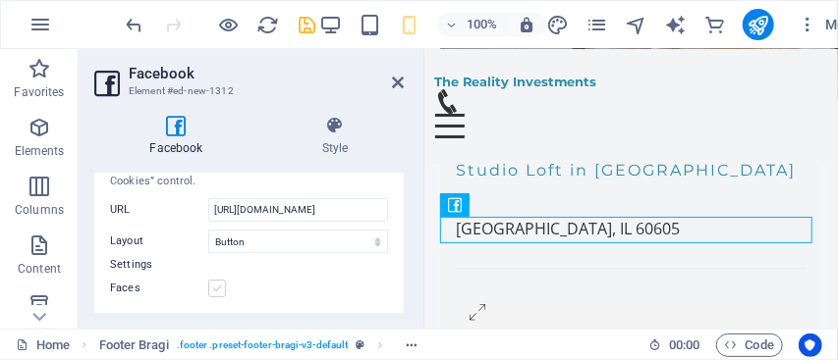
click at [216, 289] on label at bounding box center [217, 289] width 18 height 18
click at [0, 0] on input "Faces" at bounding box center [0, 0] width 0 height 0
click at [317, 122] on icon at bounding box center [335, 126] width 138 height 20
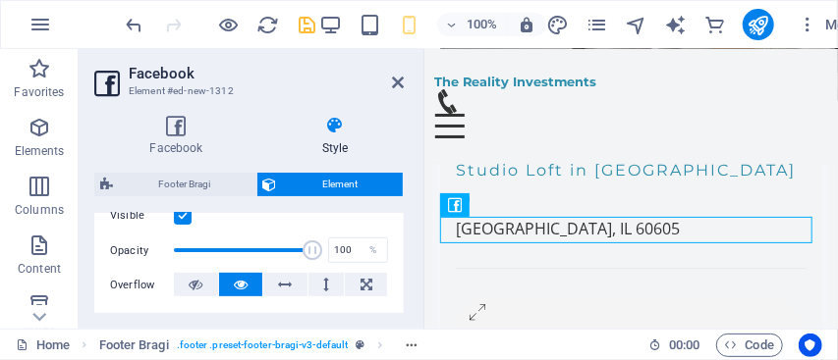
scroll to position [0, 0]
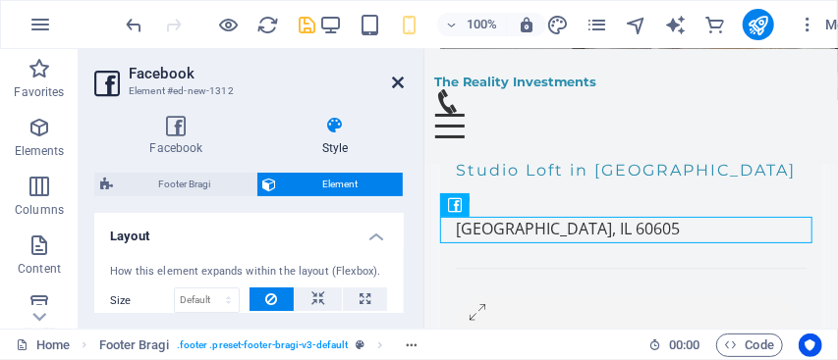
click at [398, 85] on icon at bounding box center [398, 83] width 12 height 16
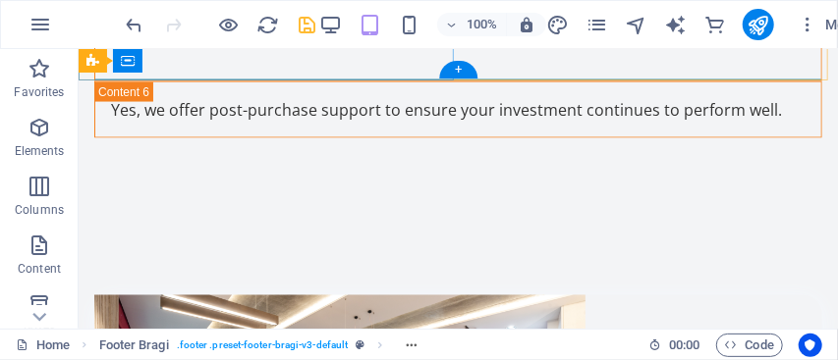
scroll to position [8869, 0]
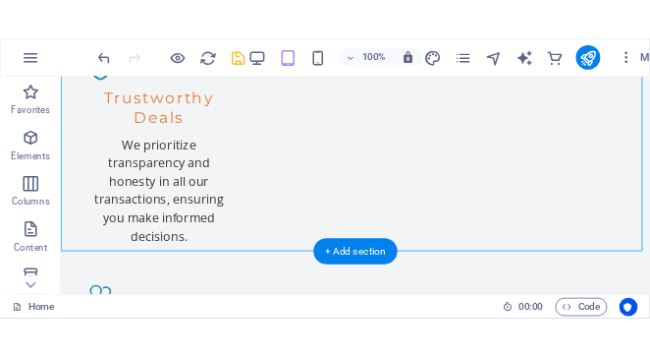
scroll to position [2356, 0]
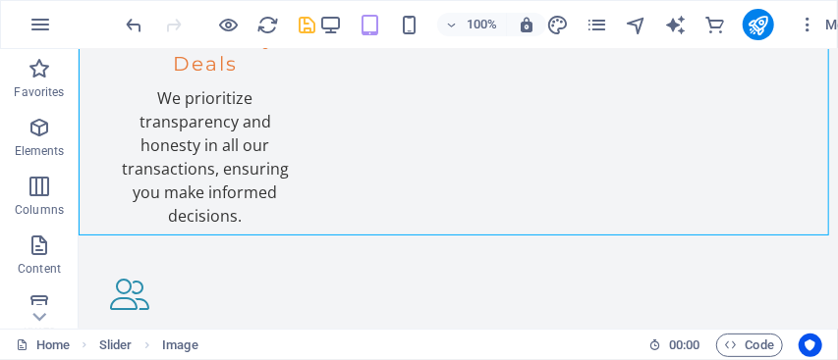
click at [302, 16] on icon "save" at bounding box center [308, 25] width 23 height 23
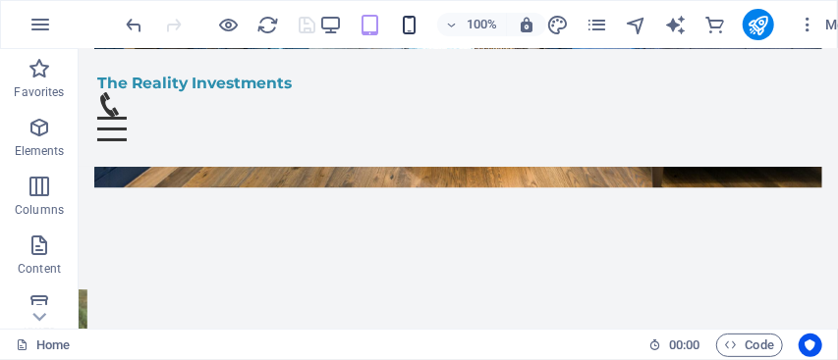
scroll to position [3711, 0]
